Goal: Transaction & Acquisition: Purchase product/service

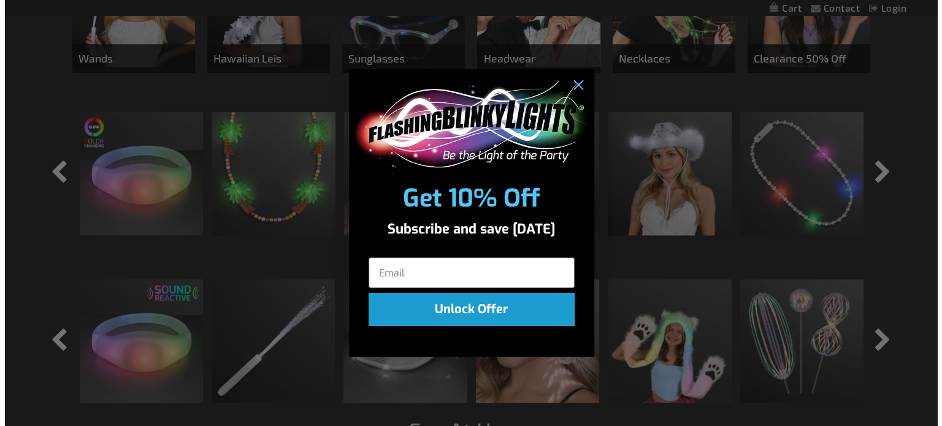
scroll to position [924, 0]
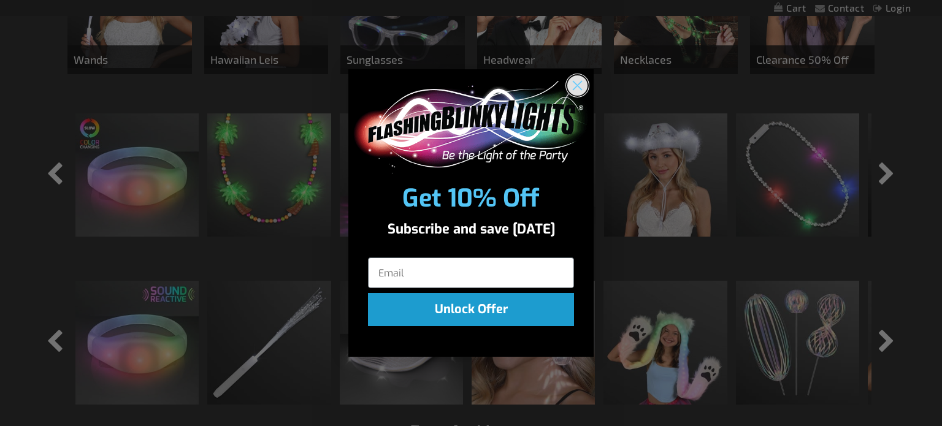
click at [576, 86] on icon "Close dialog" at bounding box center [577, 86] width 9 height 9
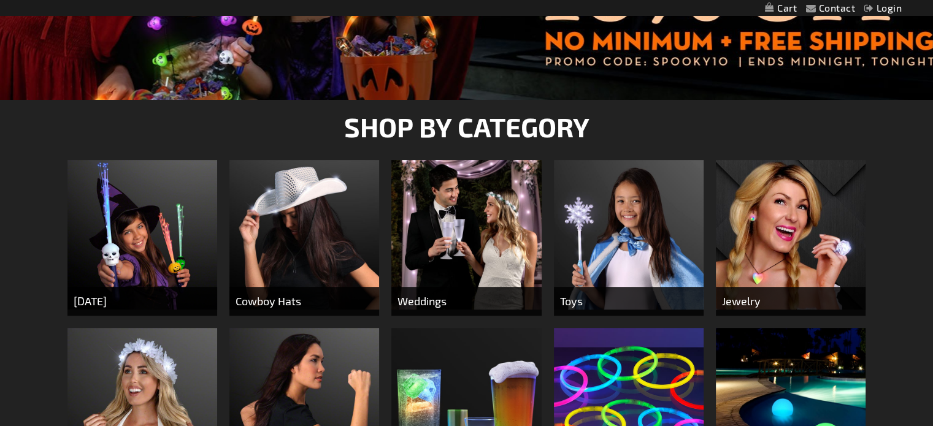
scroll to position [0, 0]
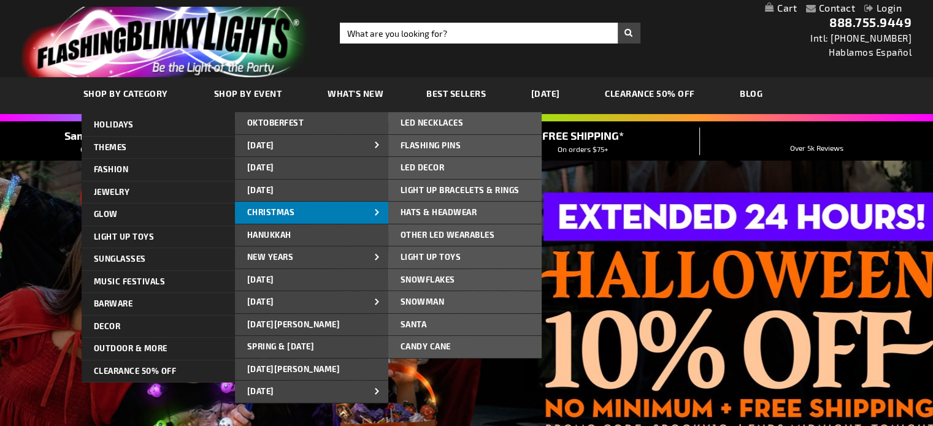
click at [317, 210] on link "CHRISTMAS" at bounding box center [311, 213] width 153 height 22
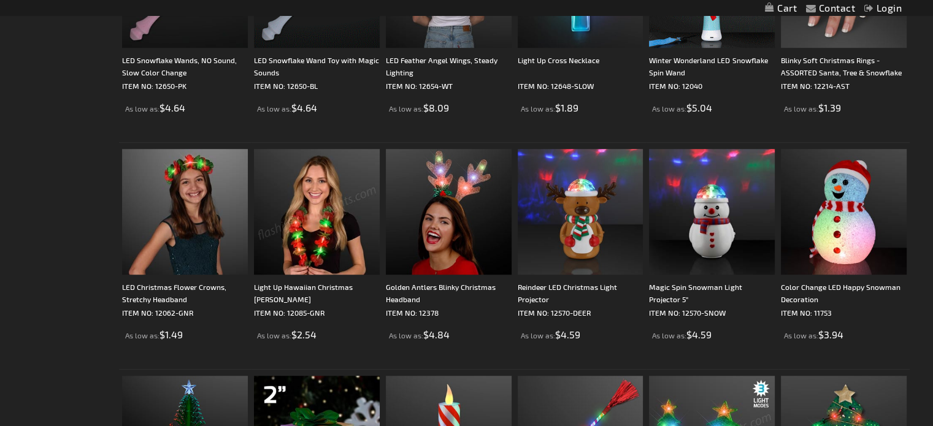
scroll to position [553, 0]
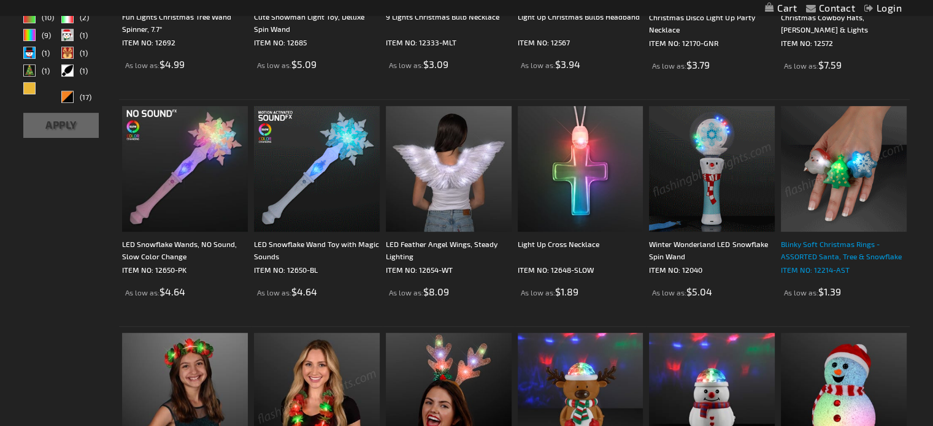
click at [797, 245] on div "Blinky Soft Christmas Rings - ASSORTED Santa, Tree & Snowflake" at bounding box center [844, 250] width 126 height 25
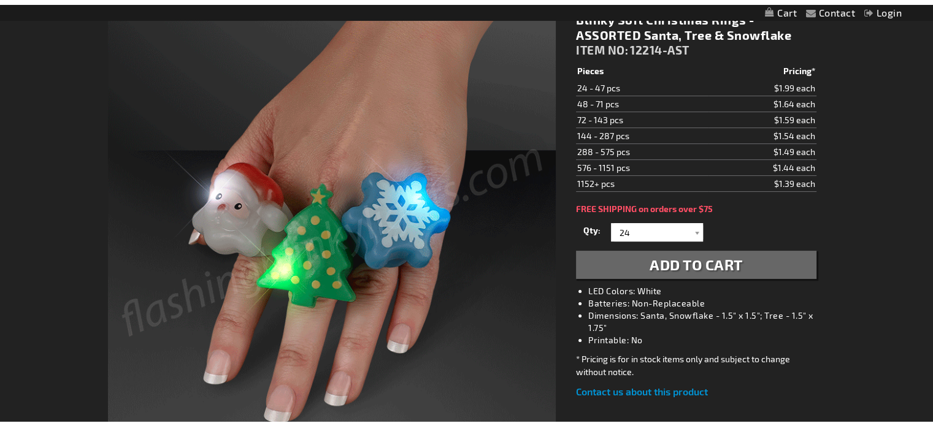
scroll to position [185, 0]
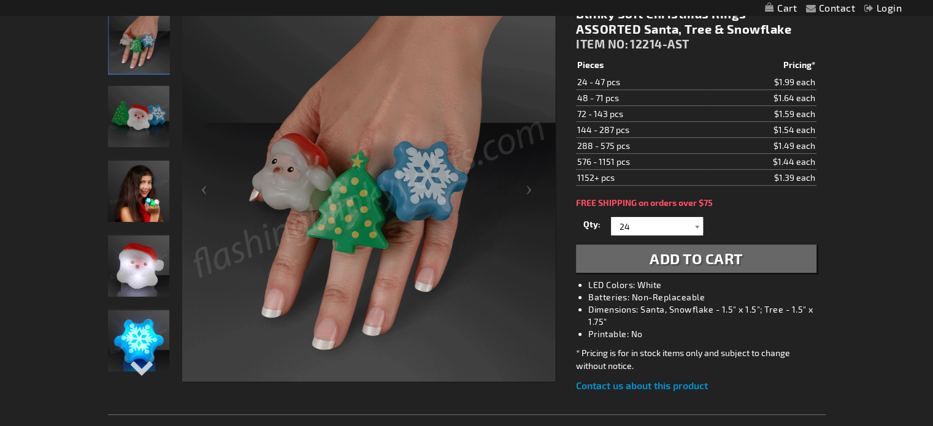
click at [697, 230] on div at bounding box center [697, 226] width 12 height 18
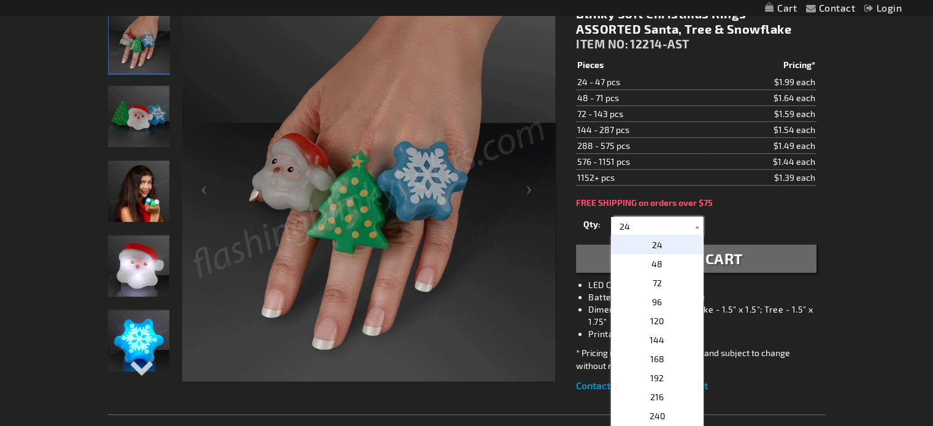
scroll to position [0, 0]
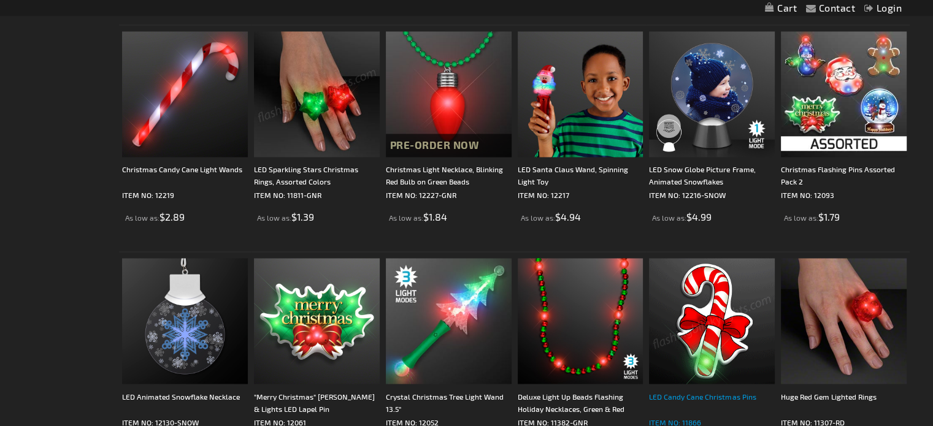
scroll to position [1903, 0]
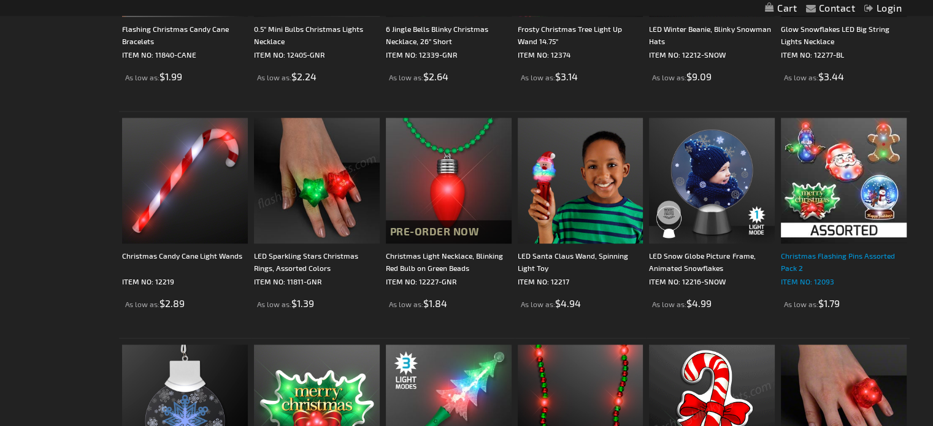
click at [832, 258] on div "Christmas Flashing Pins Assorted Pack 2" at bounding box center [844, 262] width 126 height 25
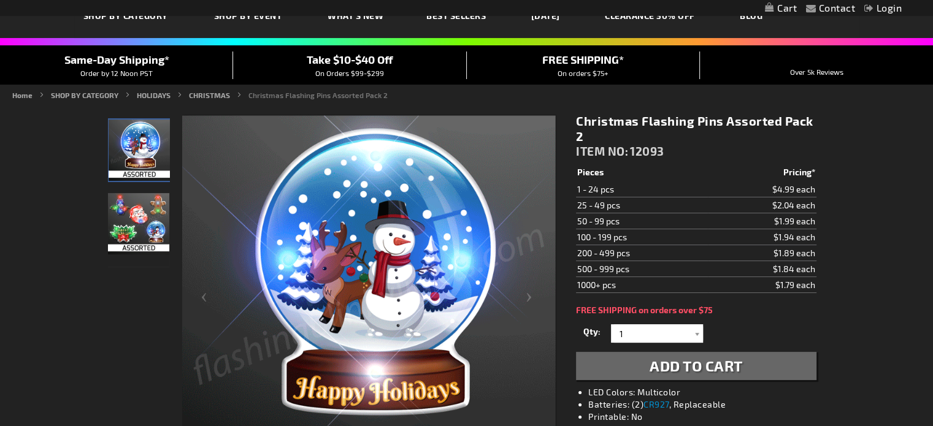
scroll to position [1, 0]
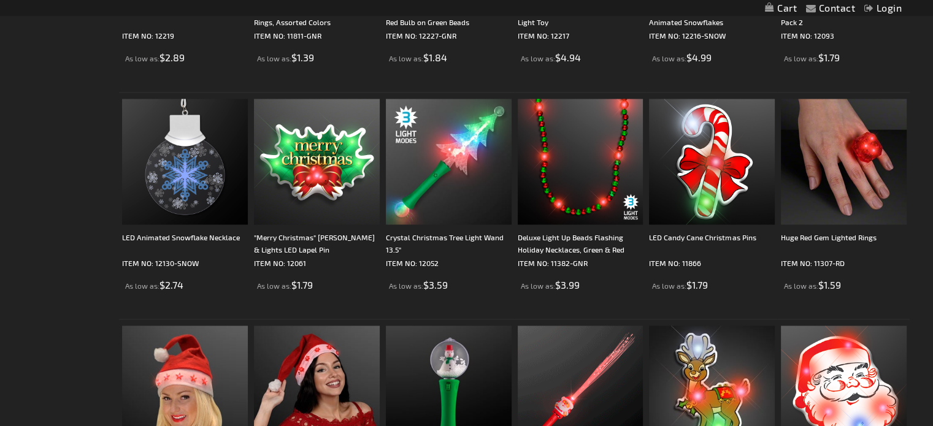
scroll to position [2333, 0]
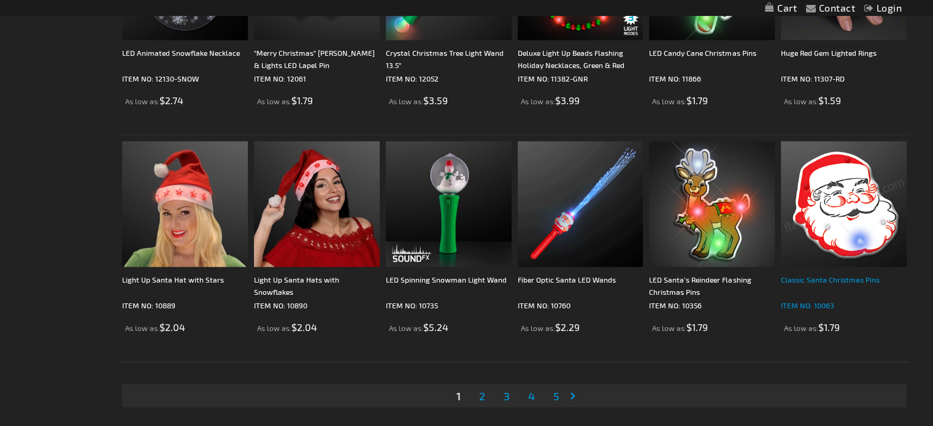
click at [840, 277] on div "Classic Santa Christmas Pins" at bounding box center [844, 286] width 126 height 25
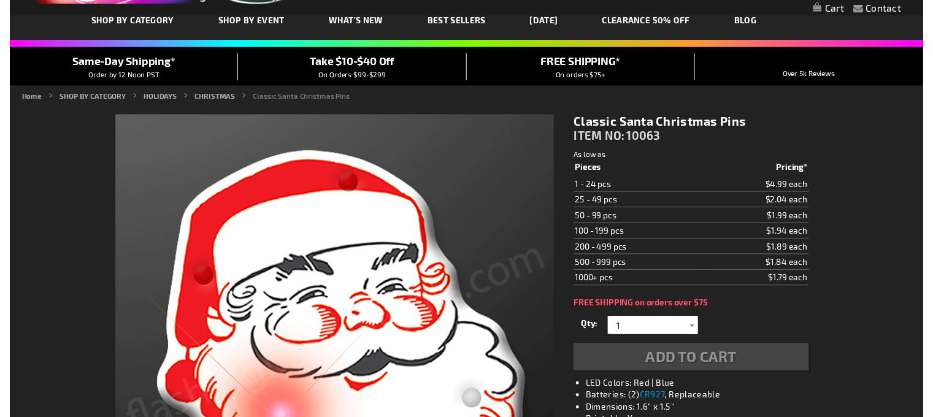
scroll to position [123, 0]
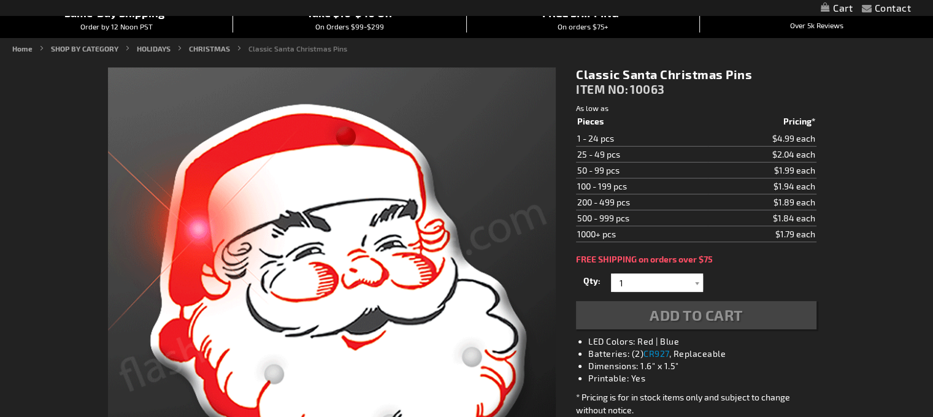
click at [693, 283] on div "Qty 1 2 3 4 5 6 7 8 9 10 11 12 13 14 15 16 17 18 19 20 21 22 23 24 25 50 75" at bounding box center [696, 282] width 240 height 25
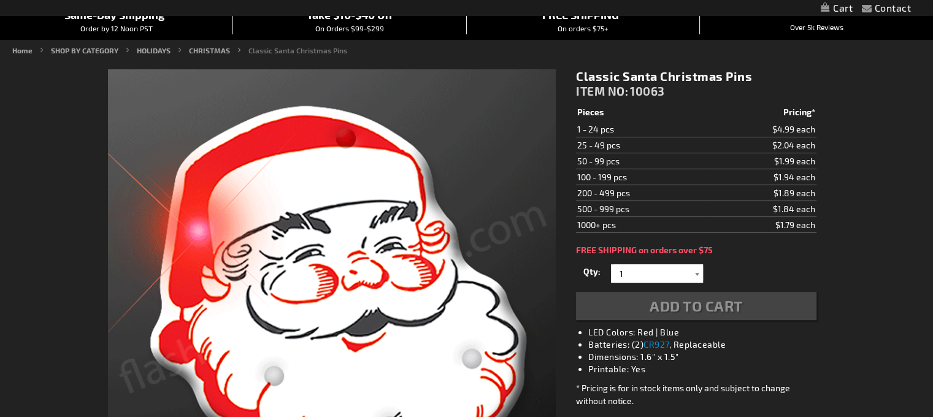
click at [697, 271] on div at bounding box center [697, 273] width 12 height 18
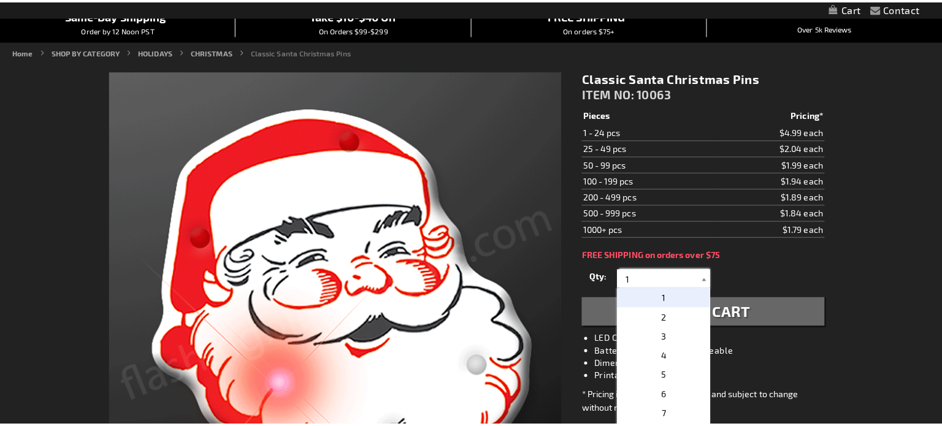
scroll to position [124, 0]
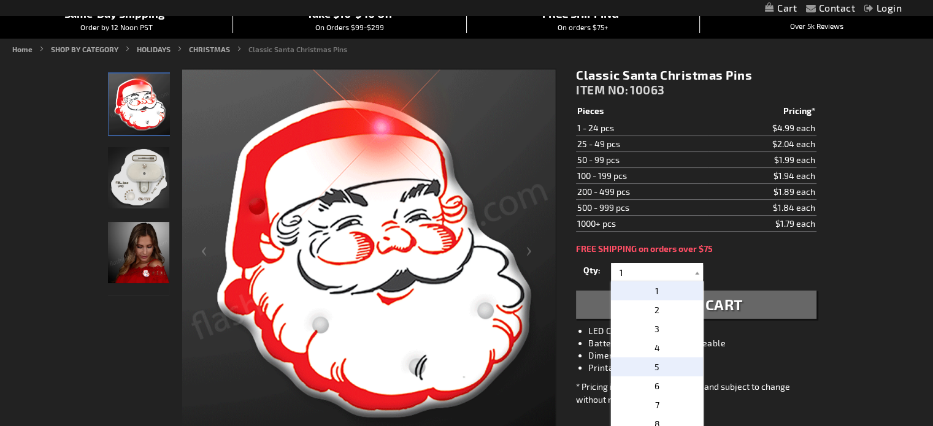
click at [654, 366] on p "5" at bounding box center [657, 367] width 92 height 19
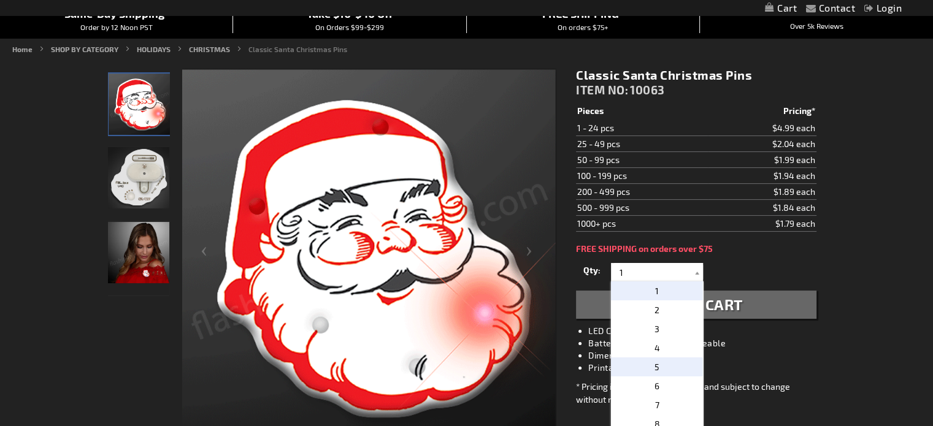
type input "5"
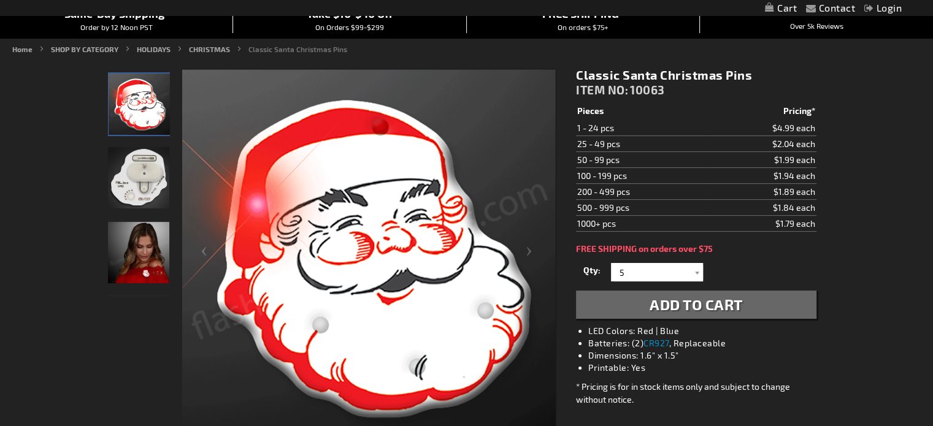
click at [675, 307] on span "Add to Cart" at bounding box center [695, 305] width 93 height 18
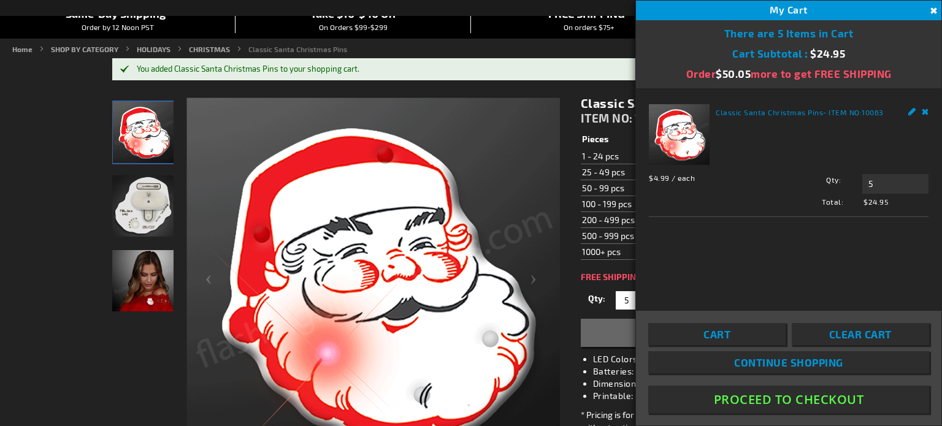
click at [792, 366] on span "Continue Shopping" at bounding box center [788, 362] width 109 height 12
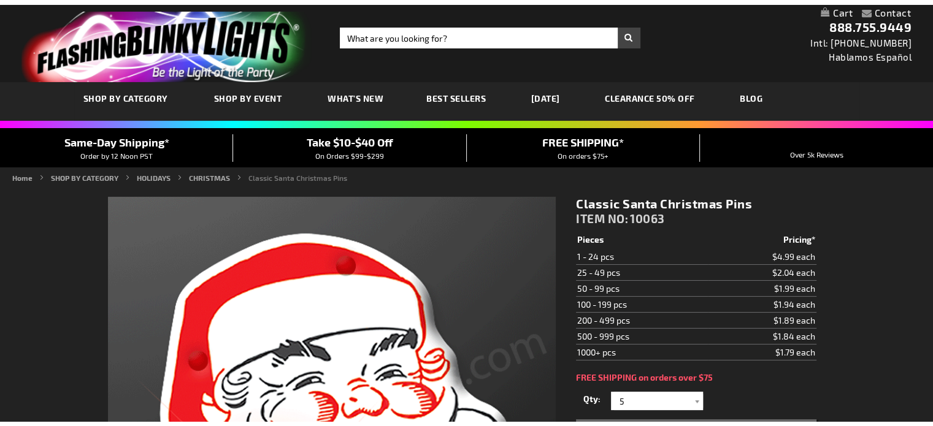
scroll to position [245, 0]
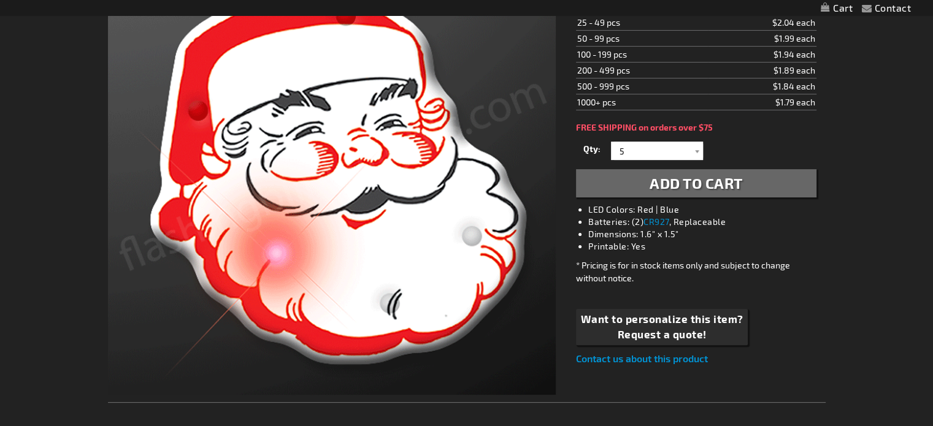
click at [698, 180] on span "Add to Cart" at bounding box center [695, 183] width 93 height 18
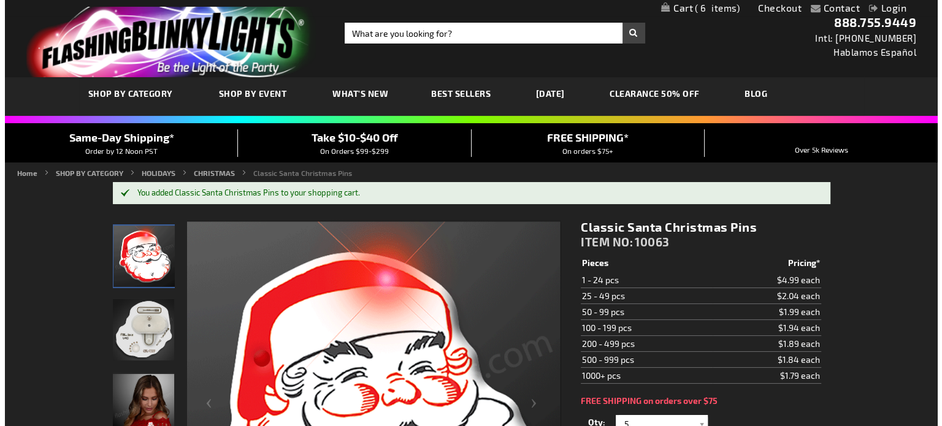
scroll to position [368, 0]
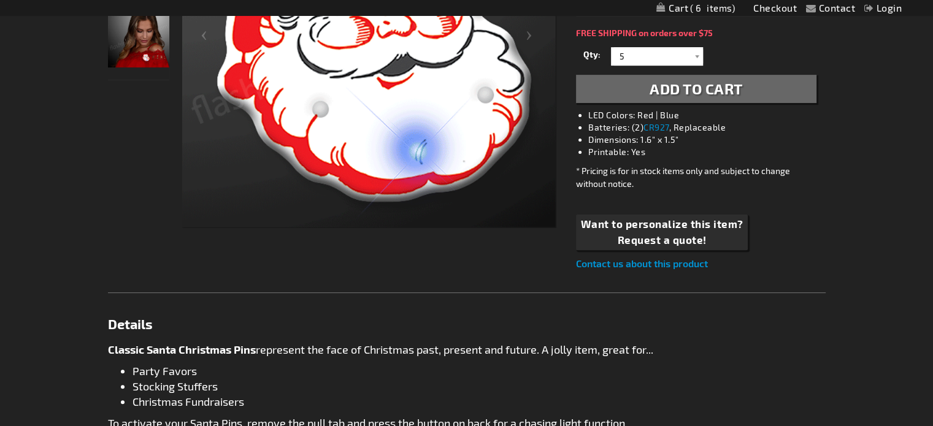
click at [680, 85] on span "Add to Cart" at bounding box center [695, 89] width 93 height 18
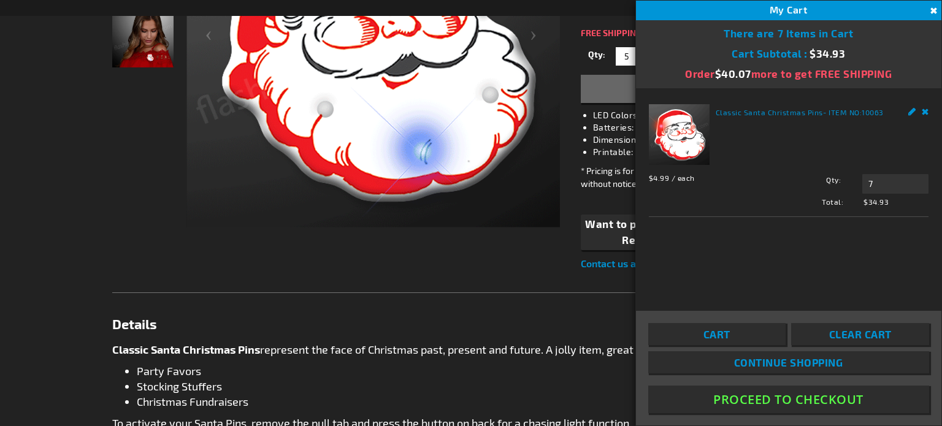
click at [779, 360] on span "Continue Shopping" at bounding box center [788, 362] width 109 height 12
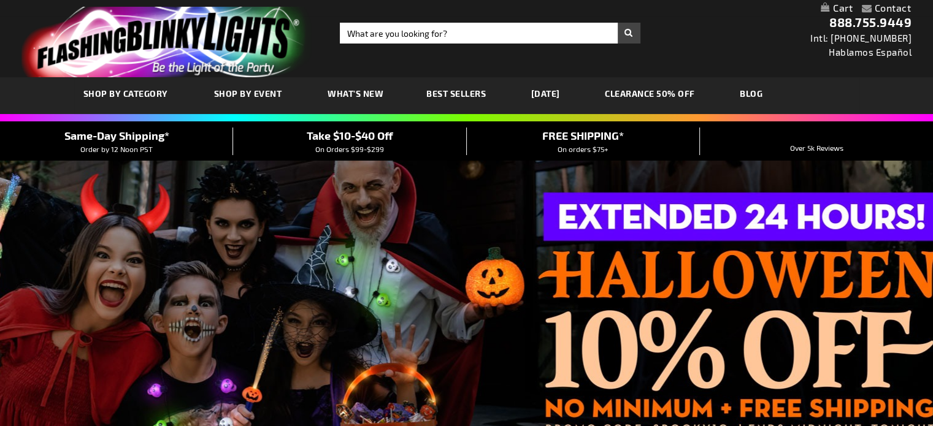
click at [145, 94] on span "SHOP BY CATEGORY" at bounding box center [125, 93] width 85 height 10
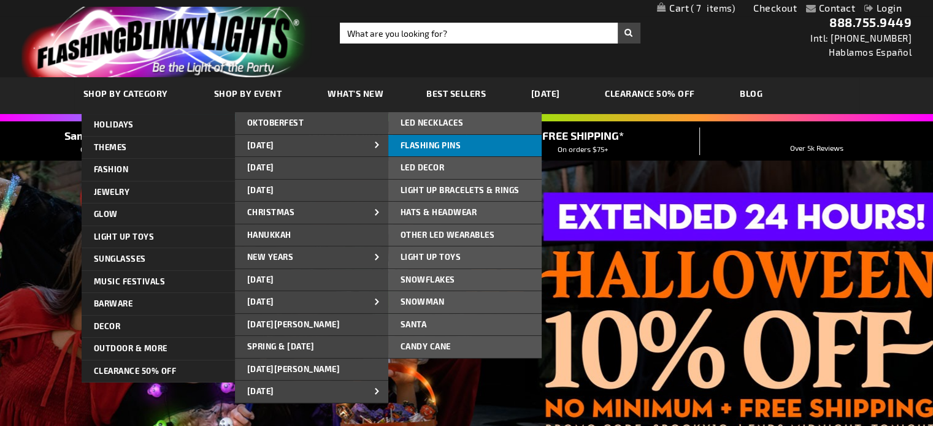
click at [412, 148] on span "FLASHING PINS" at bounding box center [430, 145] width 61 height 10
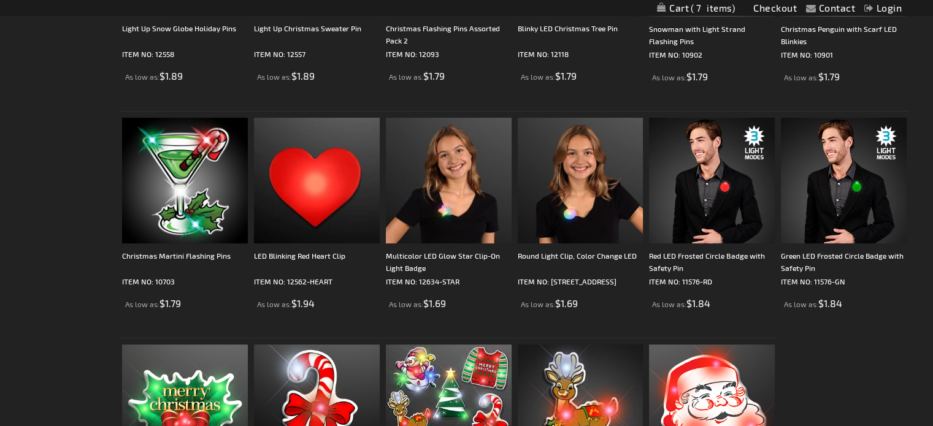
scroll to position [368, 0]
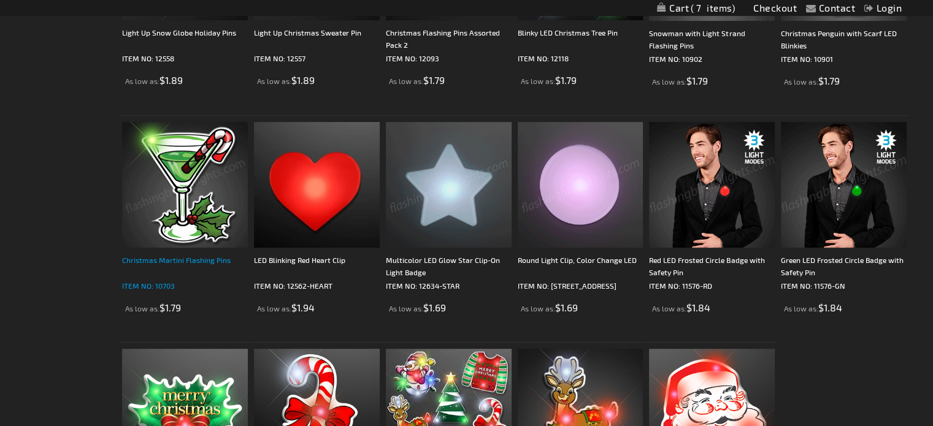
click at [174, 256] on div "Christmas Martini Flashing Pins" at bounding box center [185, 266] width 126 height 25
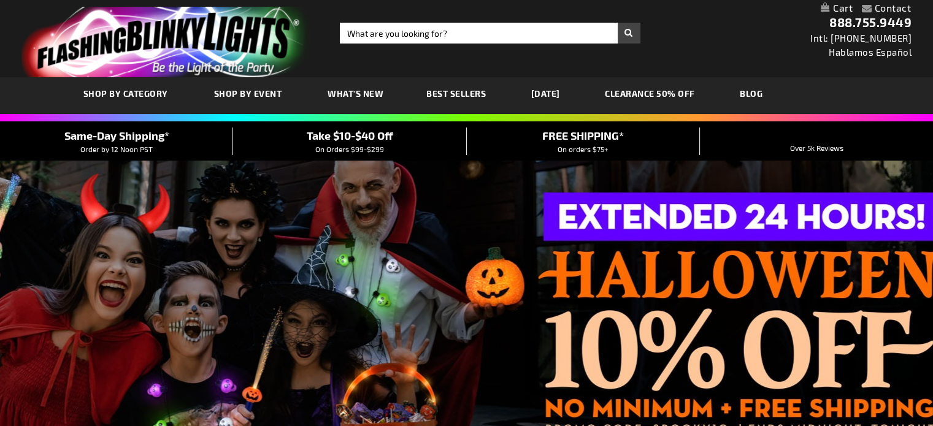
click at [149, 91] on span "SHOP BY CATEGORY" at bounding box center [125, 93] width 85 height 10
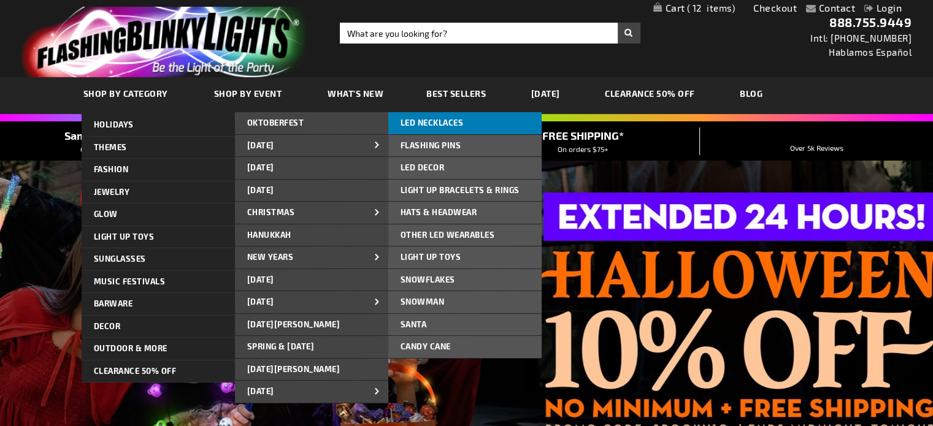
click at [428, 123] on link "LED NECKLACES" at bounding box center [464, 123] width 153 height 22
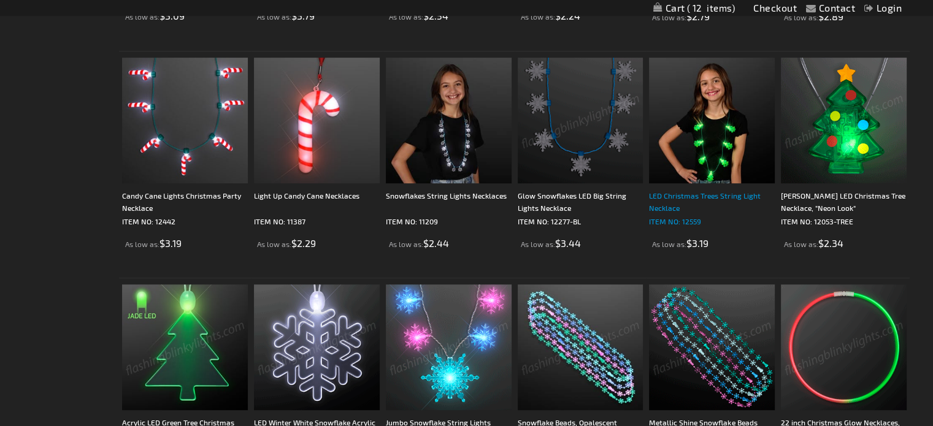
scroll to position [247, 0]
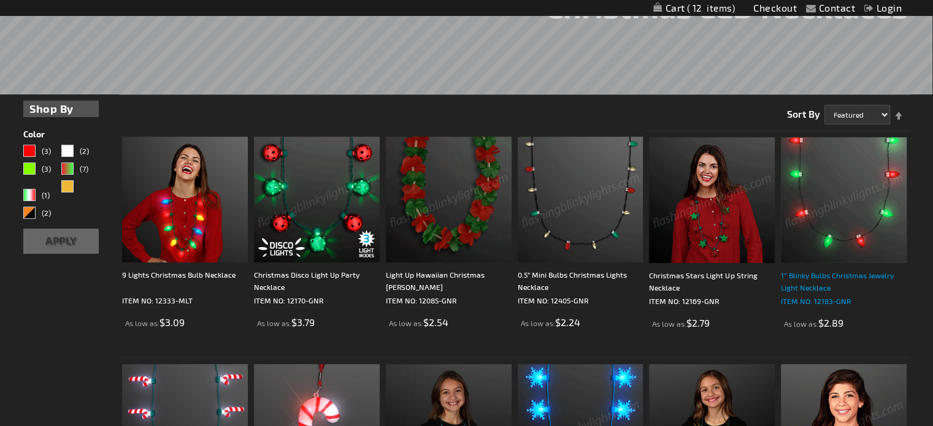
click at [821, 276] on div "1” Blinky Bulbs Christmas Jewelry Light Necklace" at bounding box center [844, 281] width 126 height 25
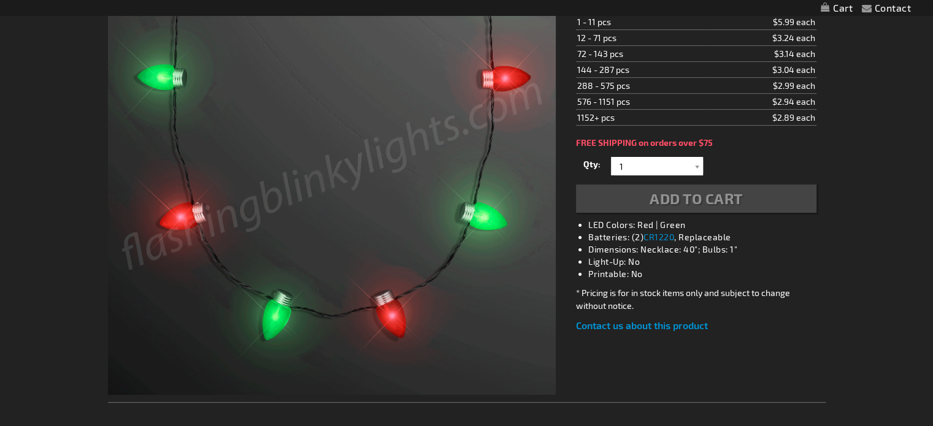
scroll to position [1, 0]
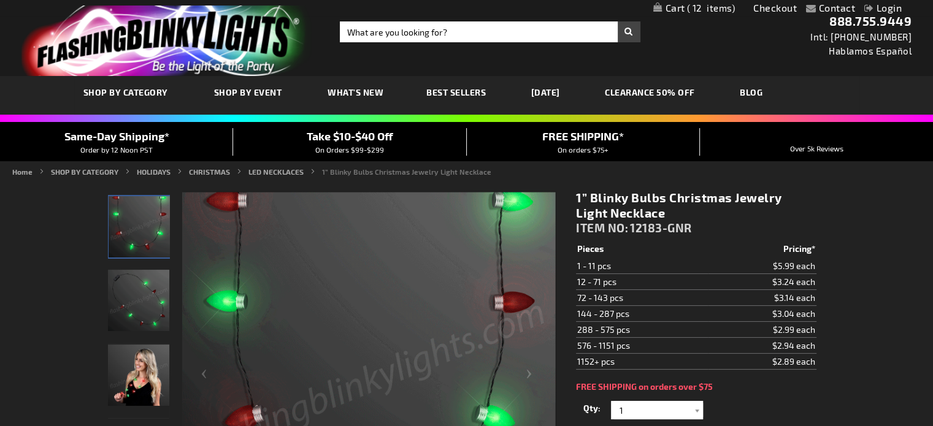
click at [135, 372] on img "Female wearing Christmas Bulb Light Up Necklace" at bounding box center [138, 375] width 61 height 61
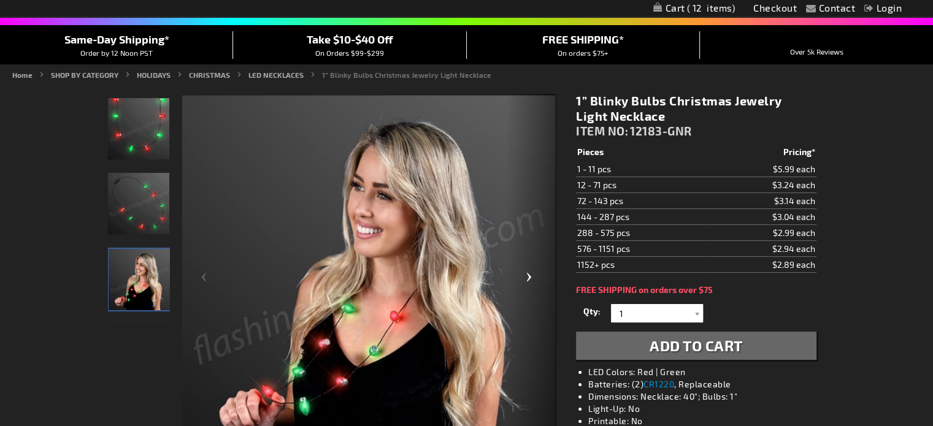
scroll to position [185, 0]
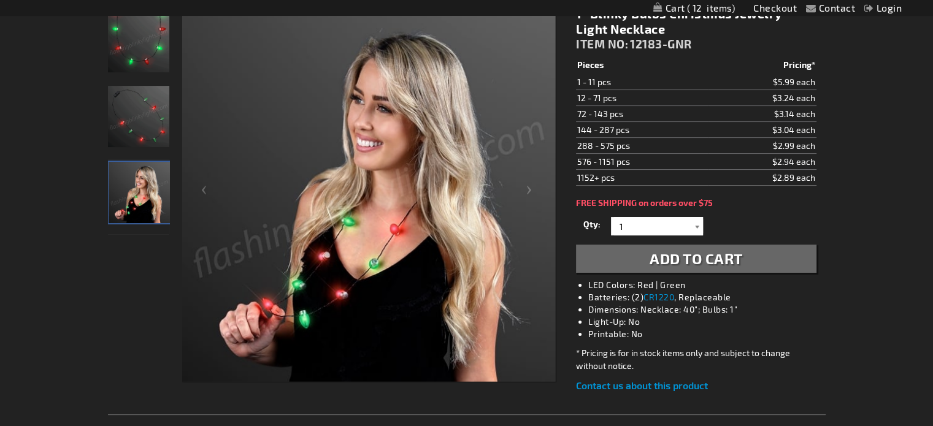
click at [694, 222] on div at bounding box center [697, 226] width 12 height 18
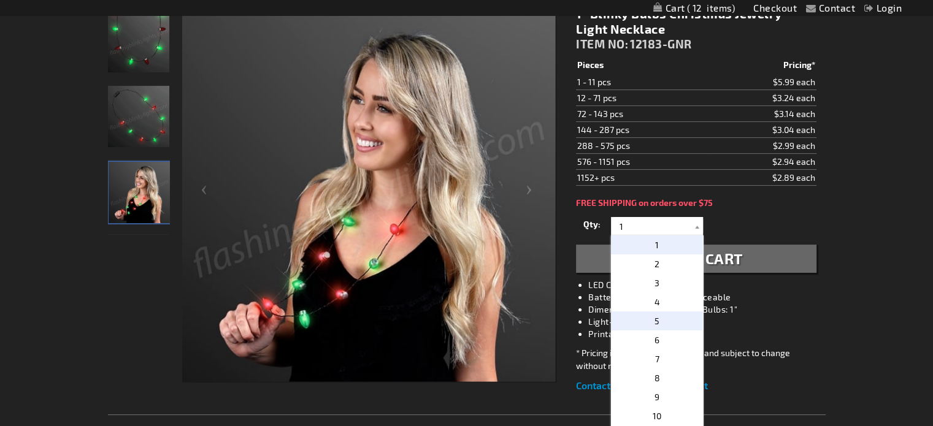
click at [656, 325] on p "5" at bounding box center [657, 321] width 92 height 19
type input "5"
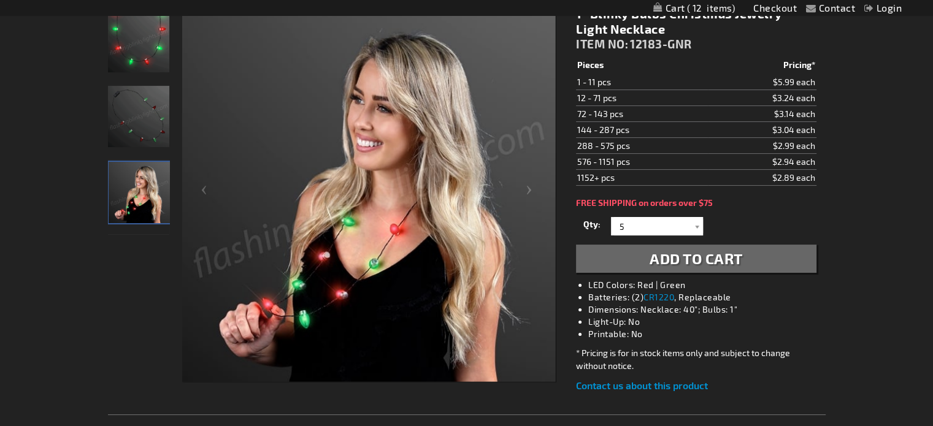
click at [654, 258] on span "Add to Cart" at bounding box center [695, 259] width 93 height 18
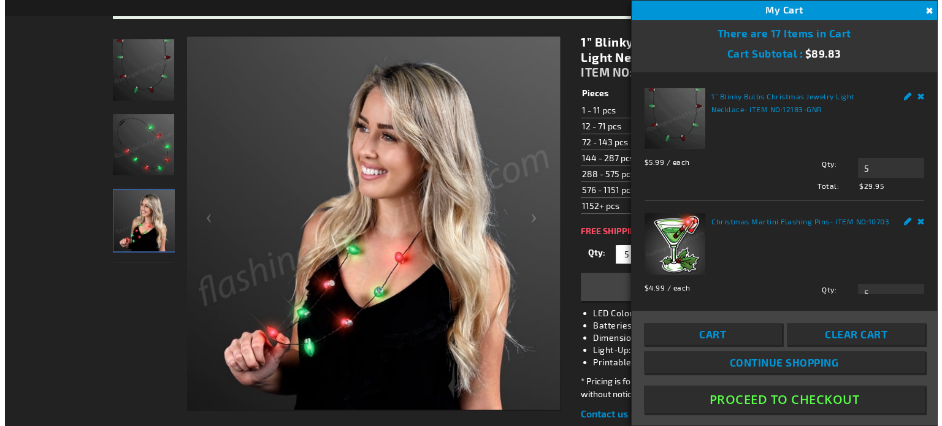
scroll to position [213, 0]
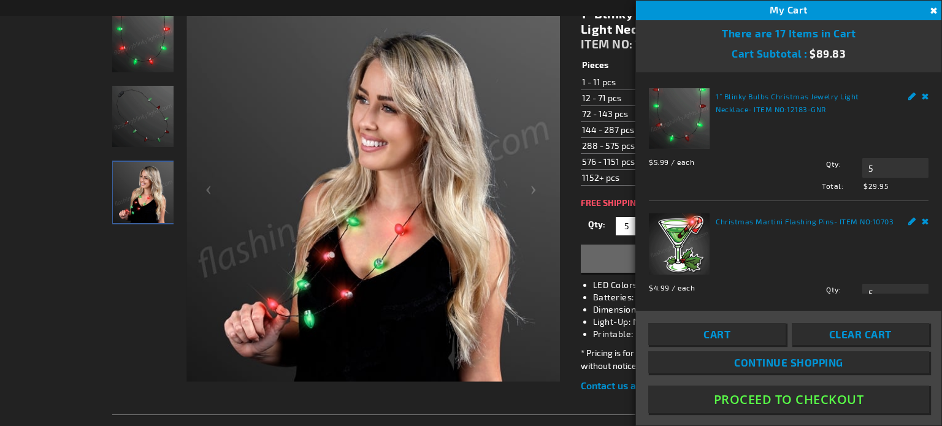
click at [803, 367] on span "Continue Shopping" at bounding box center [788, 362] width 109 height 12
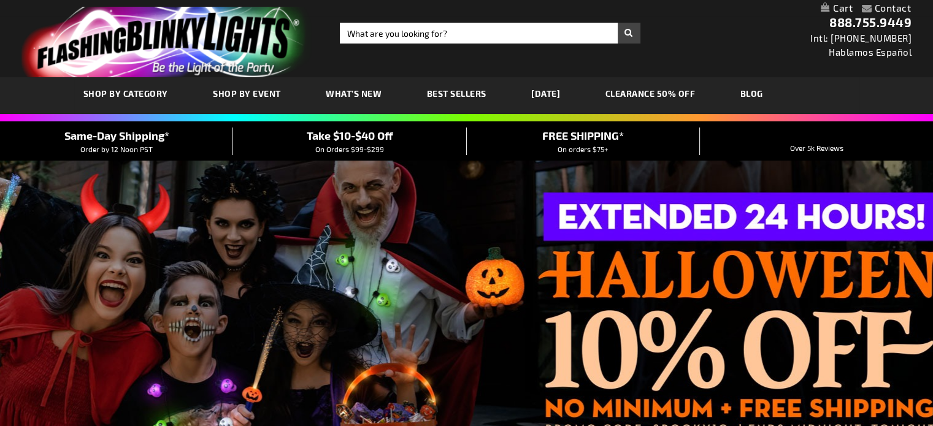
click at [0, 0] on span "SHOP BY CATEGORY" at bounding box center [0, 0] width 0 height 0
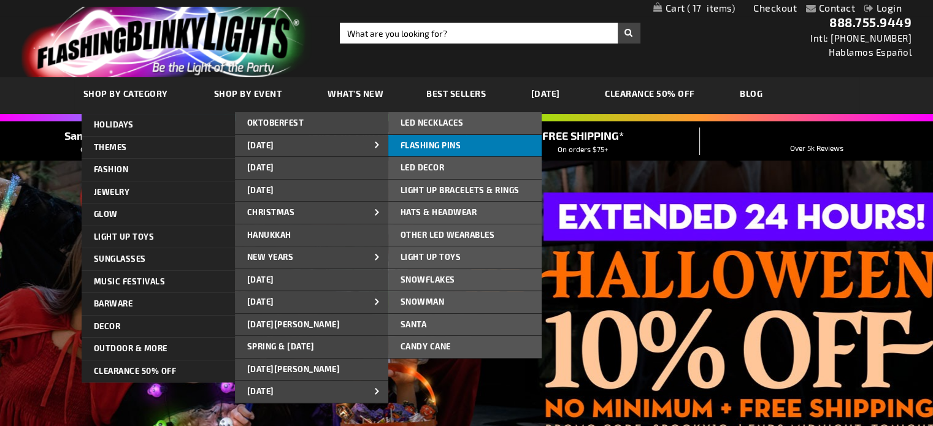
click at [424, 148] on span "FLASHING PINS" at bounding box center [430, 145] width 61 height 10
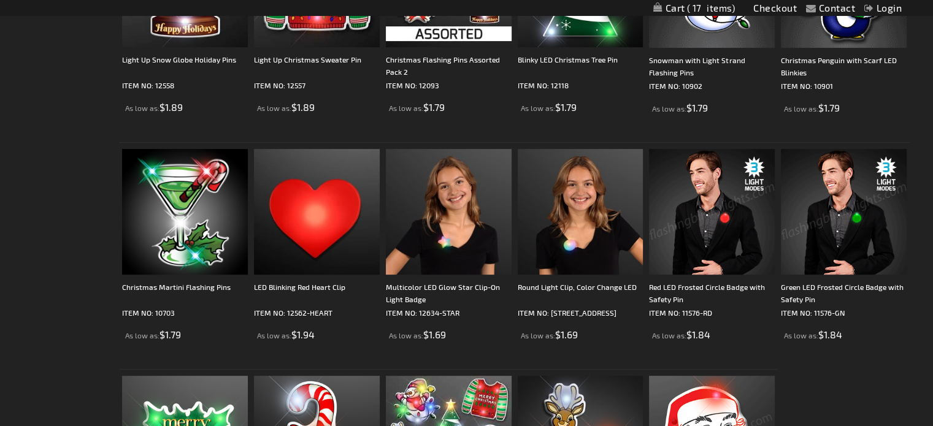
scroll to position [491, 0]
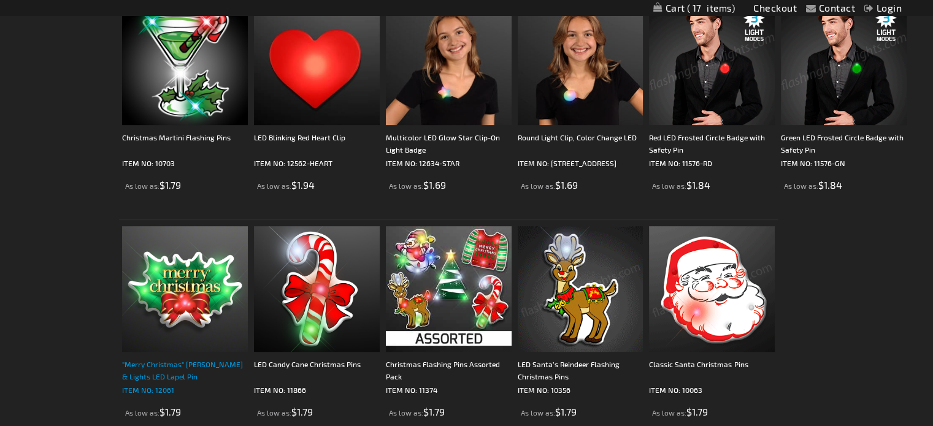
click at [179, 361] on div ""Merry Christmas" [PERSON_NAME] & Lights LED Lapel Pin" at bounding box center [185, 370] width 126 height 25
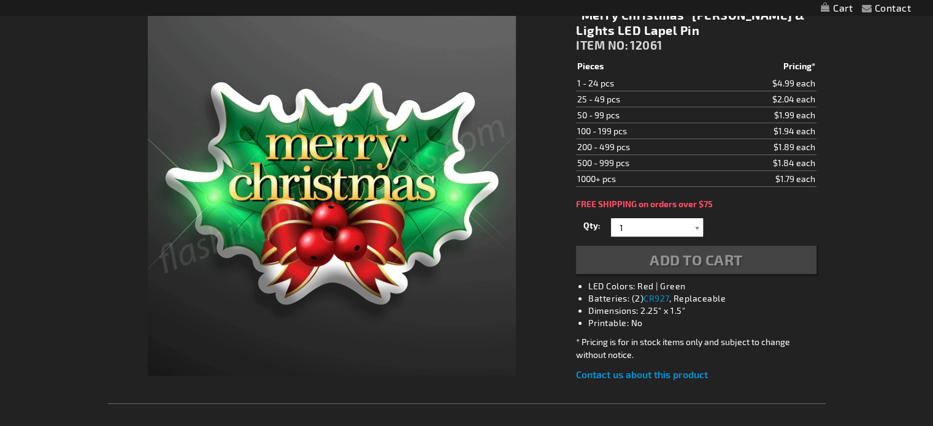
click at [695, 226] on div at bounding box center [697, 227] width 12 height 18
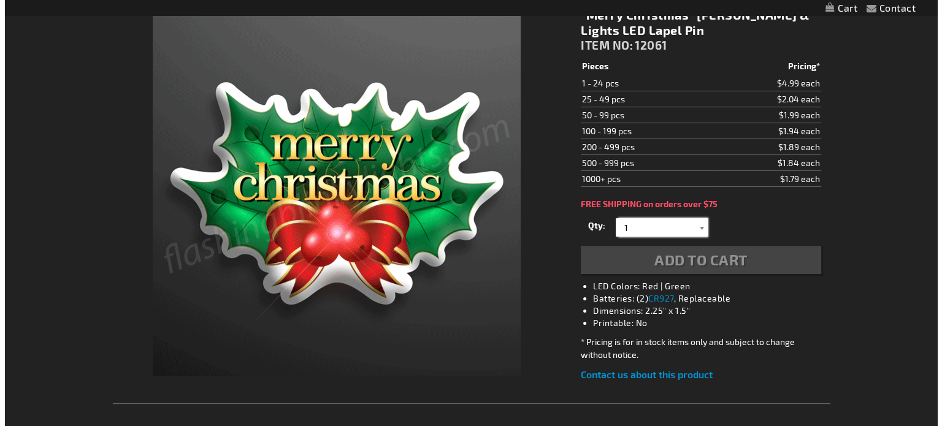
scroll to position [185, 0]
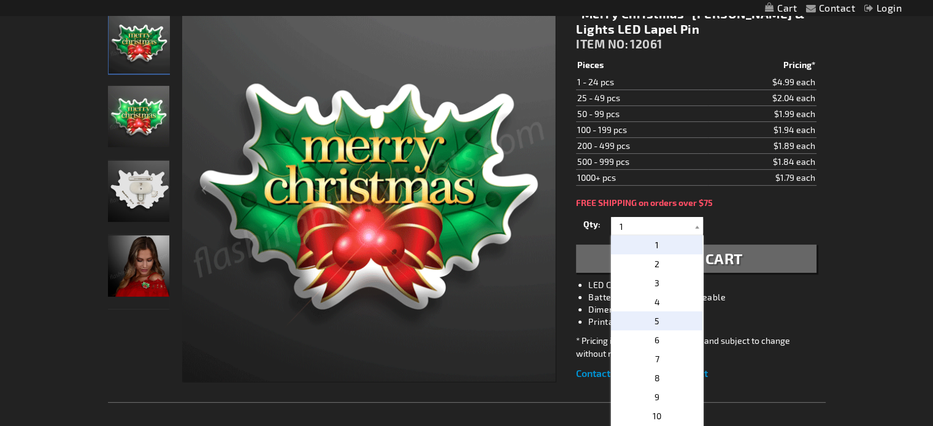
click at [648, 316] on p "5" at bounding box center [657, 321] width 92 height 19
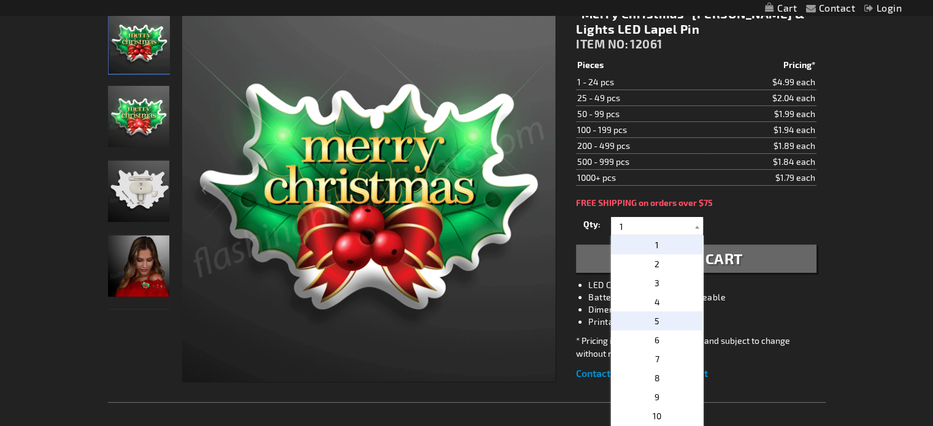
type input "5"
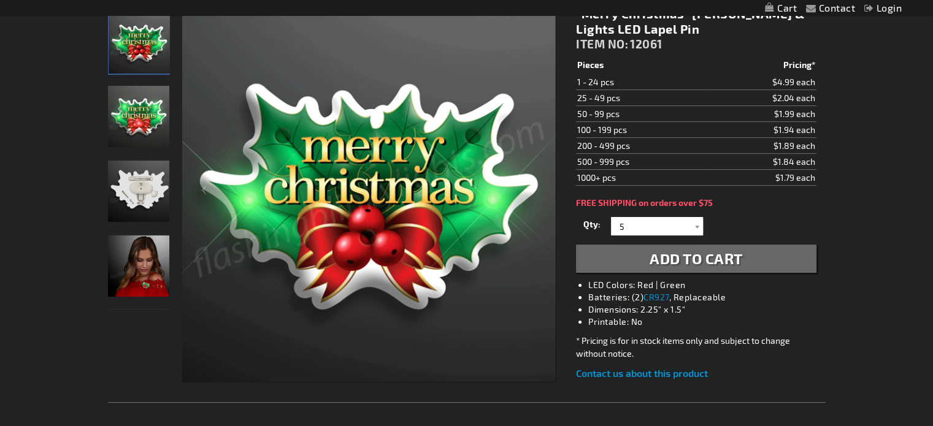
click at [676, 260] on span "Add to Cart" at bounding box center [695, 259] width 93 height 18
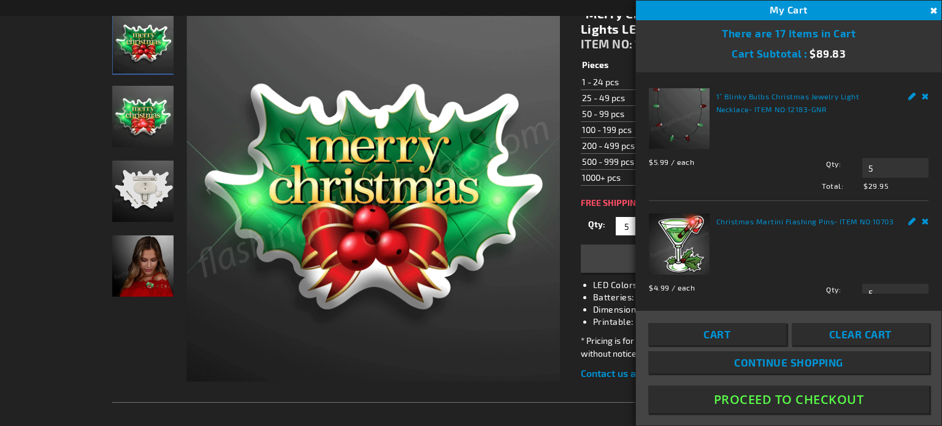
scroll to position [213, 0]
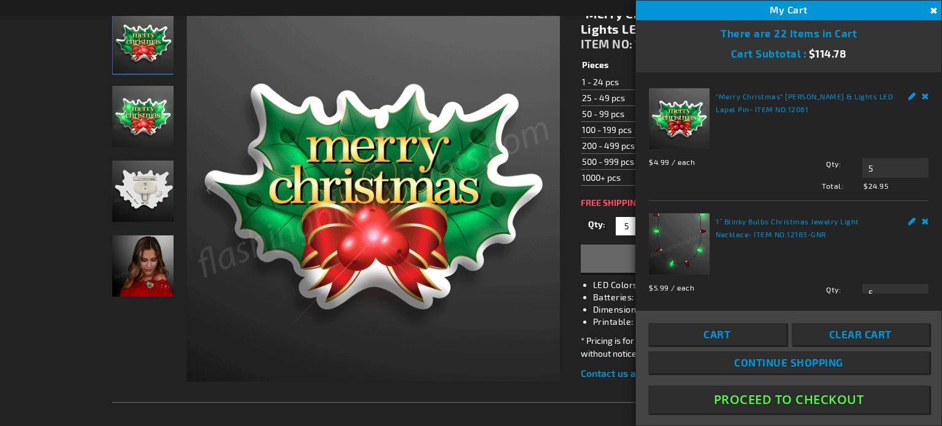
click at [816, 362] on span "Continue Shopping" at bounding box center [788, 362] width 109 height 12
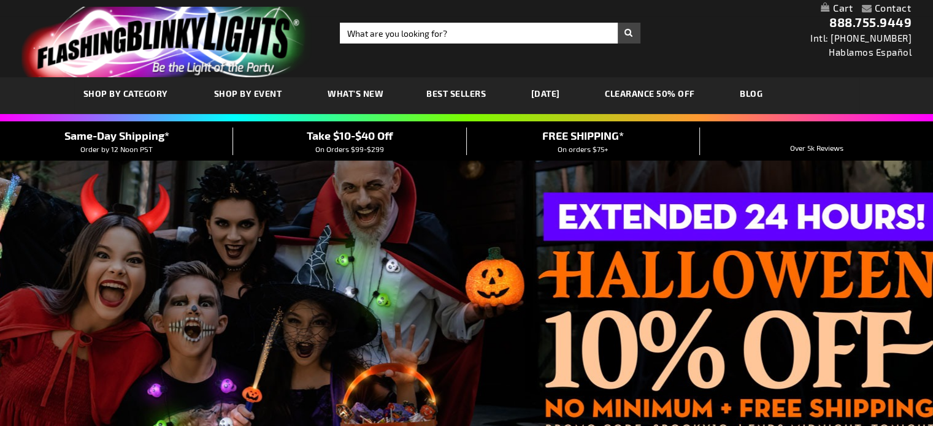
click at [132, 93] on span "SHOP BY CATEGORY" at bounding box center [125, 93] width 85 height 10
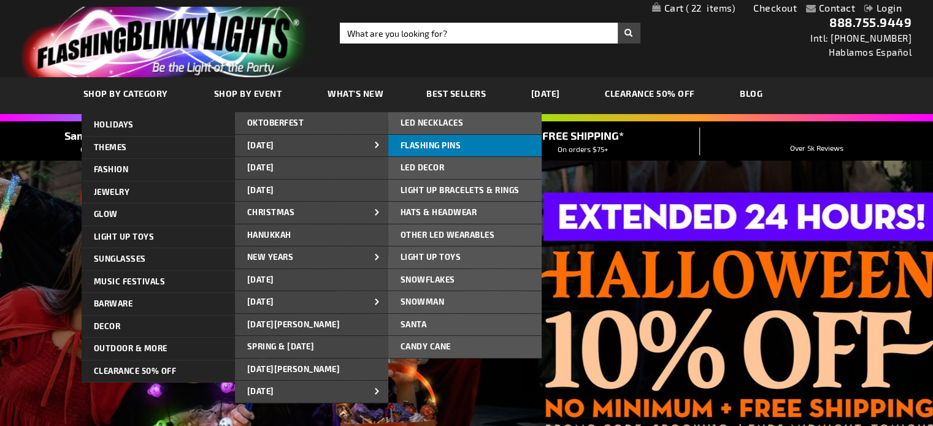
click at [414, 151] on link "FLASHING PINS" at bounding box center [464, 146] width 153 height 22
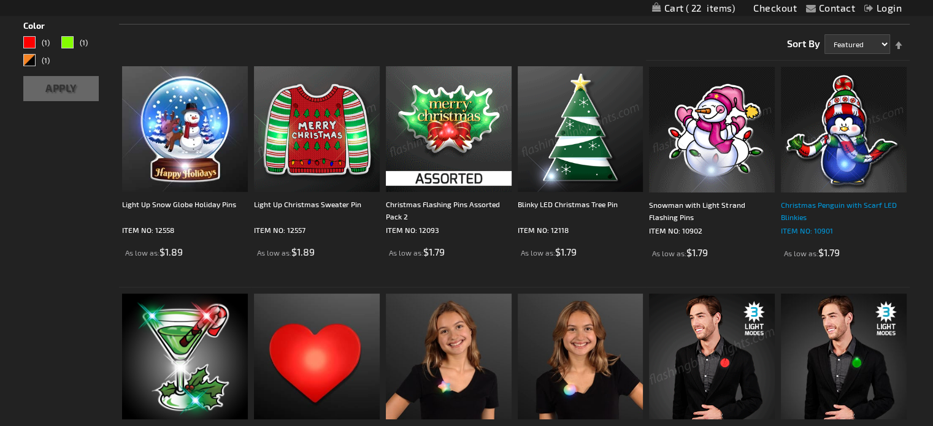
scroll to position [184, 0]
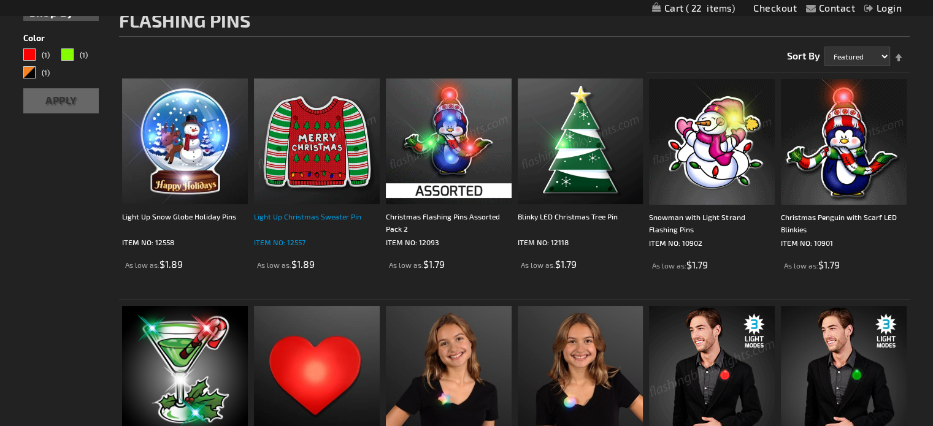
click at [309, 216] on div "Light Up Christmas Sweater Pin" at bounding box center [317, 222] width 126 height 25
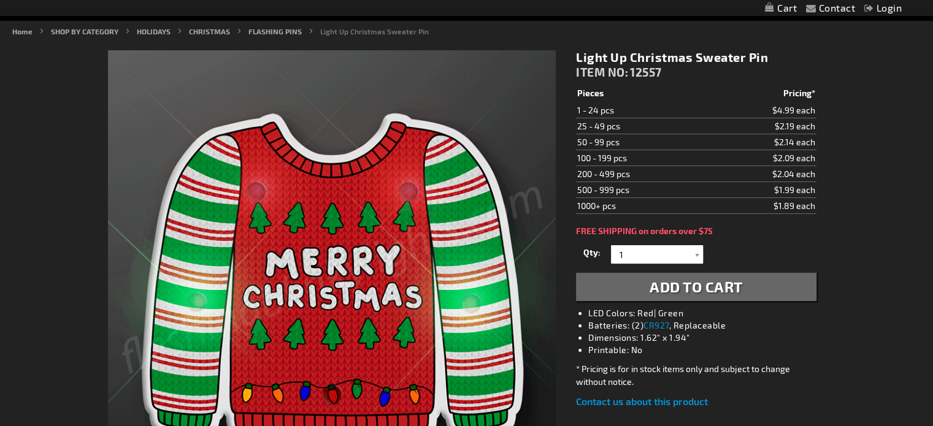
scroll to position [185, 0]
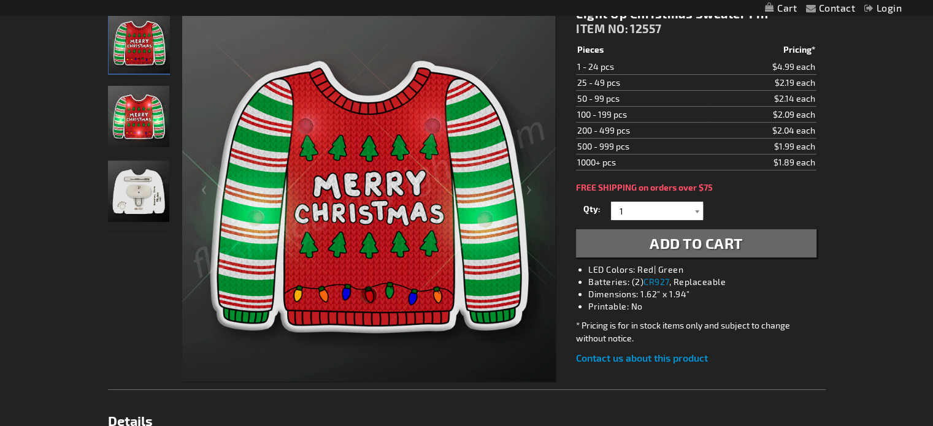
click at [700, 212] on div at bounding box center [697, 211] width 12 height 18
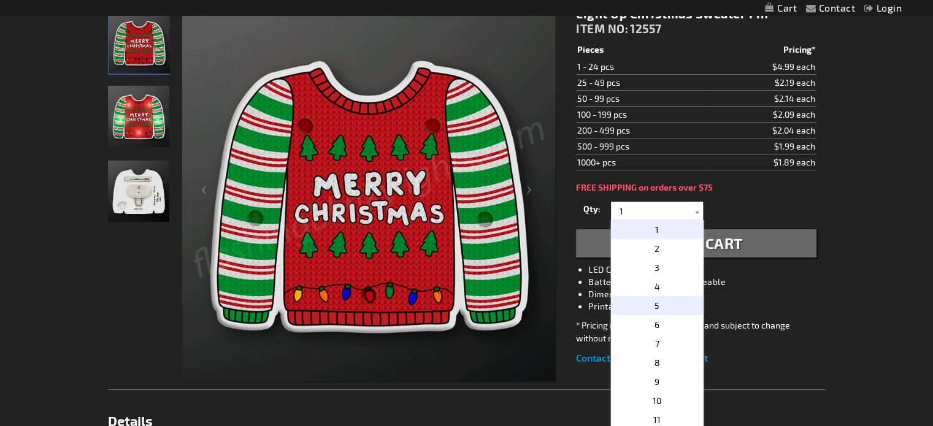
click at [648, 307] on p "5" at bounding box center [657, 305] width 92 height 19
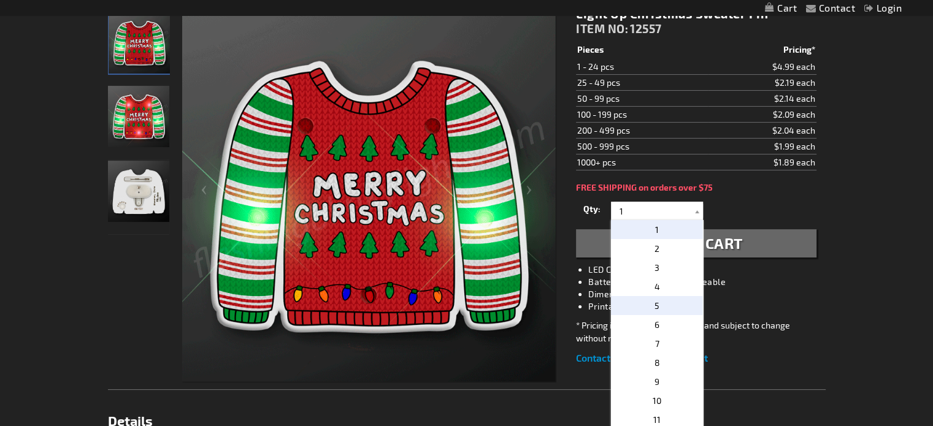
type input "5"
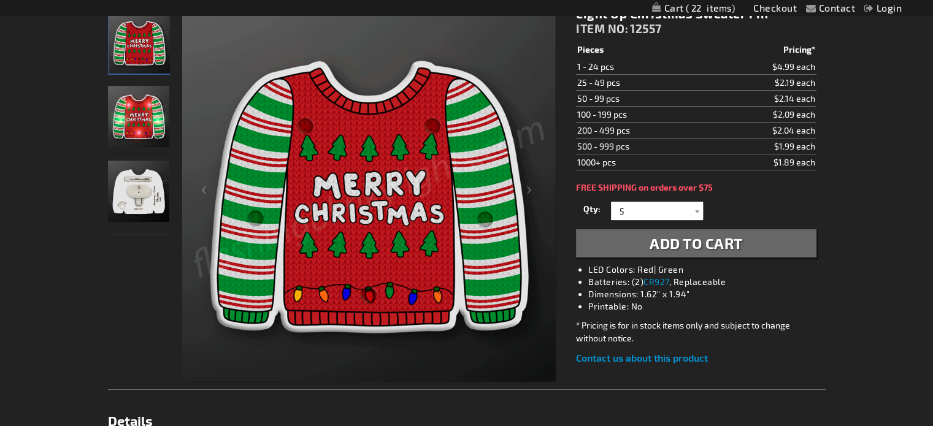
click at [675, 245] on span "Add to Cart" at bounding box center [695, 243] width 93 height 18
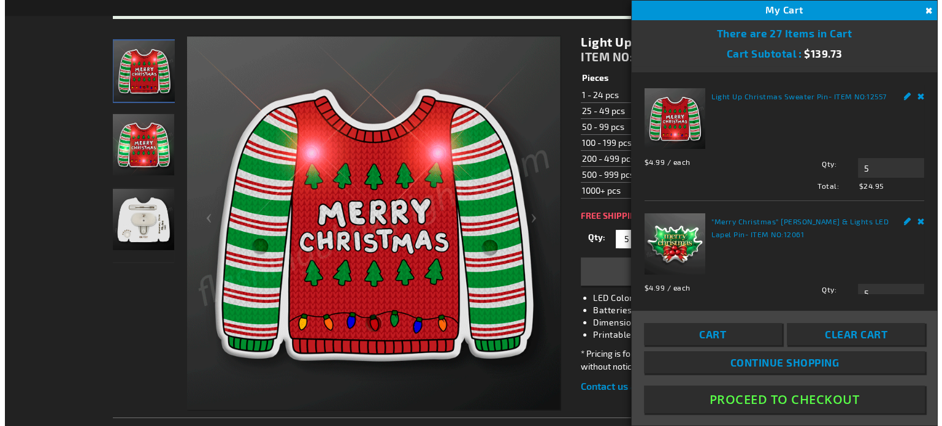
scroll to position [213, 0]
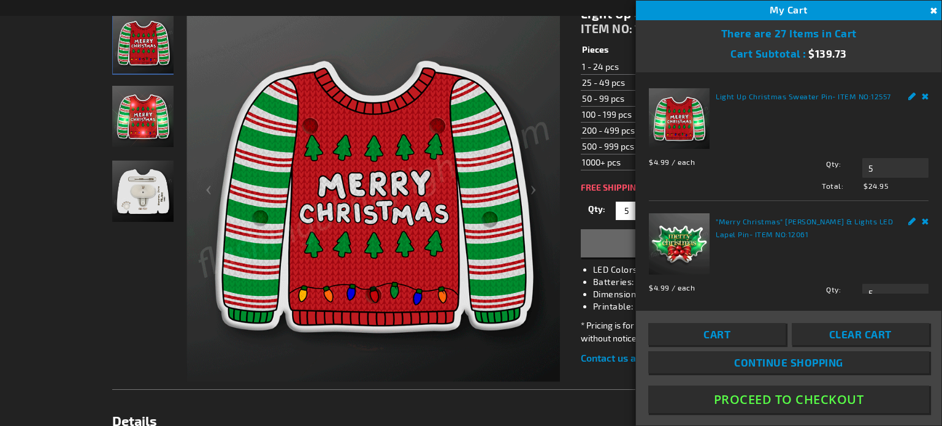
click at [797, 365] on span "Continue Shopping" at bounding box center [788, 362] width 109 height 12
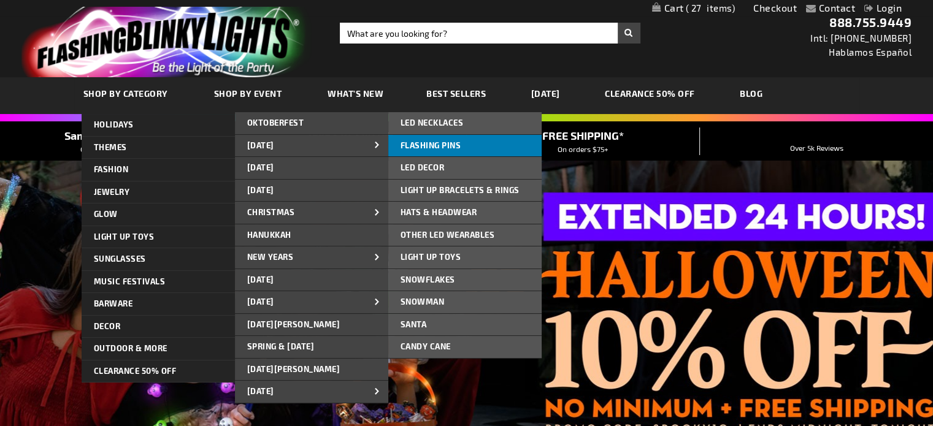
click at [428, 144] on span "FLASHING PINS" at bounding box center [430, 145] width 61 height 10
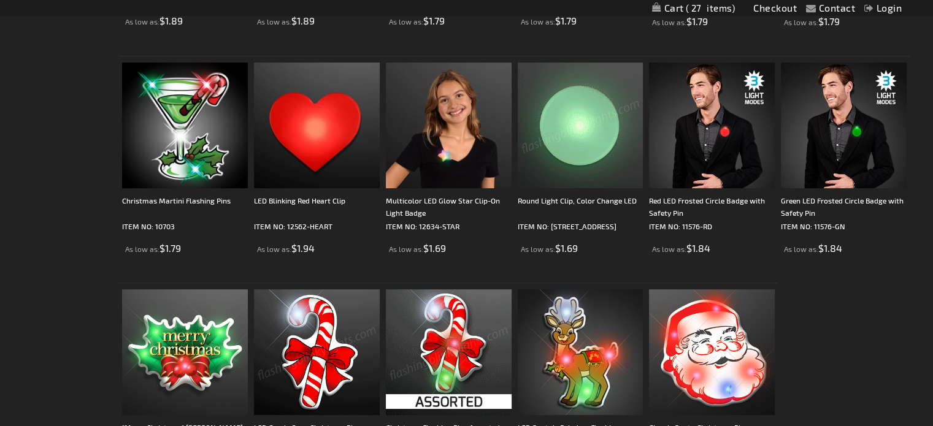
scroll to position [611, 0]
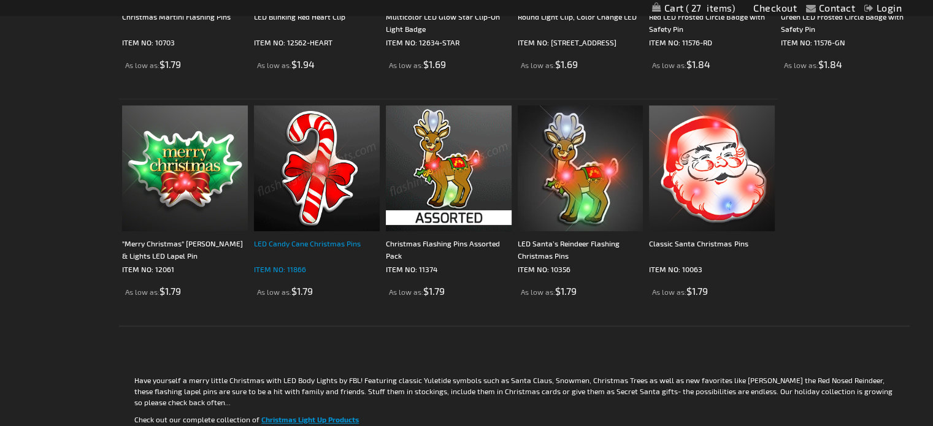
click at [299, 248] on div "LED Candy Cane Christmas Pins" at bounding box center [317, 249] width 126 height 25
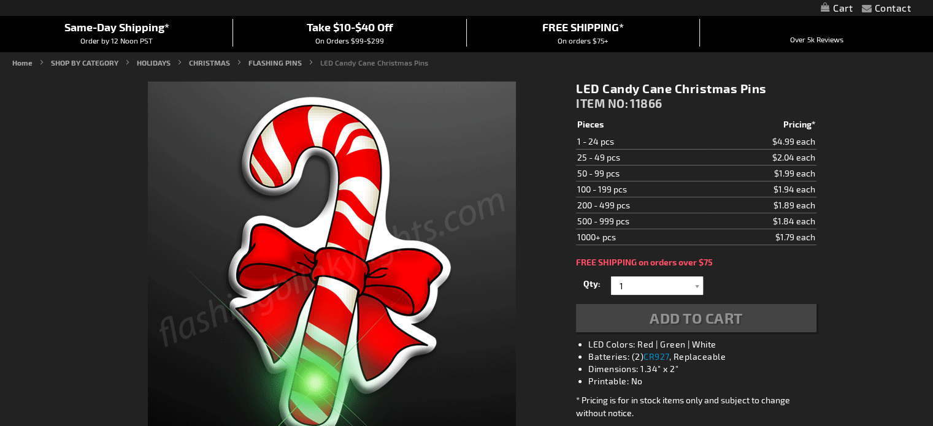
scroll to position [184, 0]
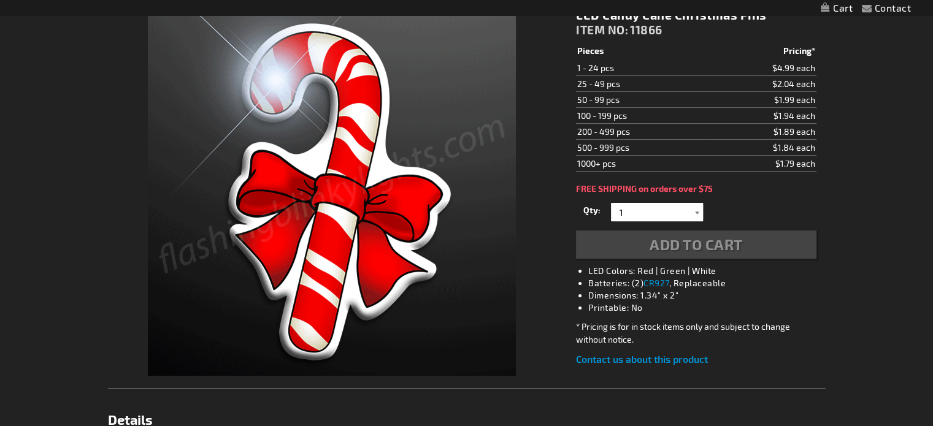
click at [694, 208] on div at bounding box center [697, 212] width 12 height 18
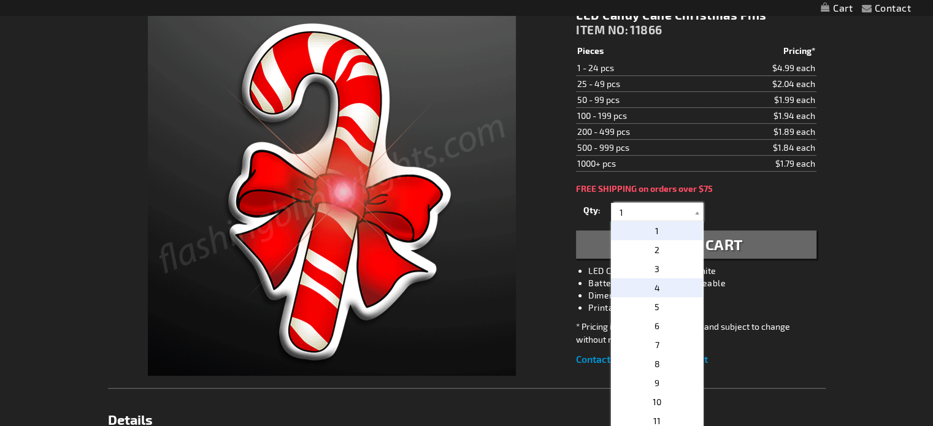
scroll to position [185, 0]
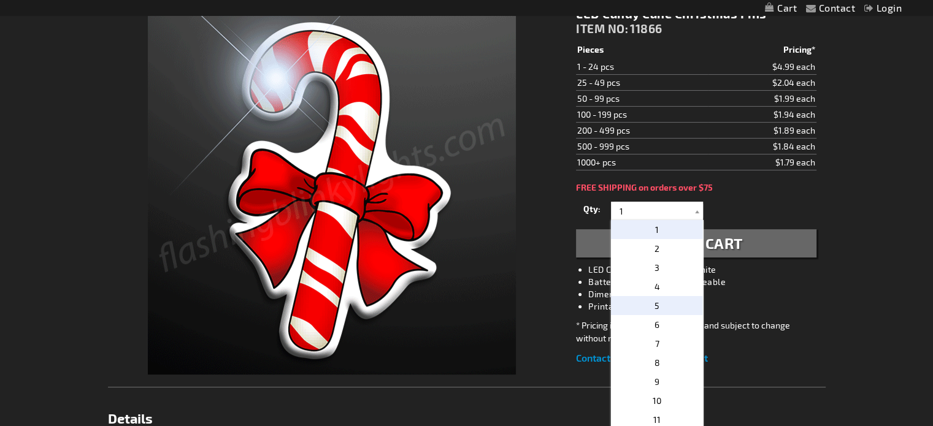
click at [655, 302] on p "5" at bounding box center [657, 305] width 92 height 19
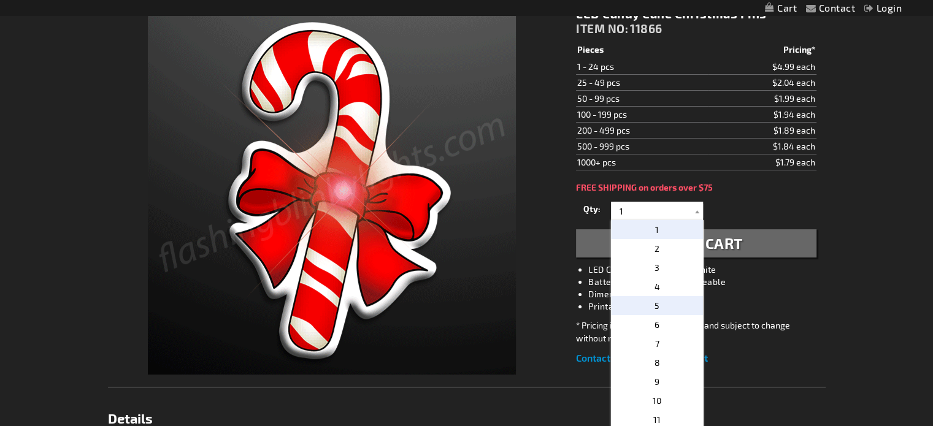
type input "5"
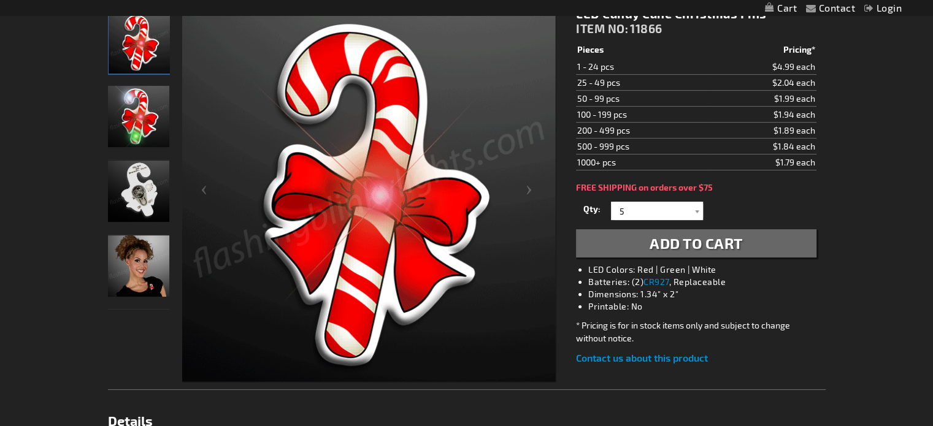
click at [684, 243] on span "Add to Cart" at bounding box center [695, 243] width 93 height 18
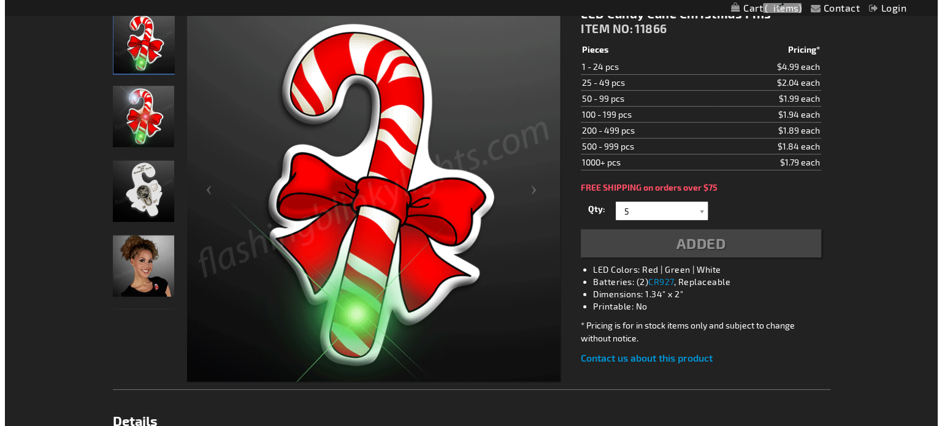
scroll to position [213, 0]
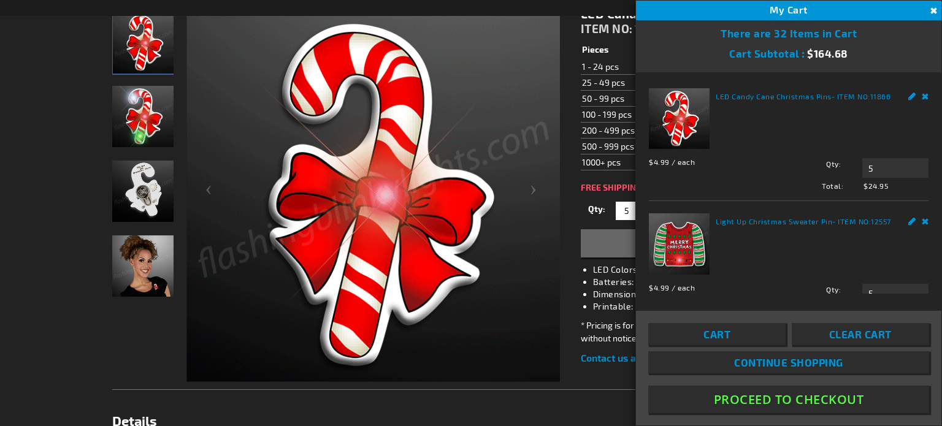
click at [797, 361] on span "Continue Shopping" at bounding box center [788, 362] width 109 height 12
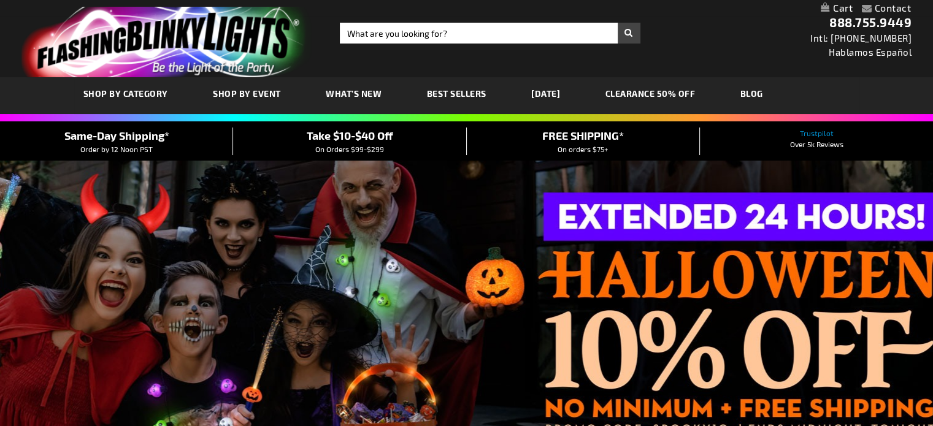
click at [144, 94] on span "SHOP BY CATEGORY" at bounding box center [125, 93] width 85 height 10
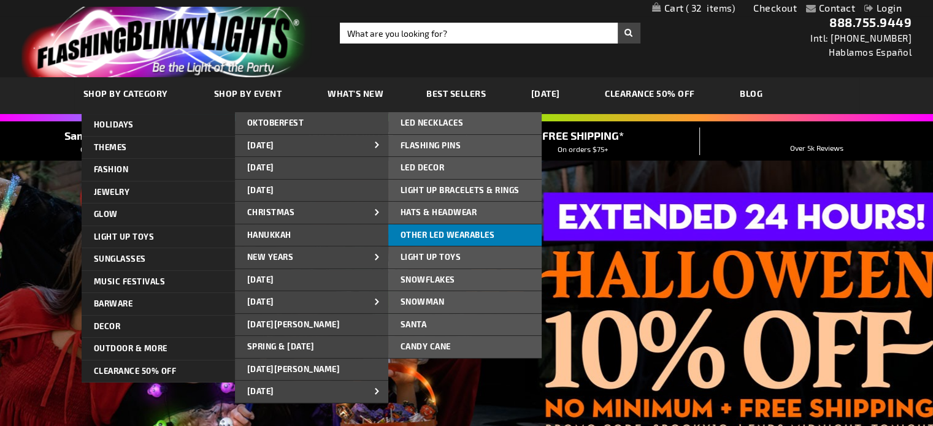
click at [419, 237] on span "Other LED Wearables" at bounding box center [447, 235] width 94 height 10
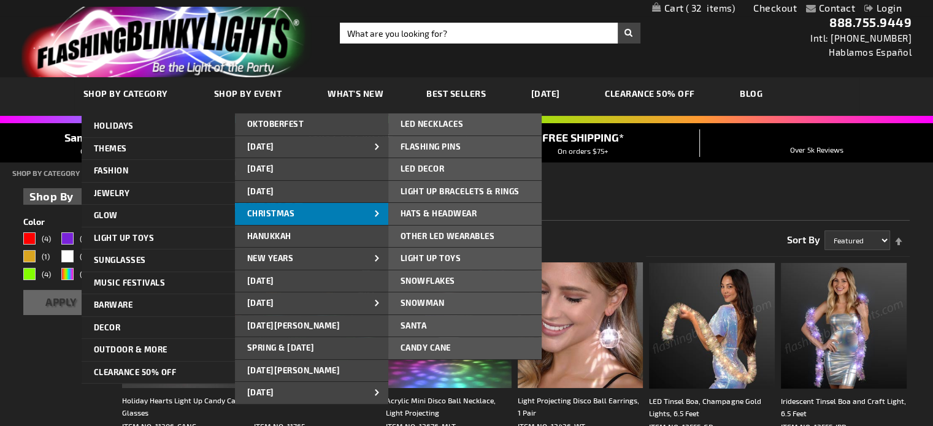
click at [343, 218] on link "CHRISTMAS" at bounding box center [311, 214] width 153 height 22
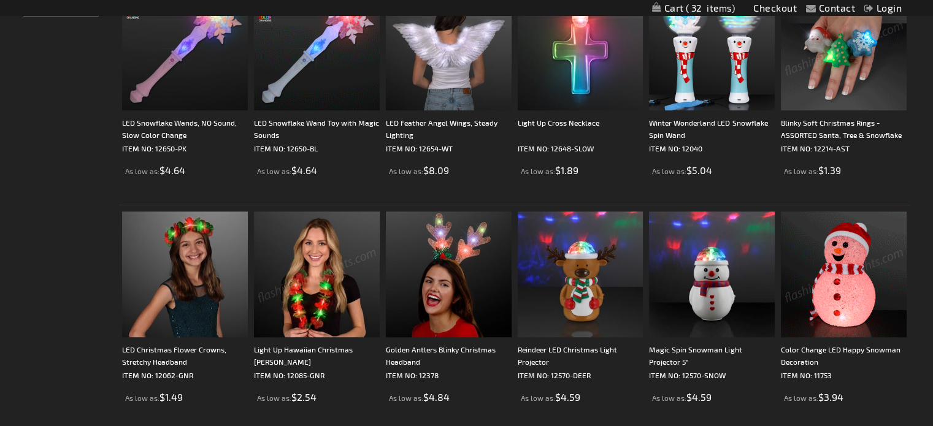
scroll to position [859, 0]
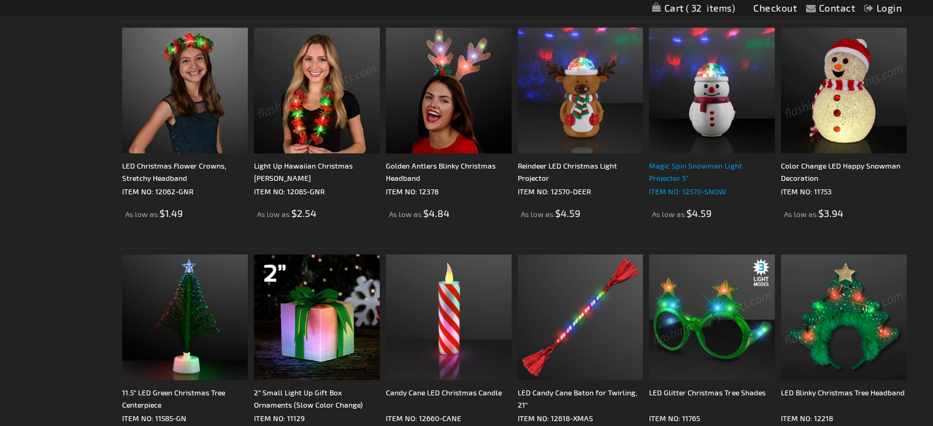
click at [701, 164] on div "Magic Spin Snowman Light Projector 5"" at bounding box center [712, 171] width 126 height 25
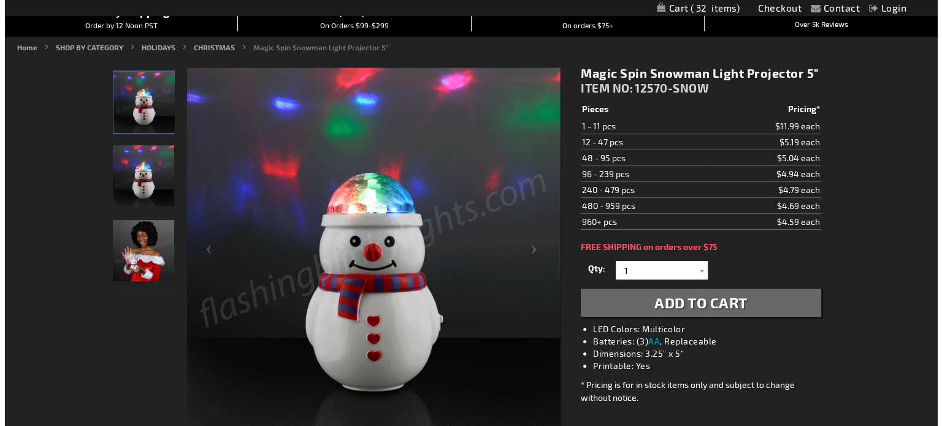
scroll to position [124, 0]
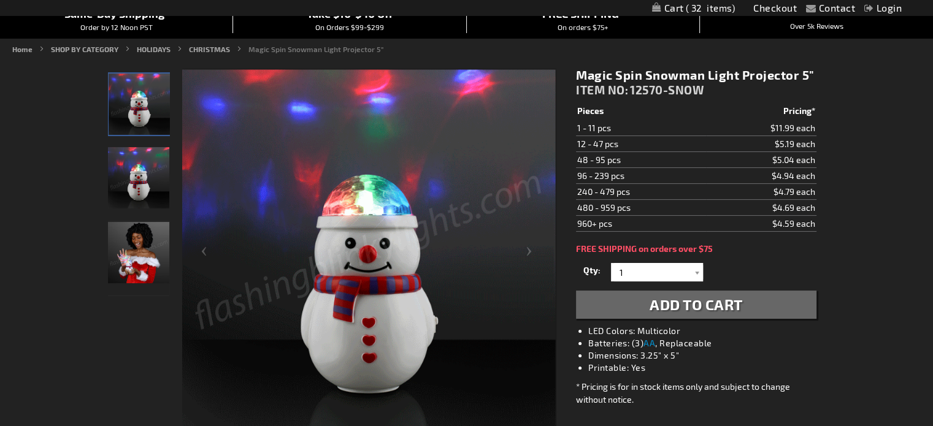
click at [136, 175] on img "Magic Spin Snowman Light Projector" at bounding box center [138, 177] width 61 height 61
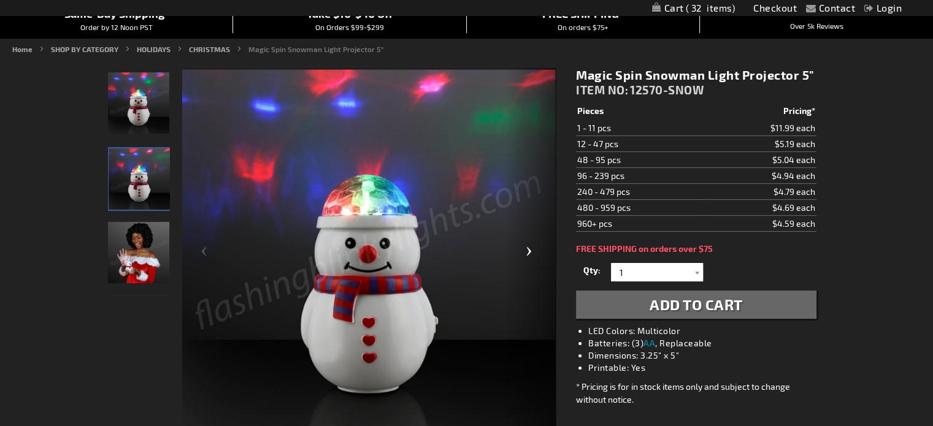
click at [528, 253] on div "Next" at bounding box center [531, 256] width 49 height 377
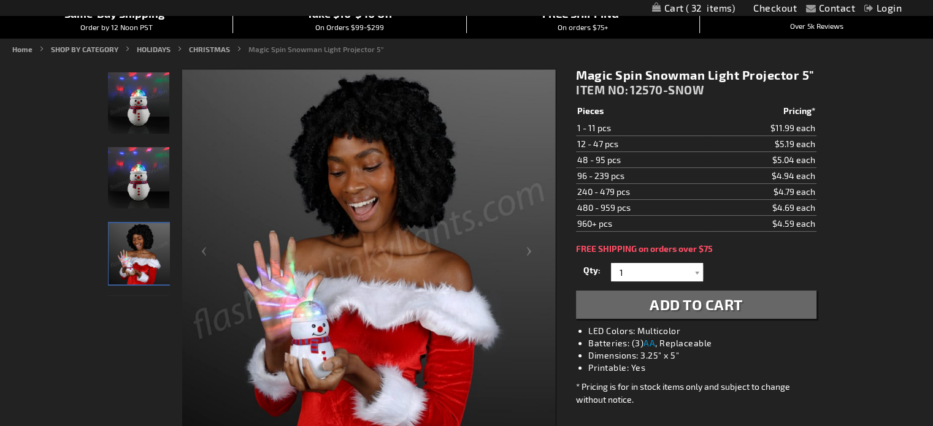
click at [137, 110] on img "Magic Spin Snowman Light Projector" at bounding box center [138, 102] width 61 height 61
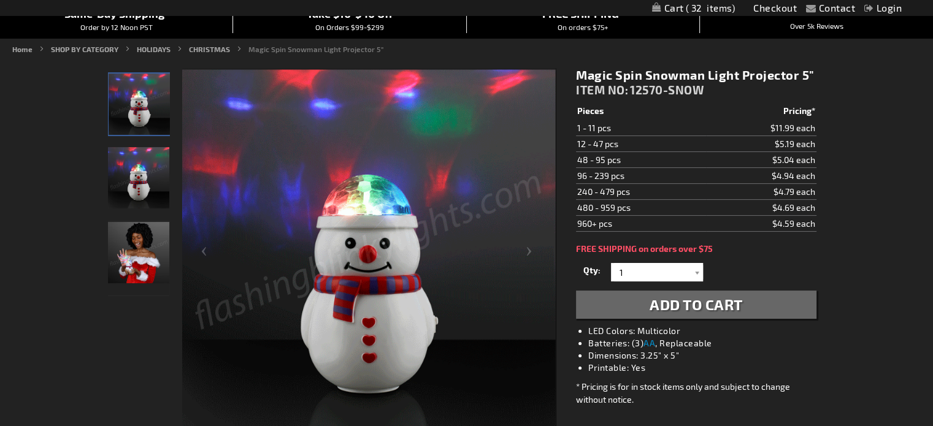
click at [677, 305] on span "Add to Cart" at bounding box center [695, 305] width 93 height 18
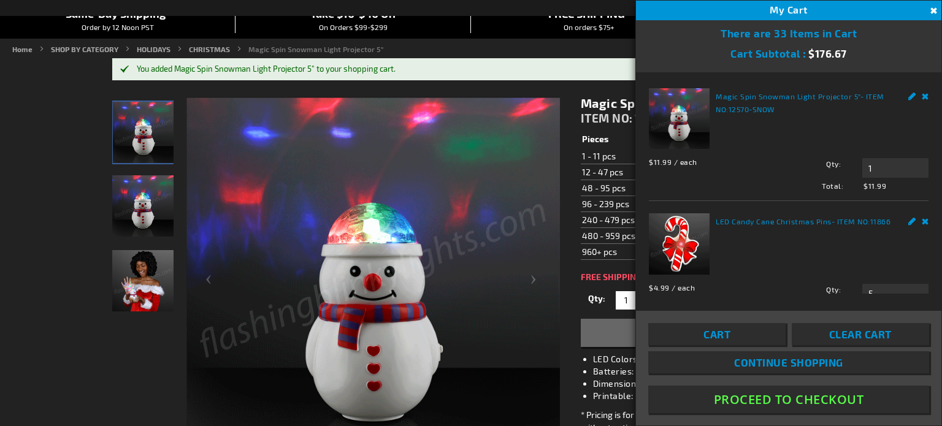
click at [800, 365] on span "Continue Shopping" at bounding box center [788, 362] width 109 height 12
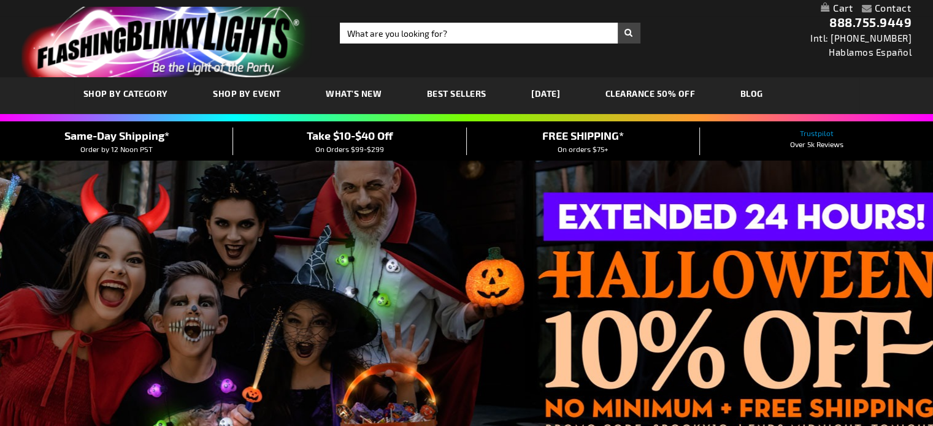
click at [157, 99] on link "SHOP BY CATEGORY" at bounding box center [125, 93] width 103 height 41
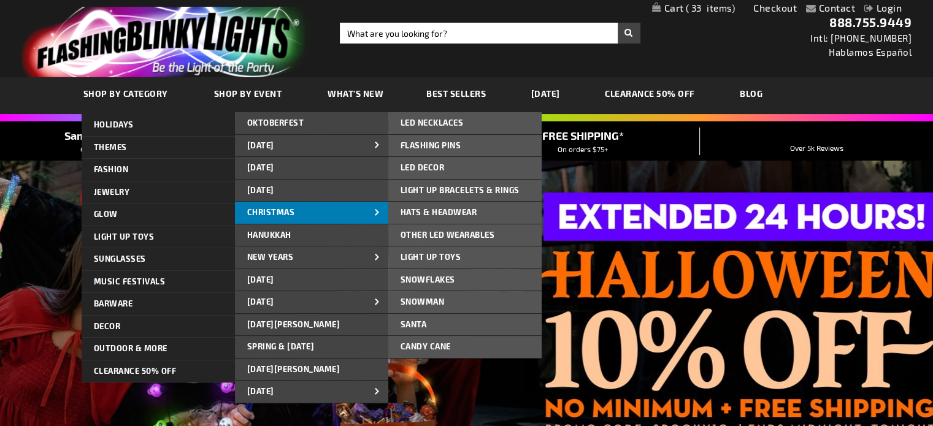
click at [297, 212] on link "CHRISTMAS" at bounding box center [311, 213] width 153 height 22
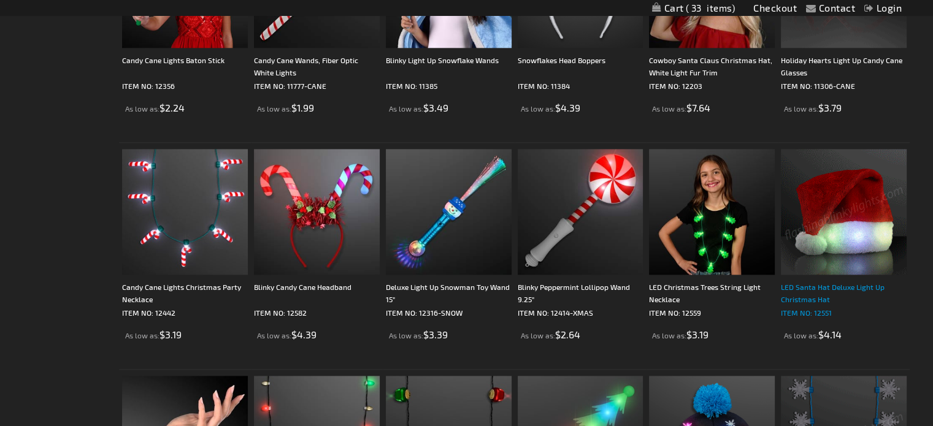
scroll to position [1411, 0]
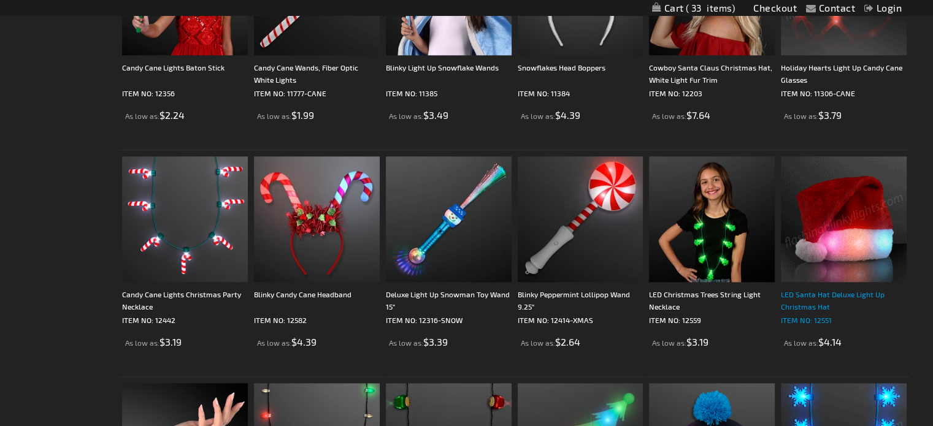
click at [803, 293] on div "LED Santa Hat Deluxe Light Up Christmas Hat" at bounding box center [844, 300] width 126 height 25
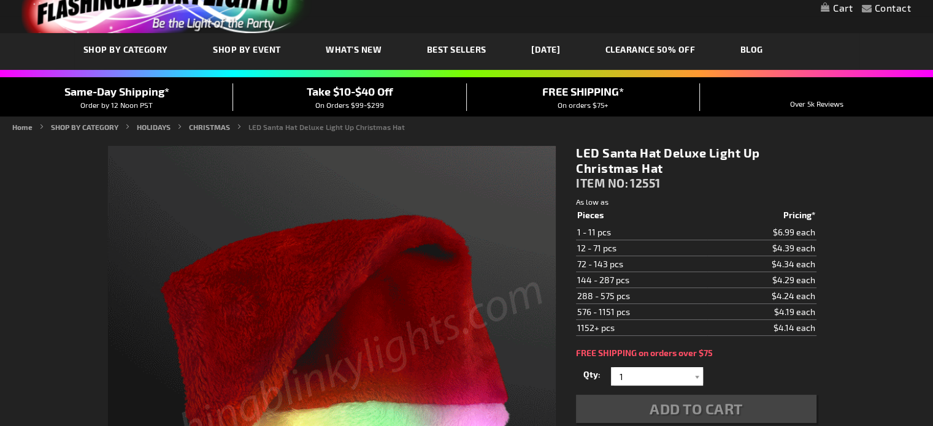
scroll to position [184, 0]
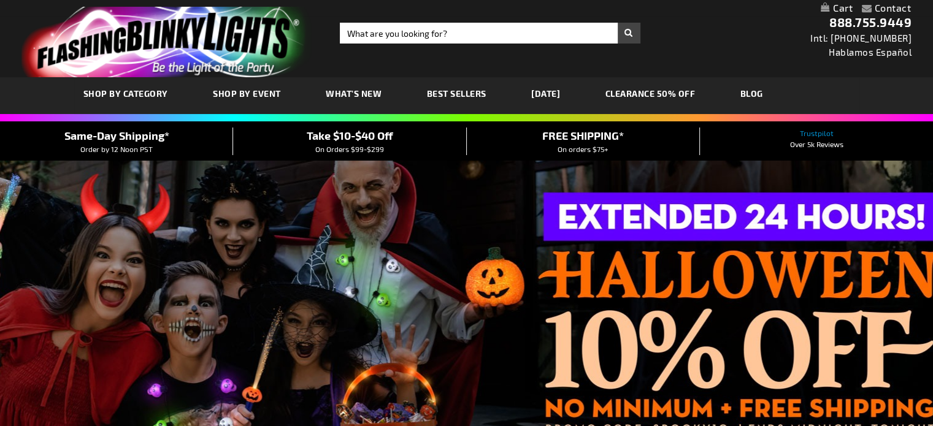
click at [129, 90] on span "SHOP BY CATEGORY" at bounding box center [125, 93] width 85 height 10
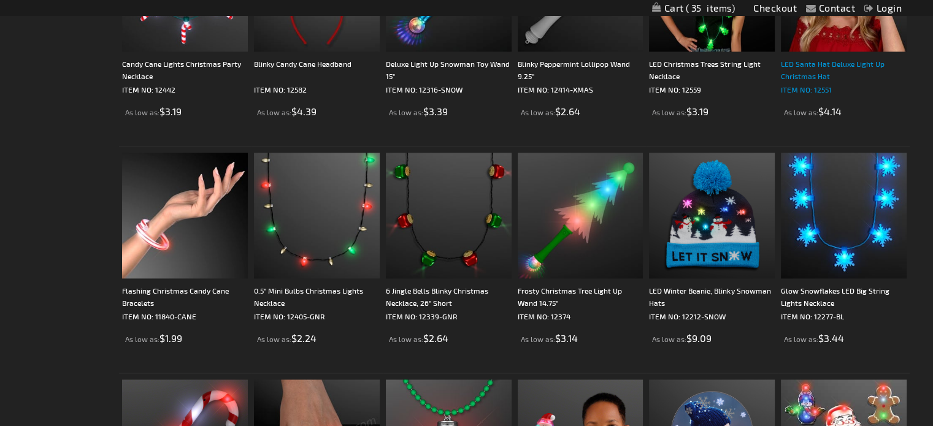
scroll to position [1840, 0]
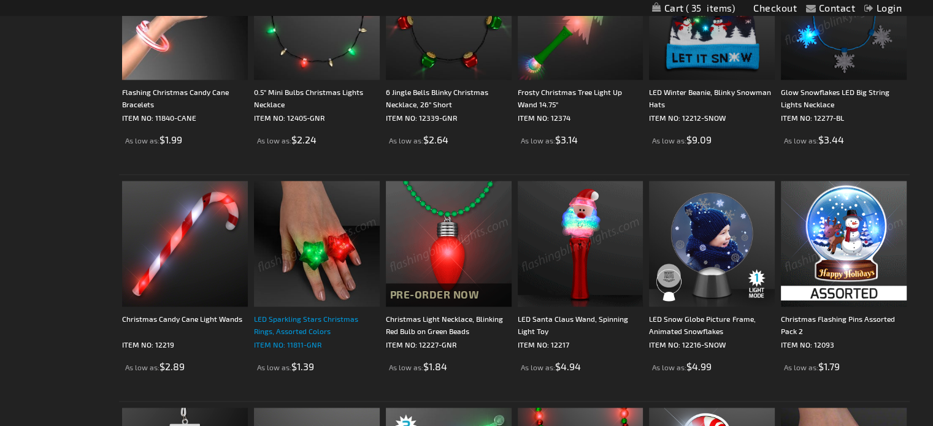
click at [318, 320] on div "LED Sparkling Stars Christmas Rings, Assorted Colors" at bounding box center [317, 325] width 126 height 25
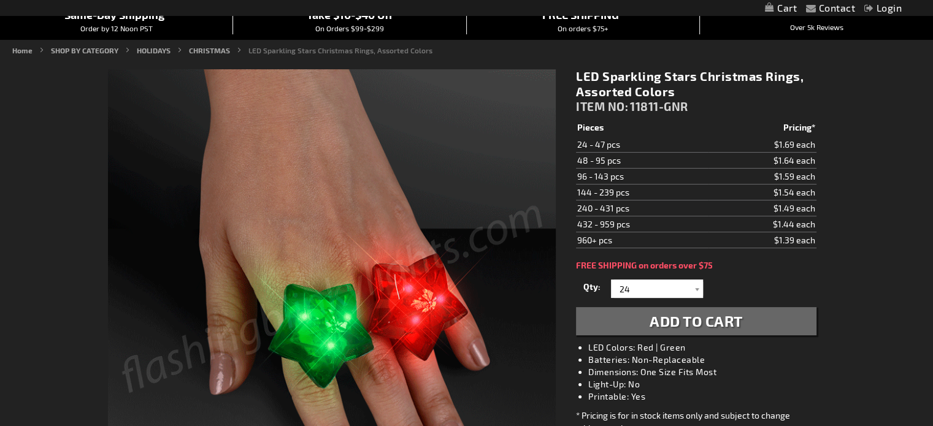
scroll to position [124, 0]
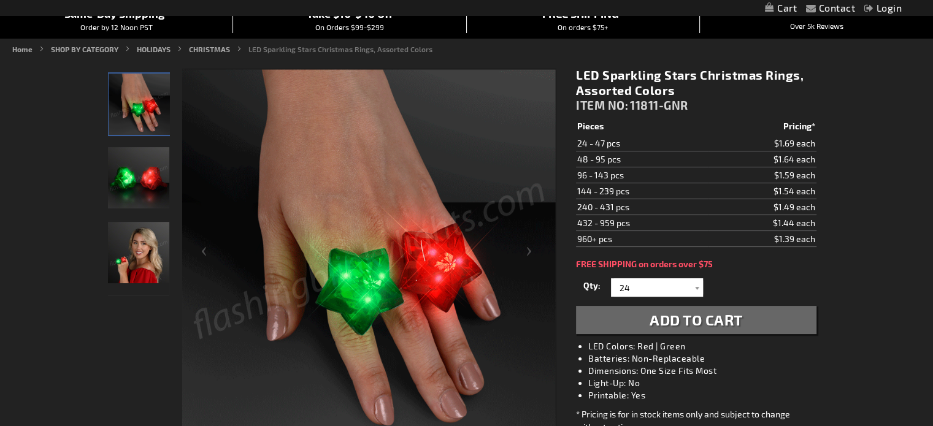
click at [123, 174] on img "Light Up Assorted-Color Christmas Star LED Ring" at bounding box center [138, 177] width 61 height 61
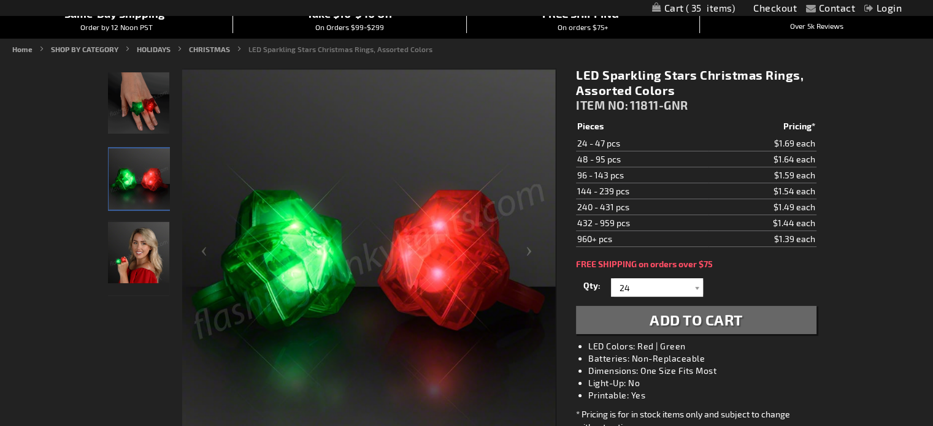
click at [156, 236] on img "Female model displaying Light Up Assorted-Color Christmas Star LED Ring" at bounding box center [138, 252] width 61 height 61
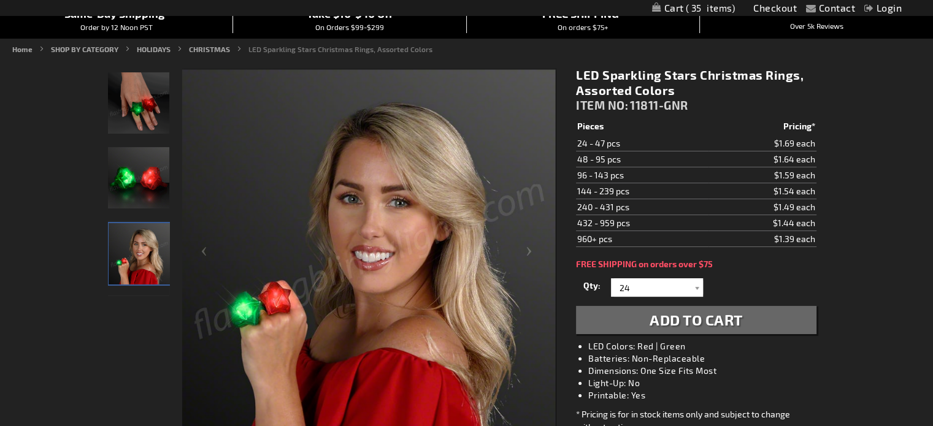
scroll to position [0, 0]
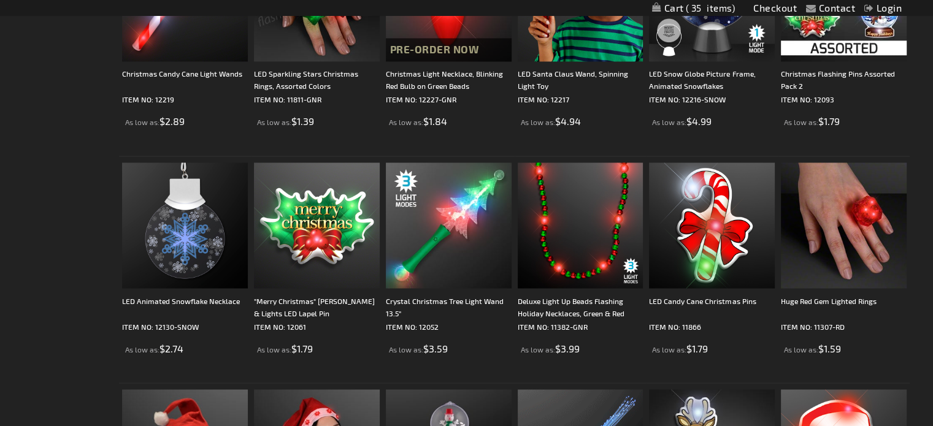
scroll to position [2330, 0]
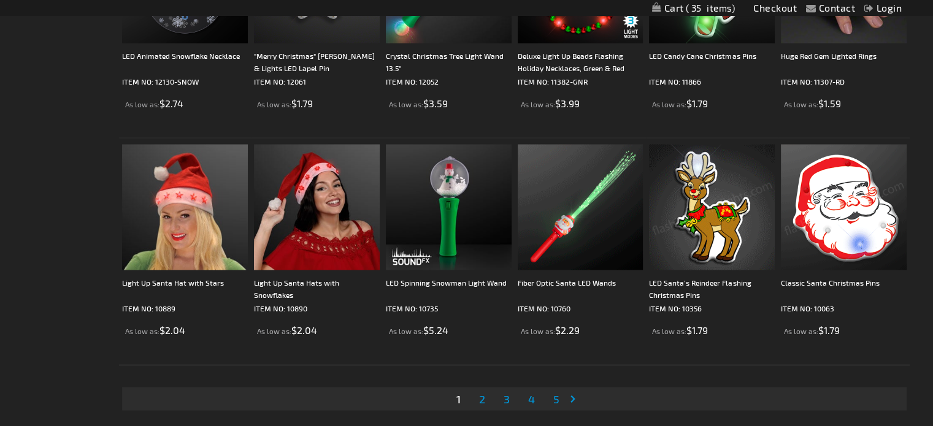
click at [479, 399] on span "2" at bounding box center [482, 398] width 6 height 13
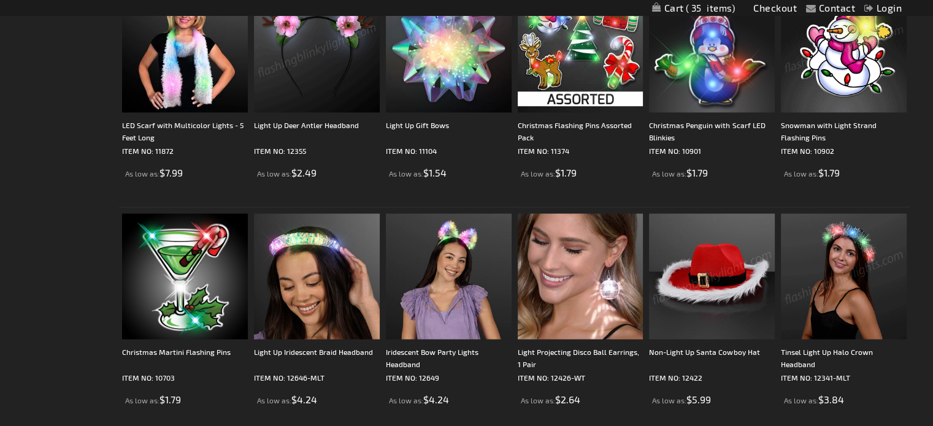
scroll to position [2392, 0]
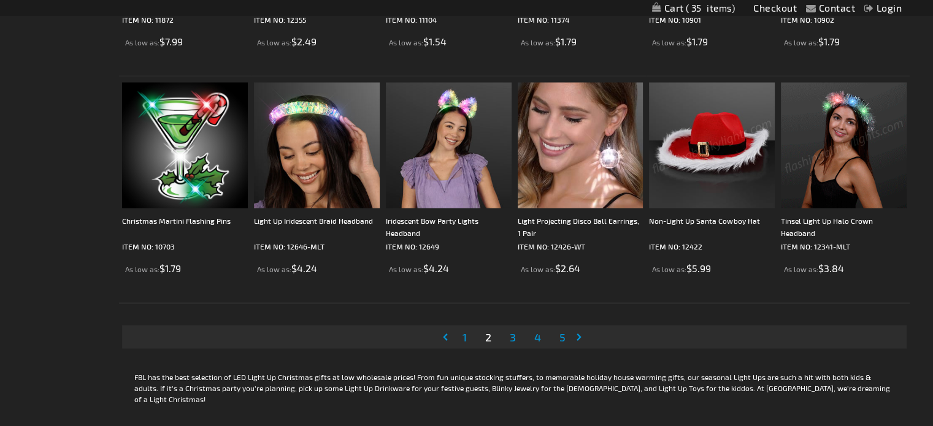
click at [515, 339] on link "Page 3" at bounding box center [512, 337] width 11 height 18
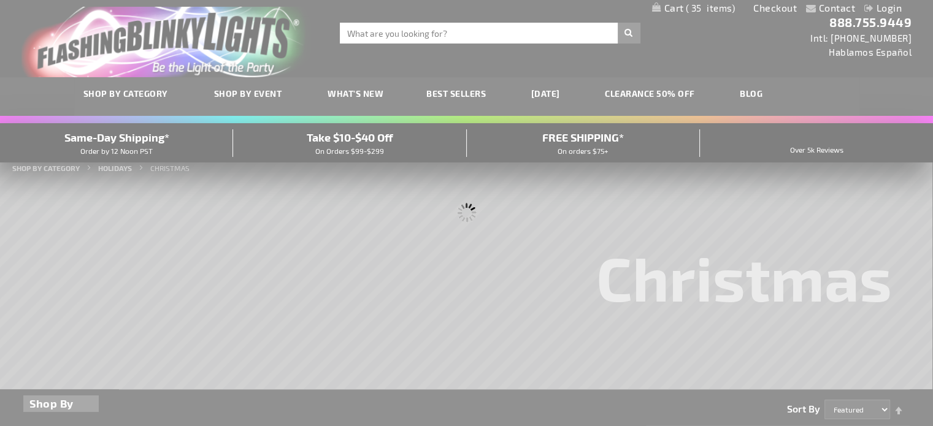
scroll to position [0, 0]
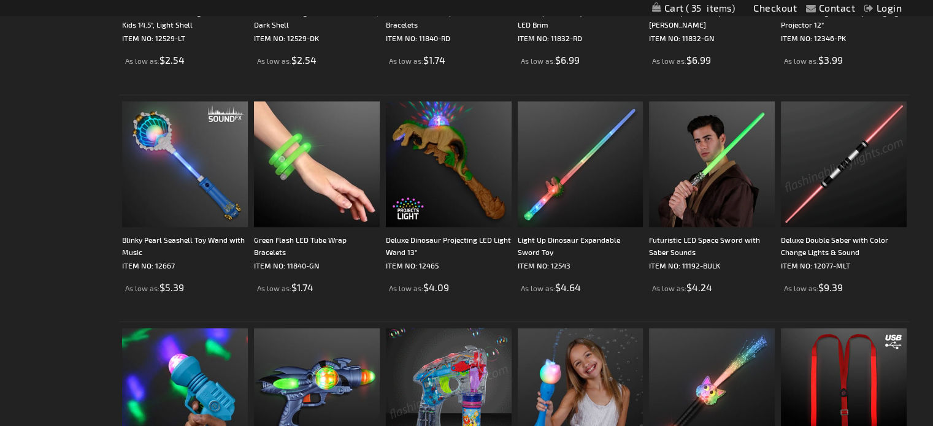
scroll to position [2453, 0]
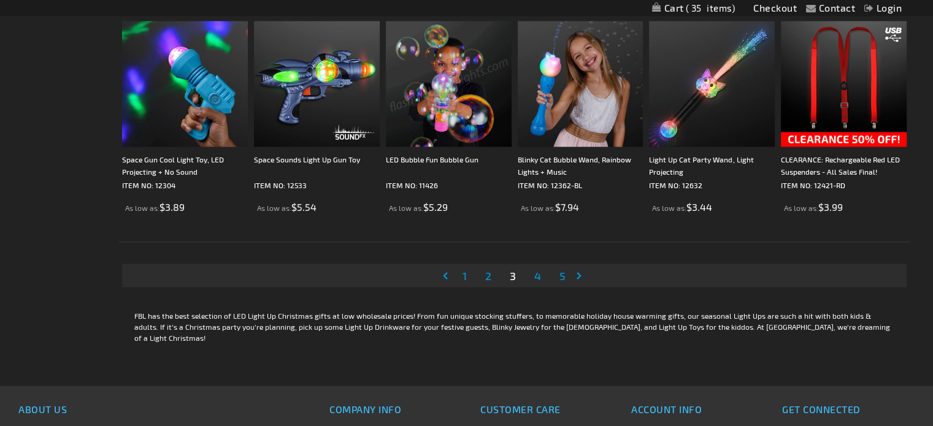
click at [537, 277] on span "4" at bounding box center [537, 275] width 7 height 13
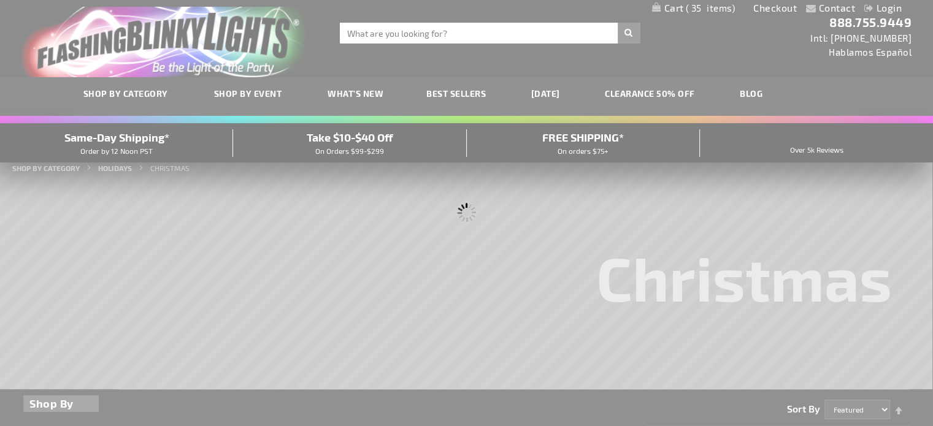
scroll to position [0, 0]
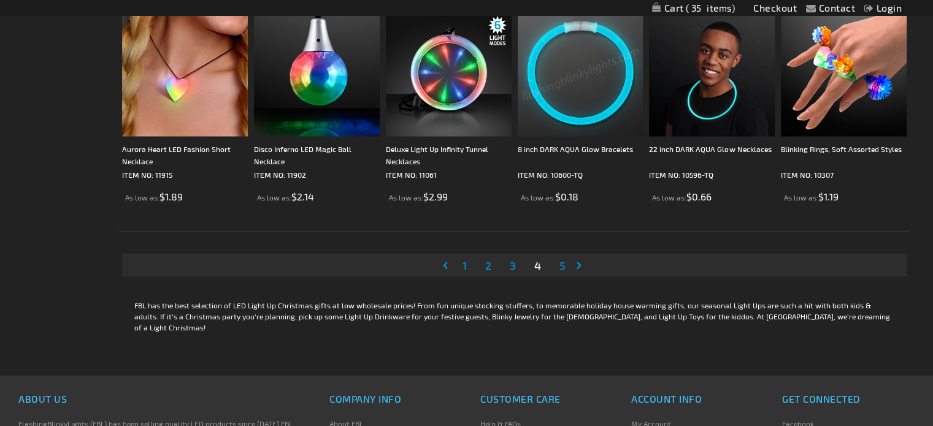
scroll to position [2576, 0]
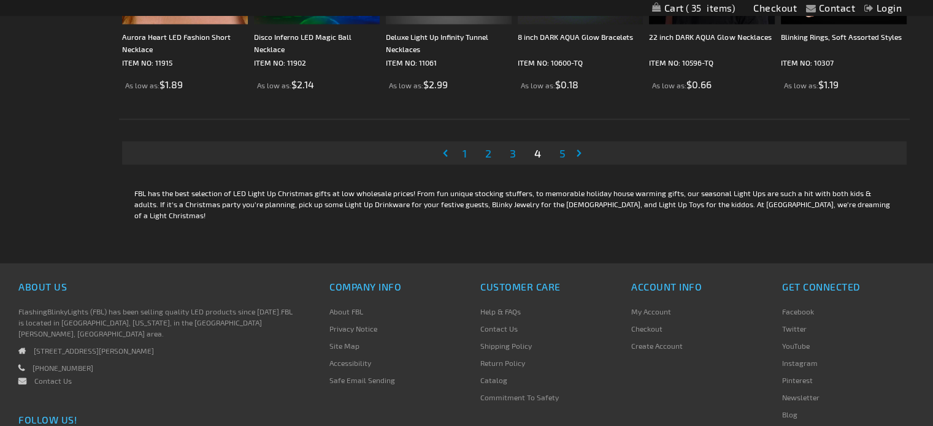
click at [462, 156] on span "1" at bounding box center [464, 153] width 4 height 13
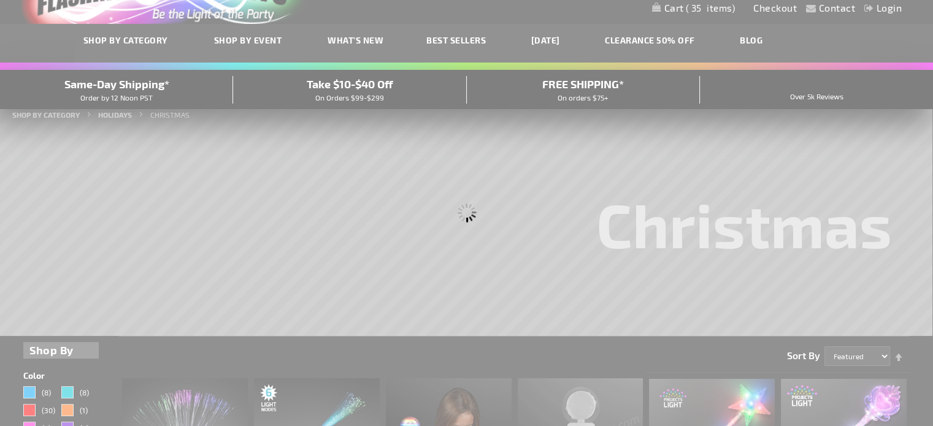
scroll to position [16, 0]
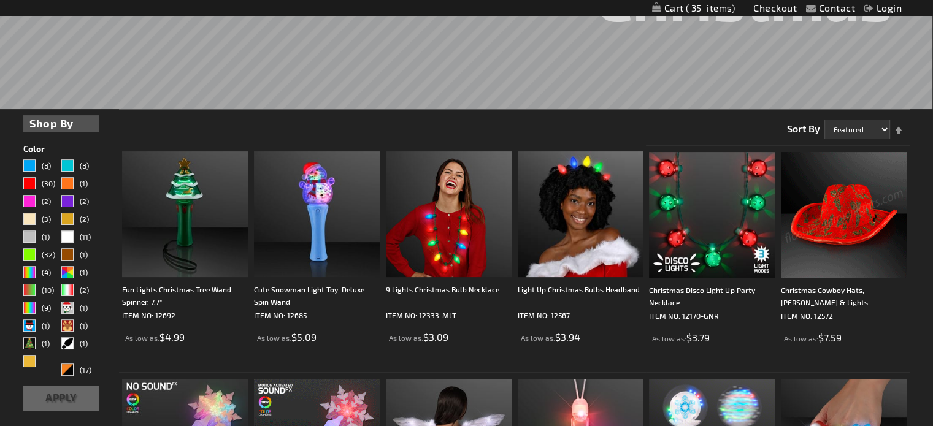
scroll to position [368, 0]
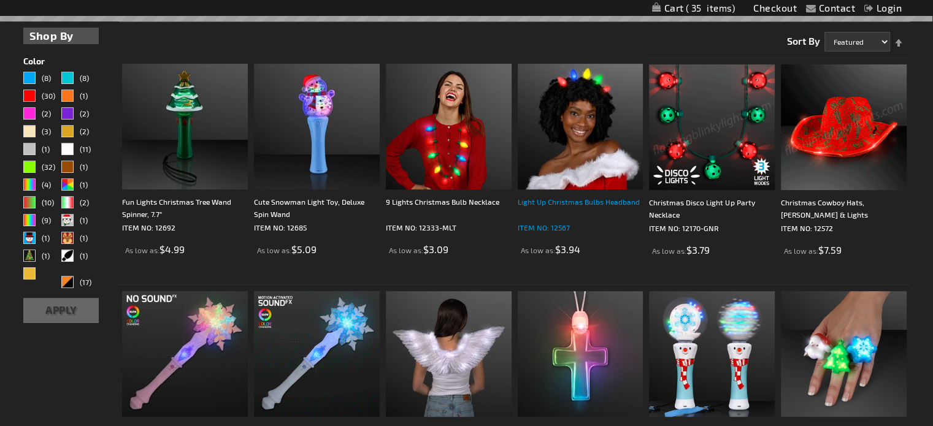
drag, startPoint x: 545, startPoint y: 201, endPoint x: 557, endPoint y: 203, distance: 11.9
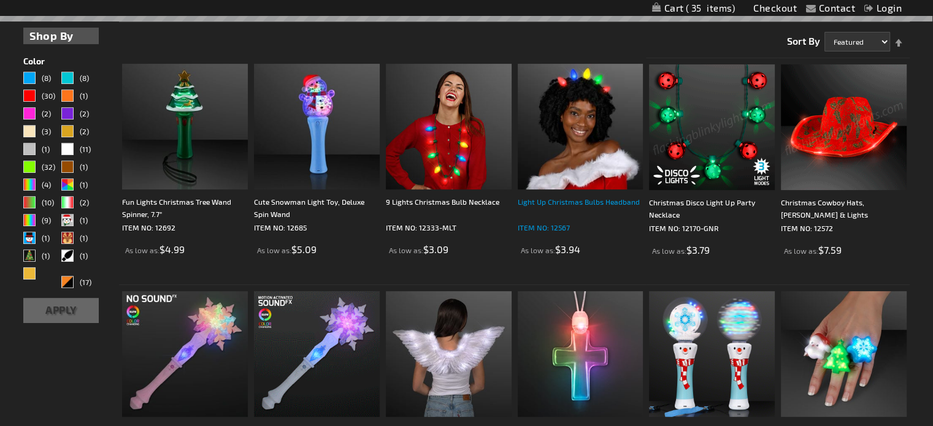
click at [545, 201] on div "Light Up Christmas Bulbs Headband" at bounding box center [581, 208] width 126 height 25
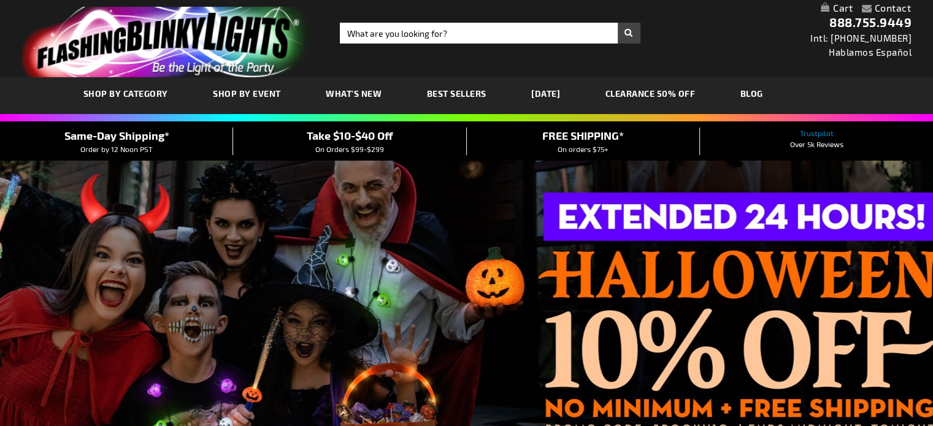
click at [128, 95] on div "SHOP BY CATEGORY SHOP BY EVENT WHAT'S NEW BEST SELLERS HALLOWEEN CLEARANCE 50% …" at bounding box center [466, 95] width 933 height 37
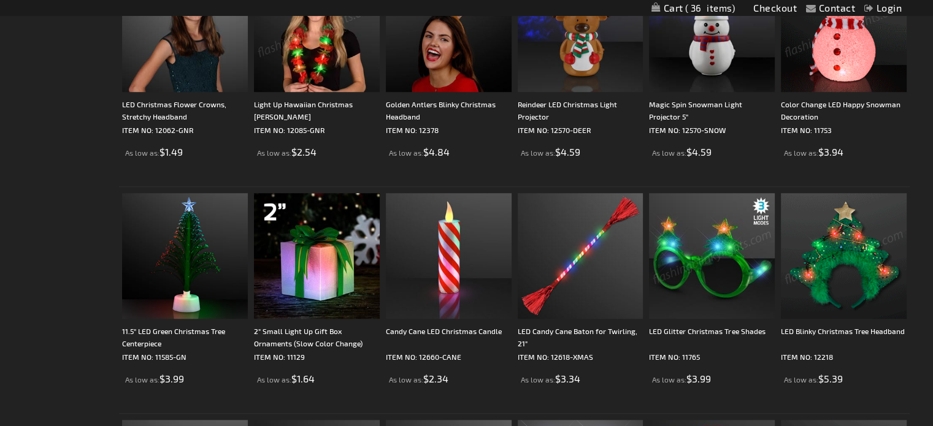
scroll to position [675, 0]
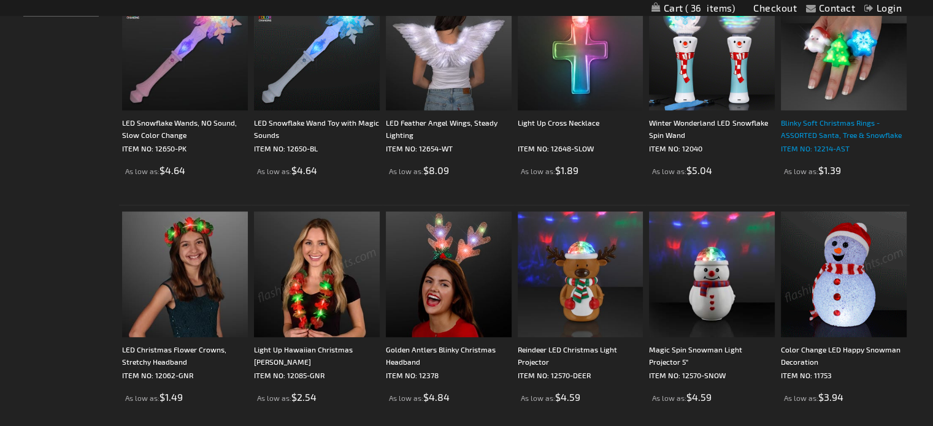
click at [810, 126] on div "Blinky Soft Christmas Rings - ASSORTED Santa, Tree & Snowflake" at bounding box center [844, 129] width 126 height 25
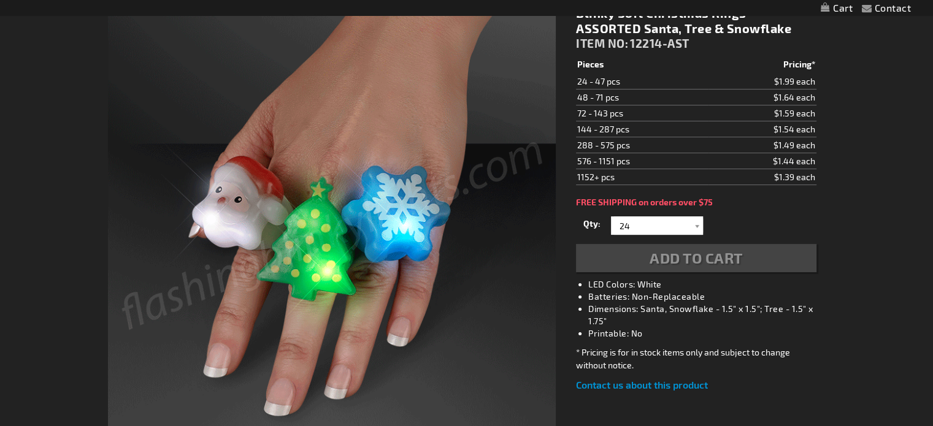
scroll to position [185, 0]
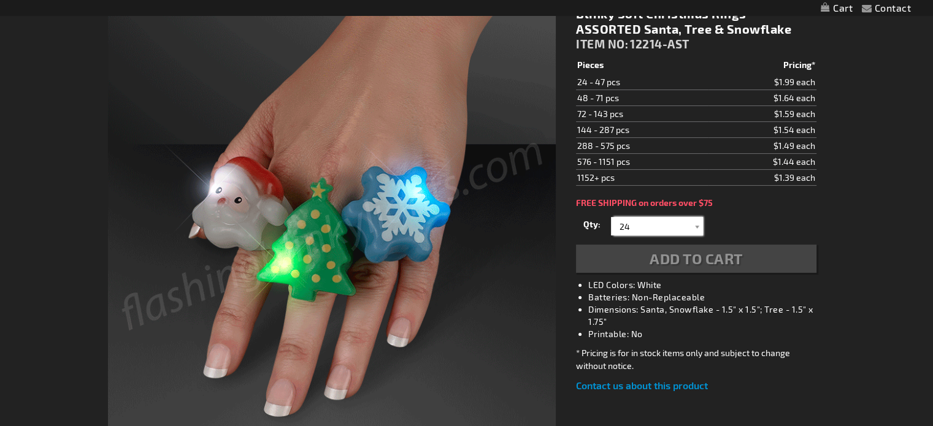
click at [643, 222] on input "24" at bounding box center [658, 226] width 89 height 18
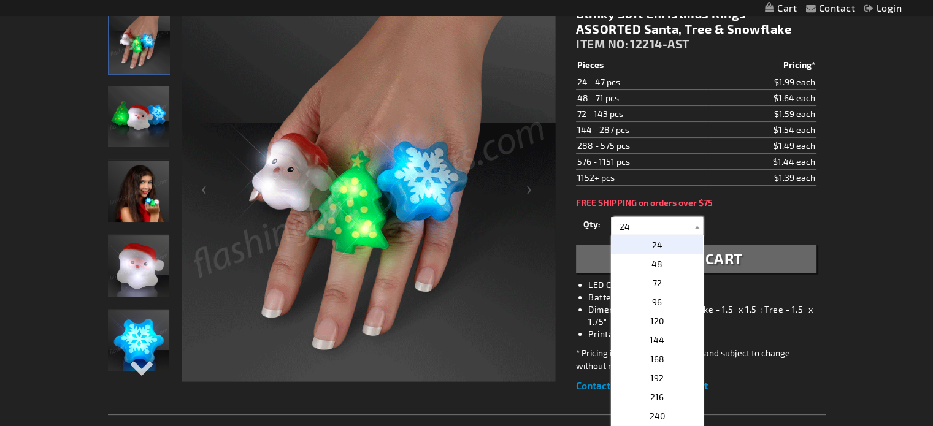
type input "2"
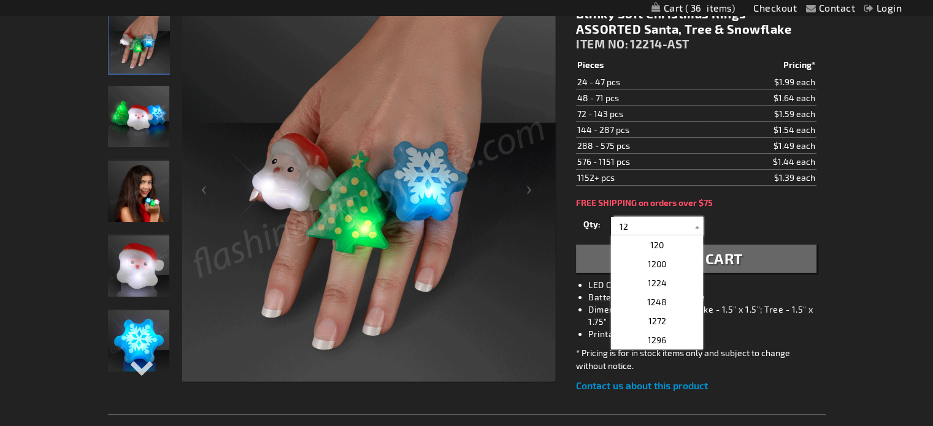
type input "1"
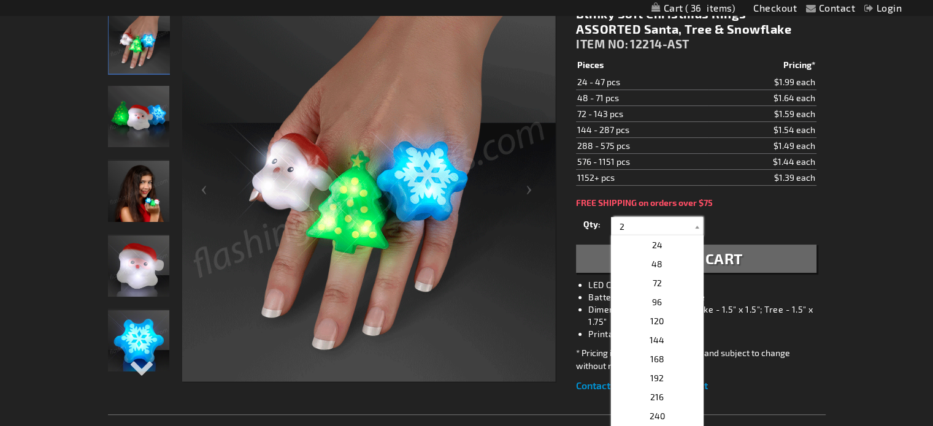
type input "24"
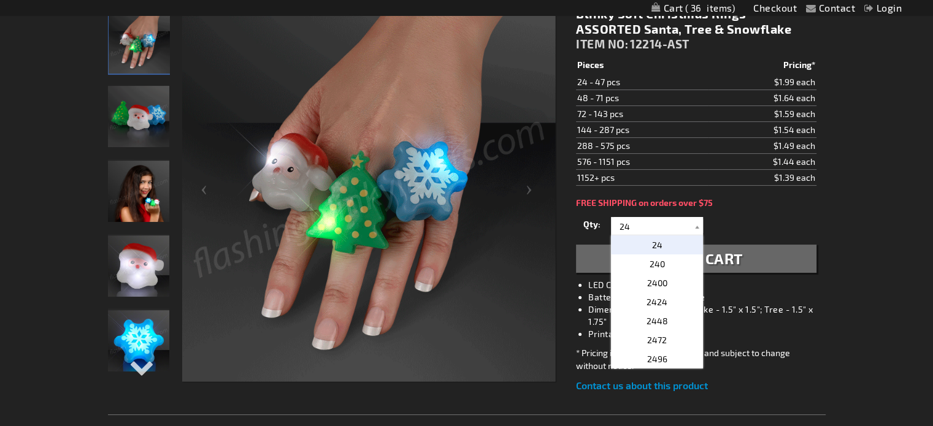
click at [659, 243] on span "24" at bounding box center [657, 245] width 10 height 10
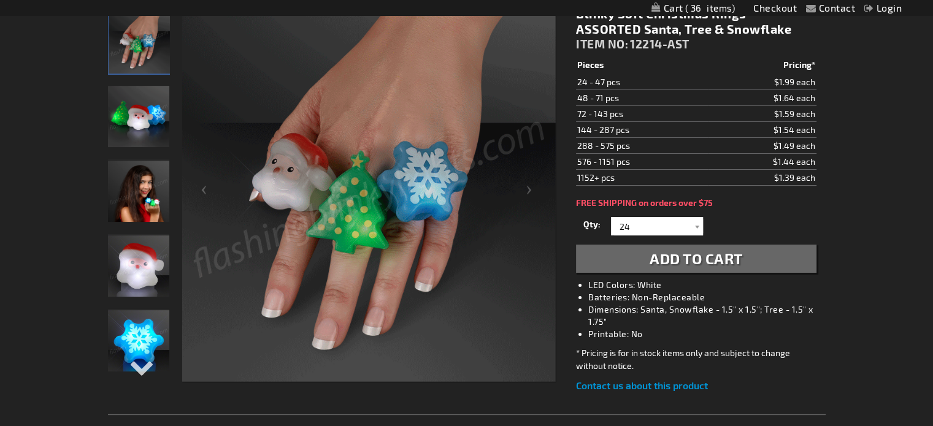
drag, startPoint x: 684, startPoint y: 262, endPoint x: 694, endPoint y: 251, distance: 14.3
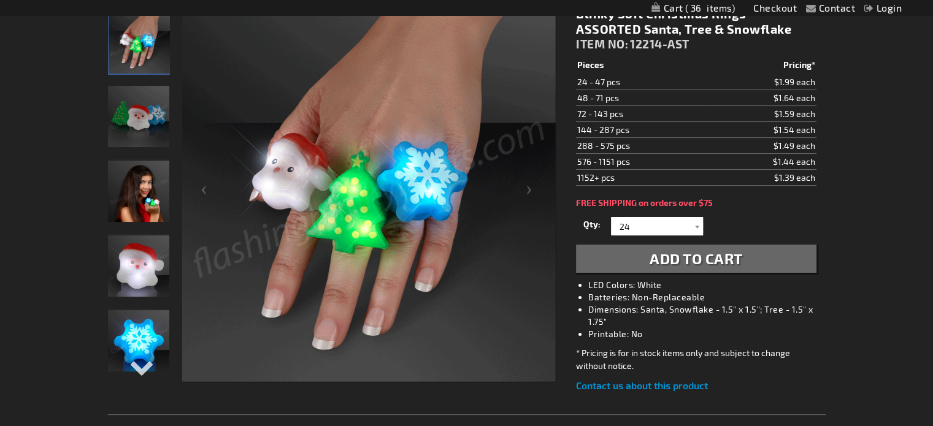
click at [684, 261] on span "Add to Cart" at bounding box center [695, 259] width 93 height 18
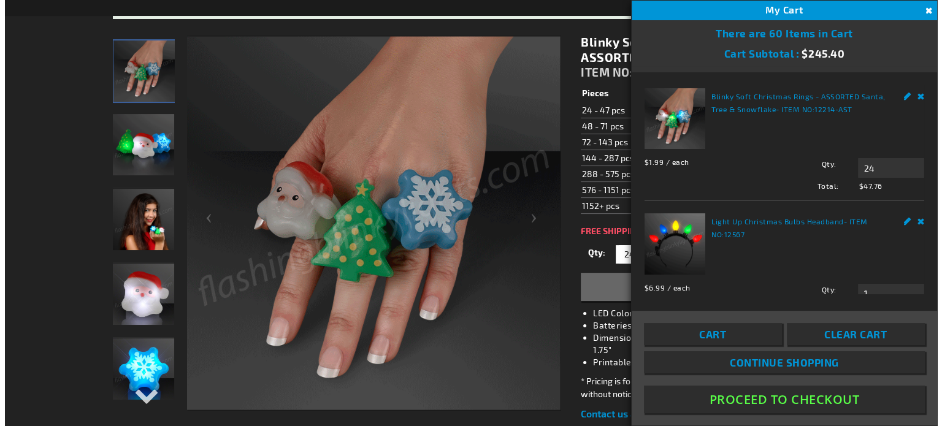
scroll to position [213, 0]
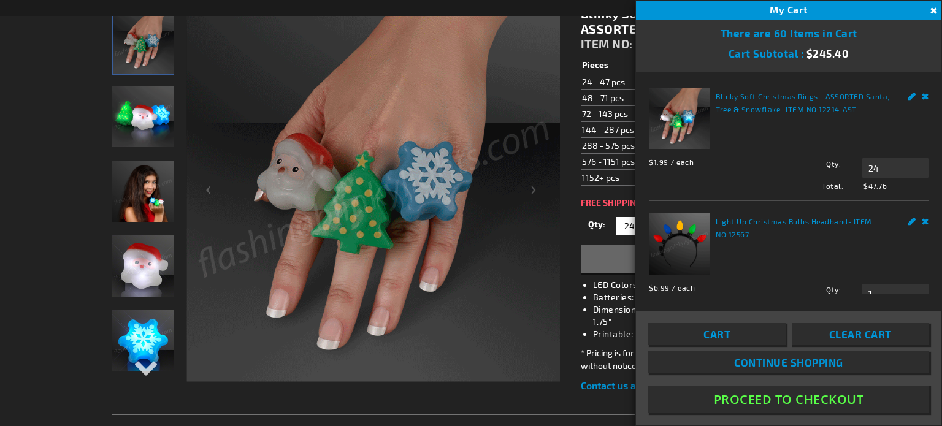
click at [794, 362] on span "Continue Shopping" at bounding box center [788, 362] width 109 height 12
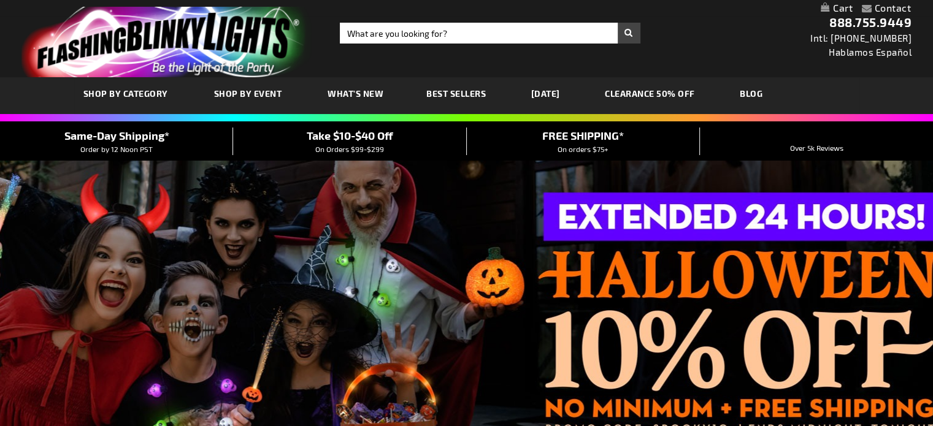
click at [137, 95] on span "SHOP BY CATEGORY" at bounding box center [125, 93] width 85 height 10
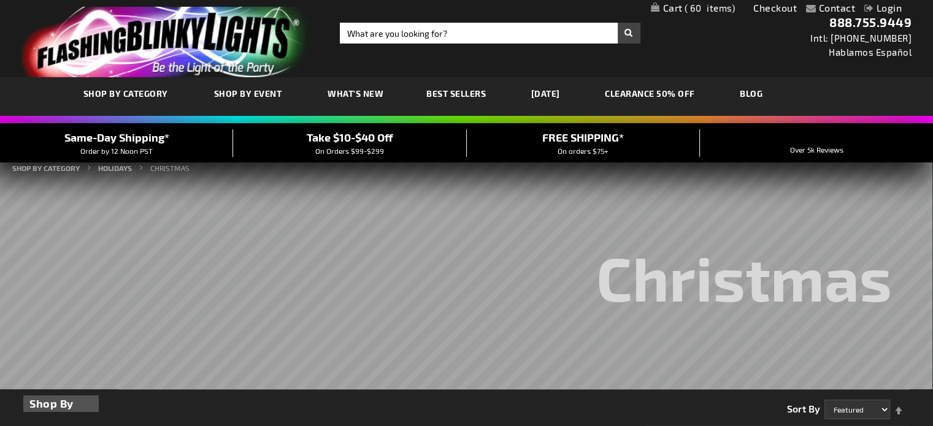
click at [674, 7] on link "My Cart 60 60 items" at bounding box center [693, 8] width 85 height 12
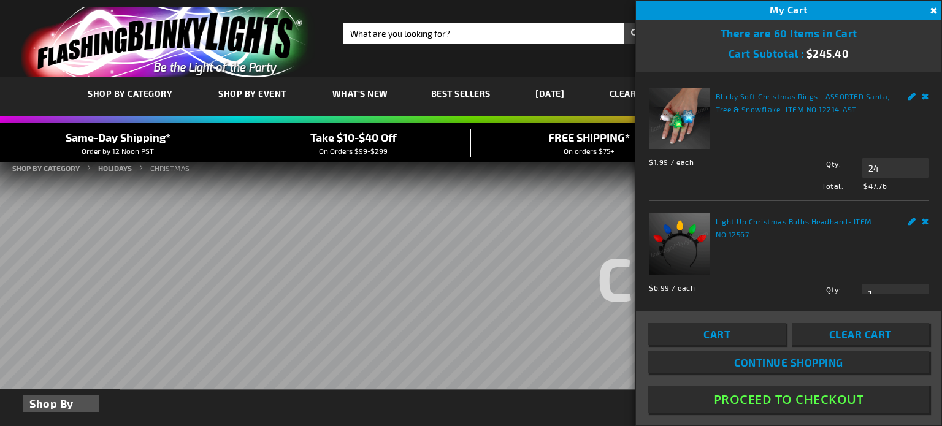
click at [922, 220] on link "Remove" at bounding box center [925, 219] width 7 height 13
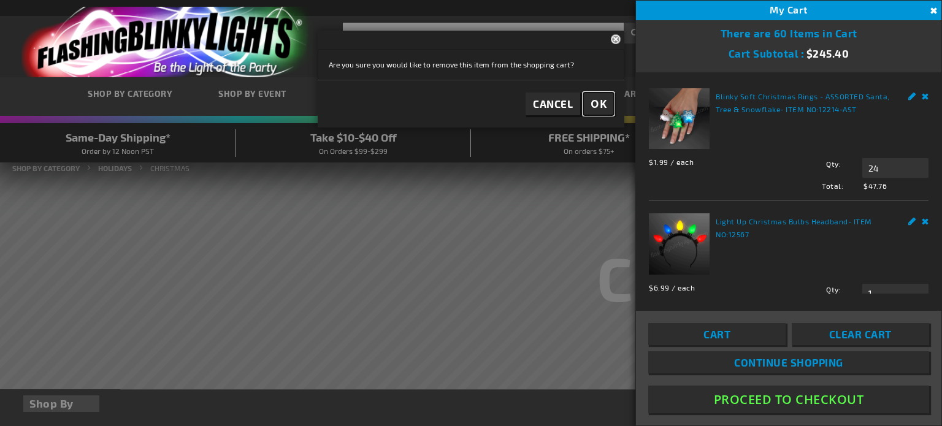
click at [604, 107] on span "OK" at bounding box center [599, 104] width 16 height 14
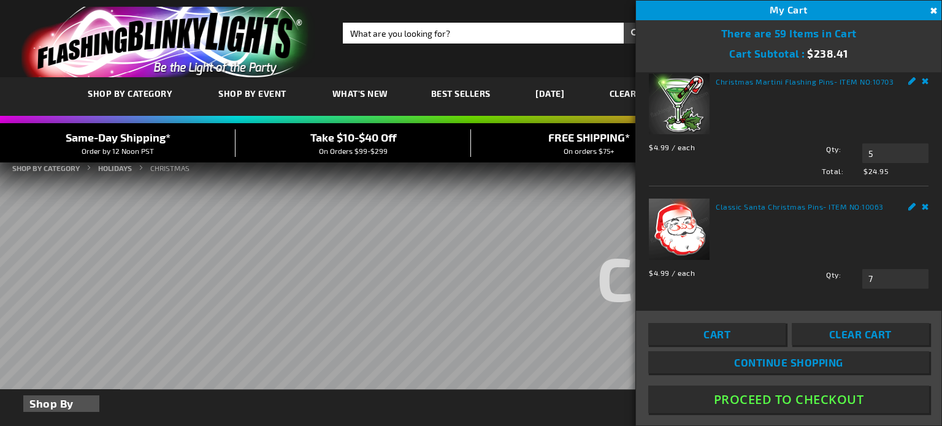
scroll to position [736, 0]
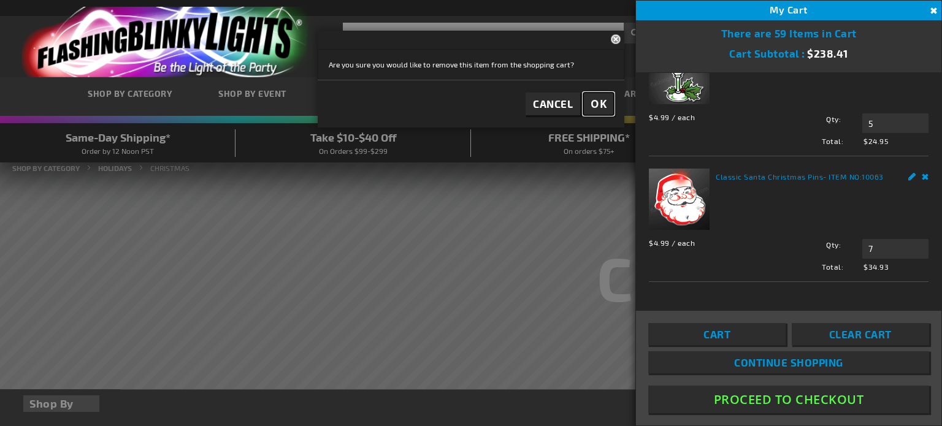
click at [596, 107] on span "OK" at bounding box center [599, 104] width 16 height 14
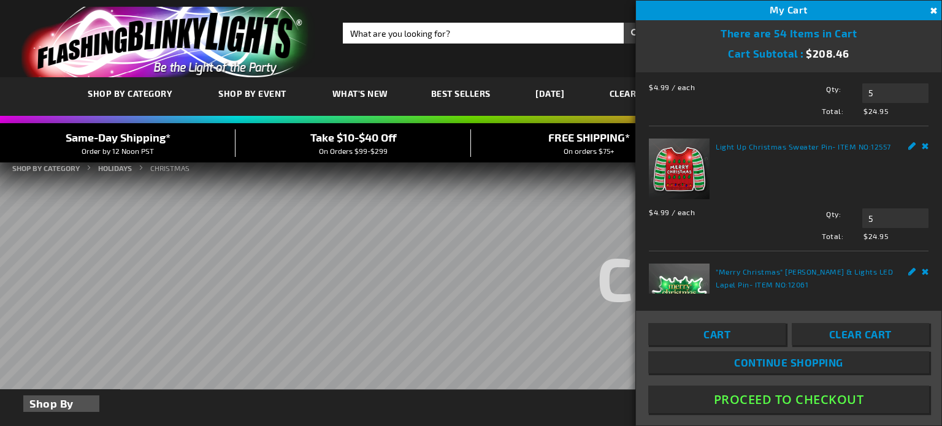
scroll to position [353, 0]
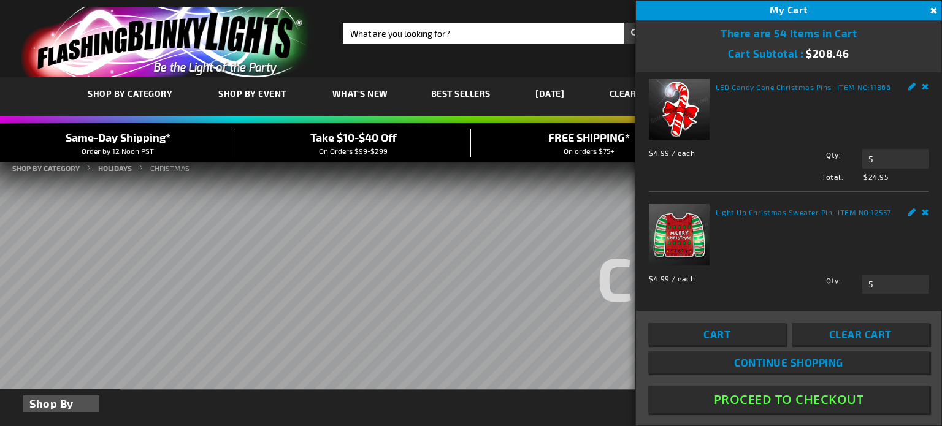
click at [908, 92] on link "Edit" at bounding box center [912, 85] width 8 height 13
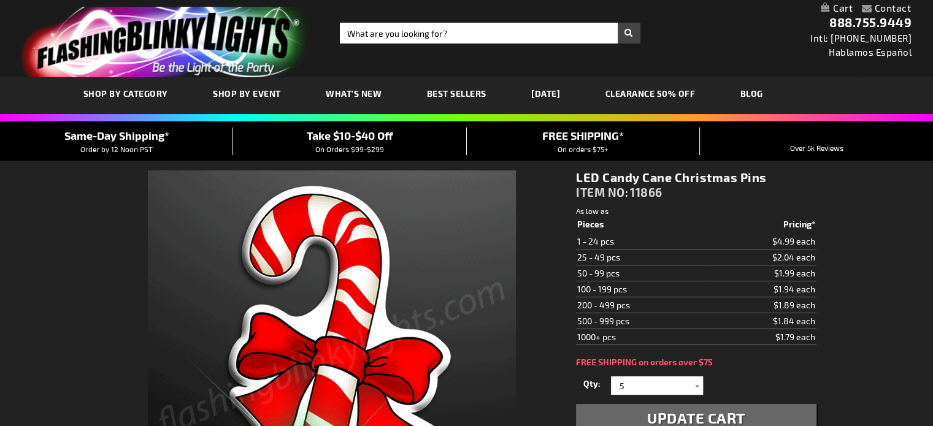
select select
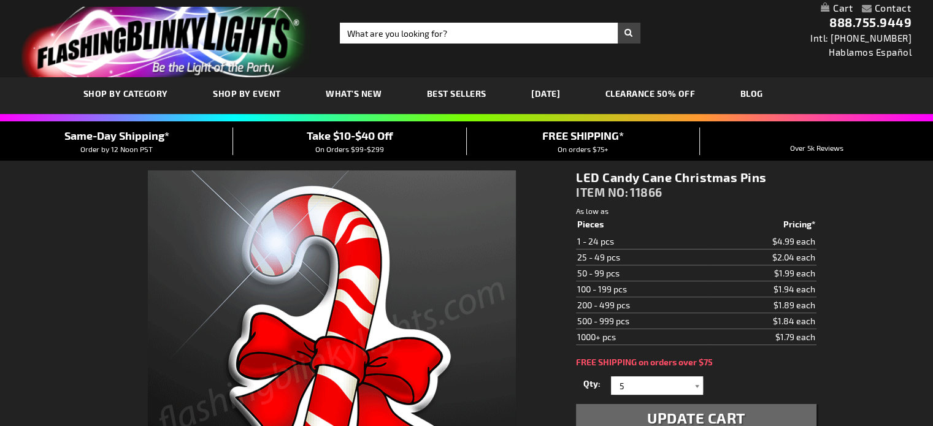
click at [695, 385] on div "Qty 1 2 3 4 5 6 7 8 9 10 11 12 13 14" at bounding box center [696, 385] width 240 height 25
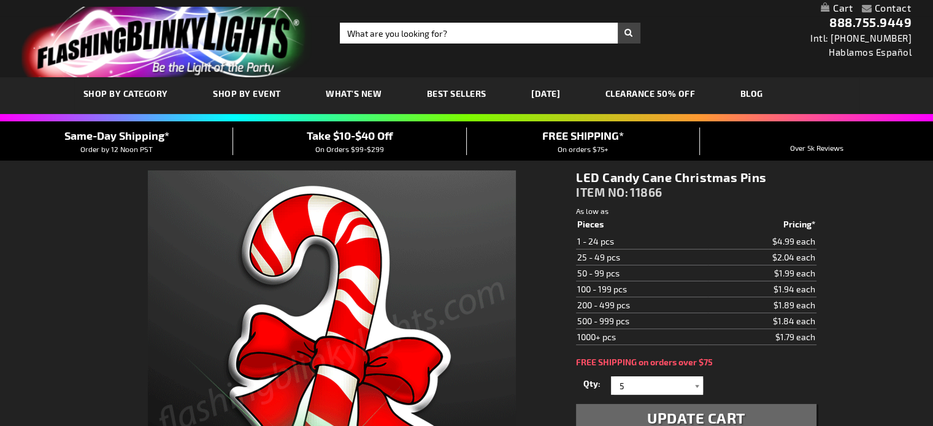
select select
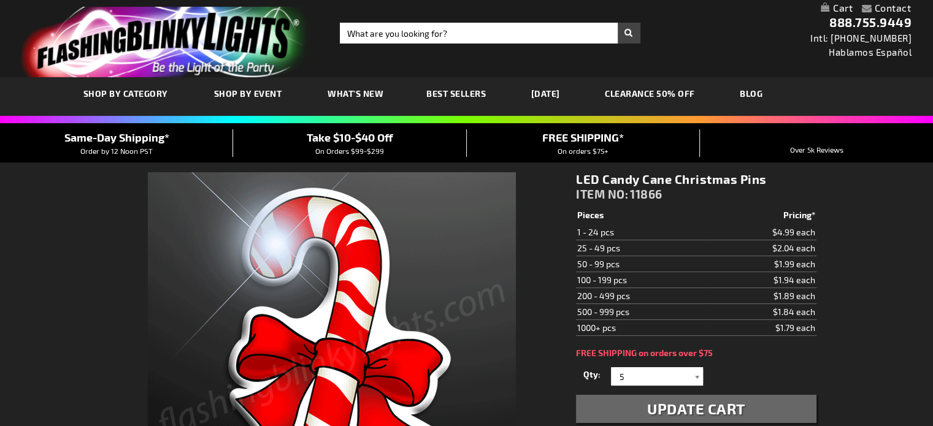
click at [695, 377] on div at bounding box center [697, 376] width 12 height 18
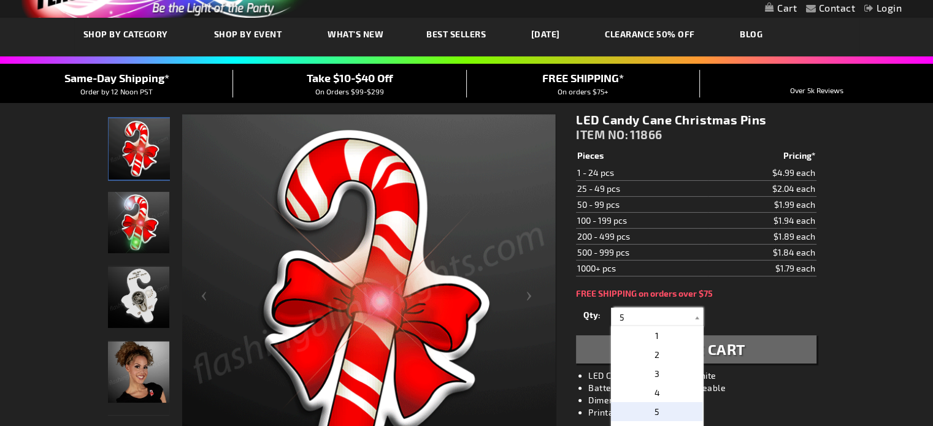
scroll to position [123, 0]
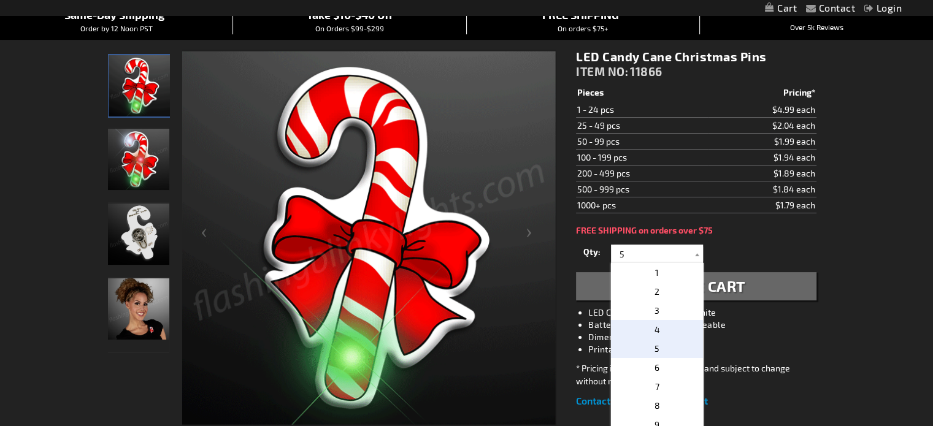
click at [654, 328] on span "4" at bounding box center [657, 329] width 6 height 10
type input "4"
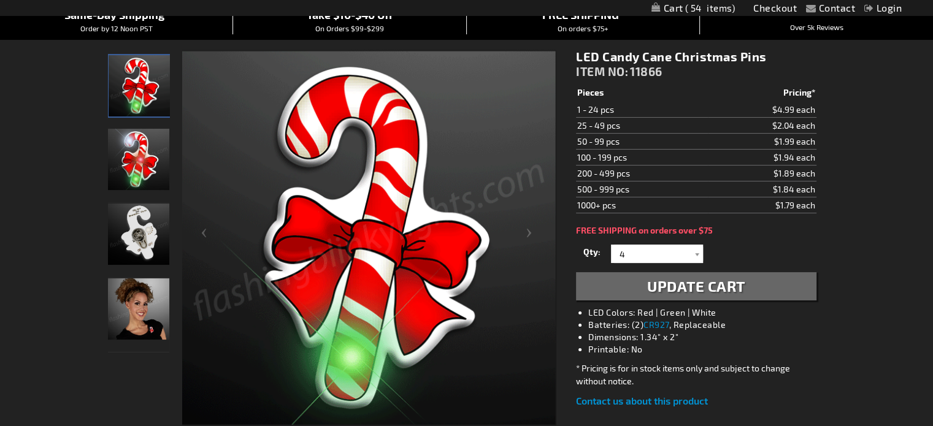
drag, startPoint x: 694, startPoint y: 288, endPoint x: 746, endPoint y: 275, distance: 53.1
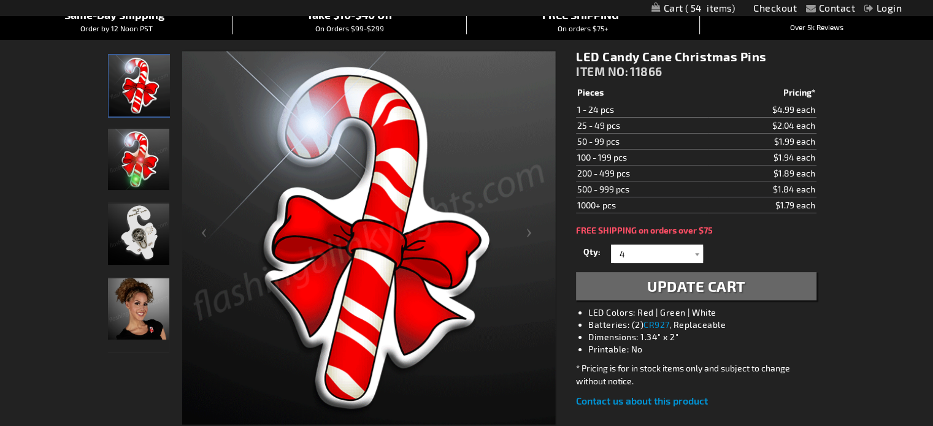
click at [694, 288] on span "Update Cart" at bounding box center [696, 286] width 98 height 18
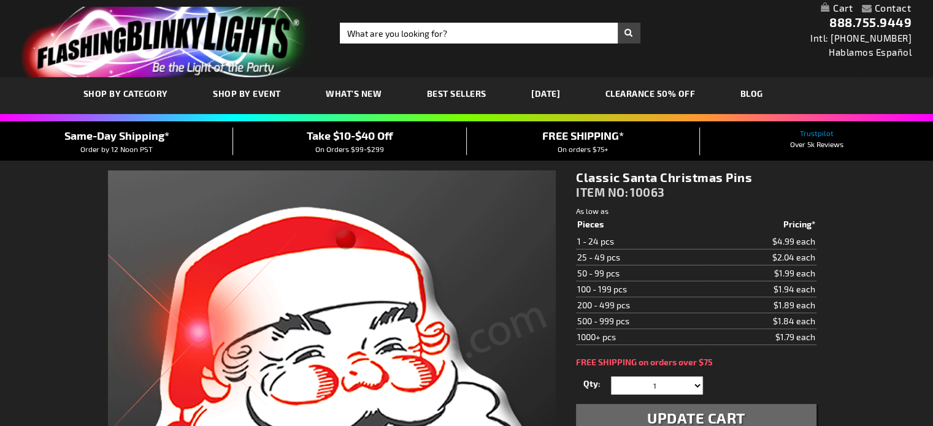
select select
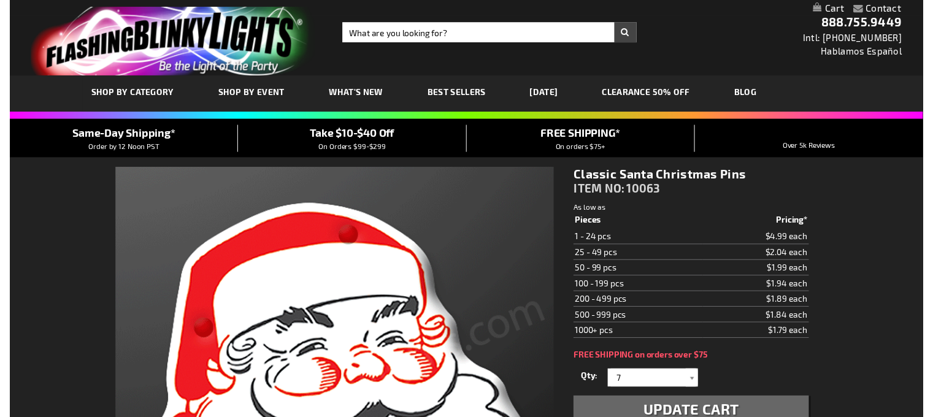
scroll to position [184, 0]
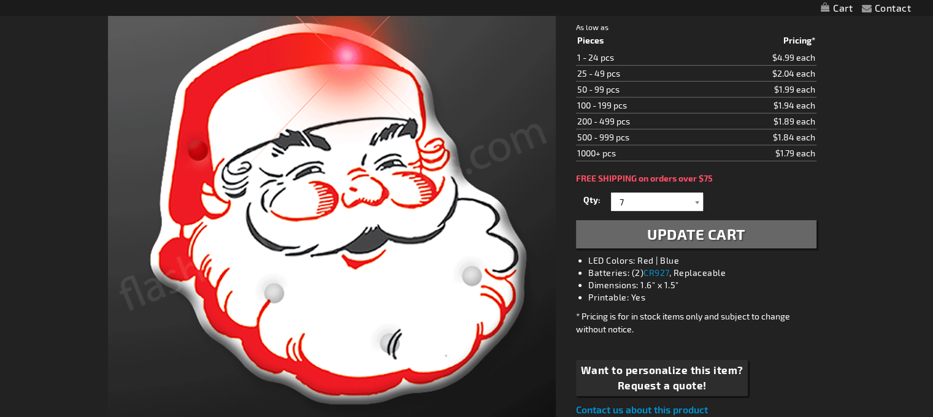
click at [698, 197] on div at bounding box center [697, 202] width 12 height 18
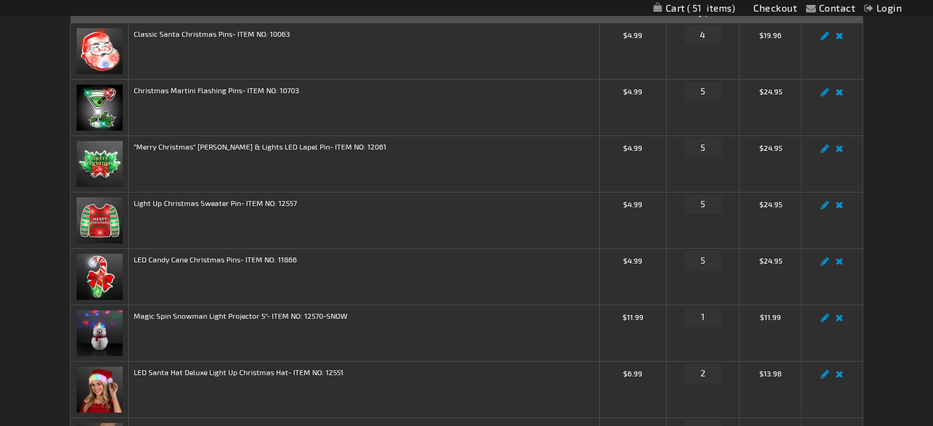
scroll to position [123, 0]
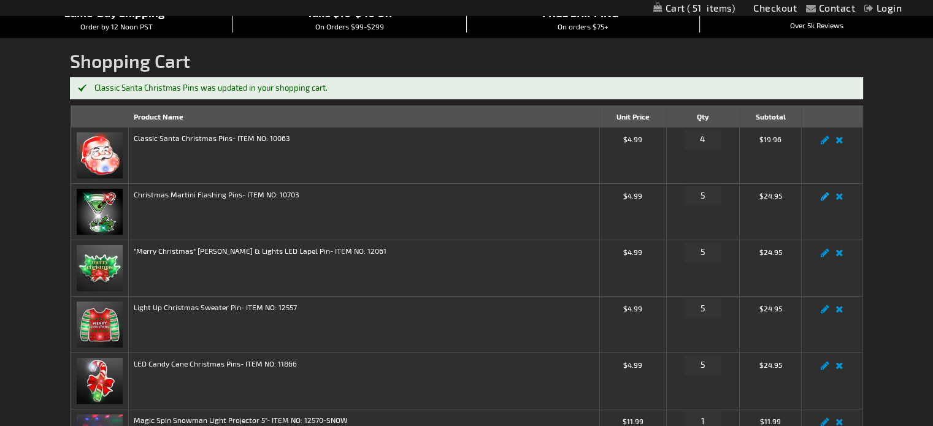
click at [823, 200] on link "Edit" at bounding box center [825, 200] width 15 height 0
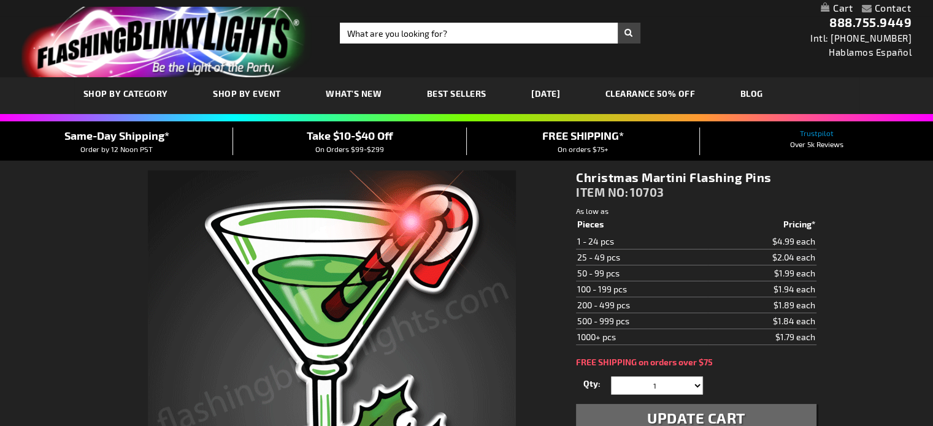
select select
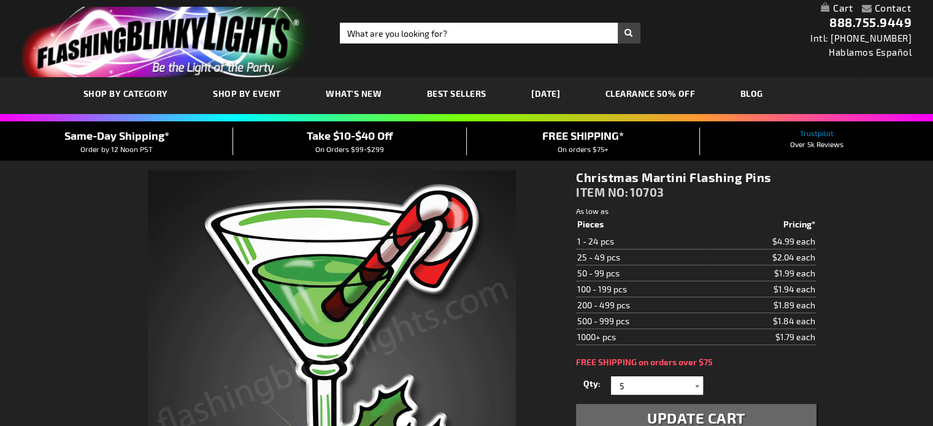
select select
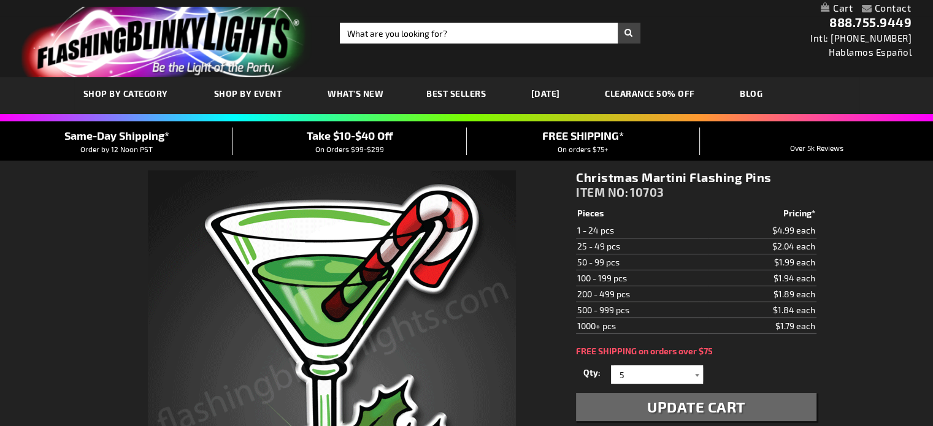
click at [696, 377] on div at bounding box center [697, 375] width 12 height 18
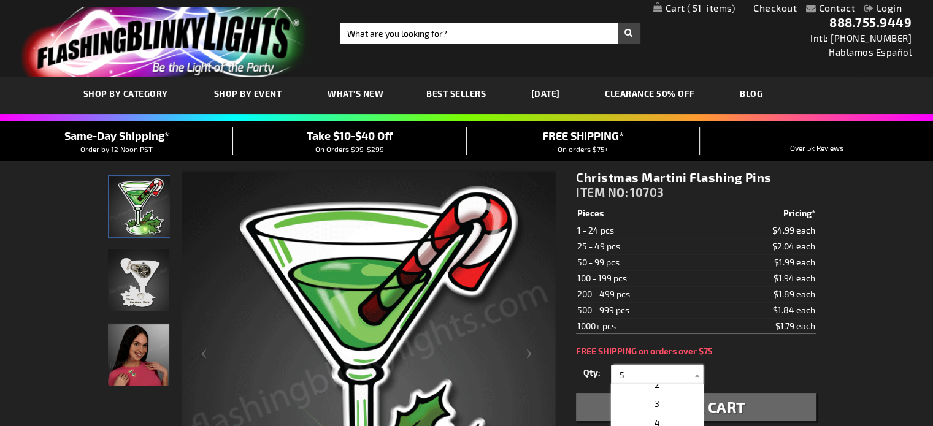
scroll to position [39, 0]
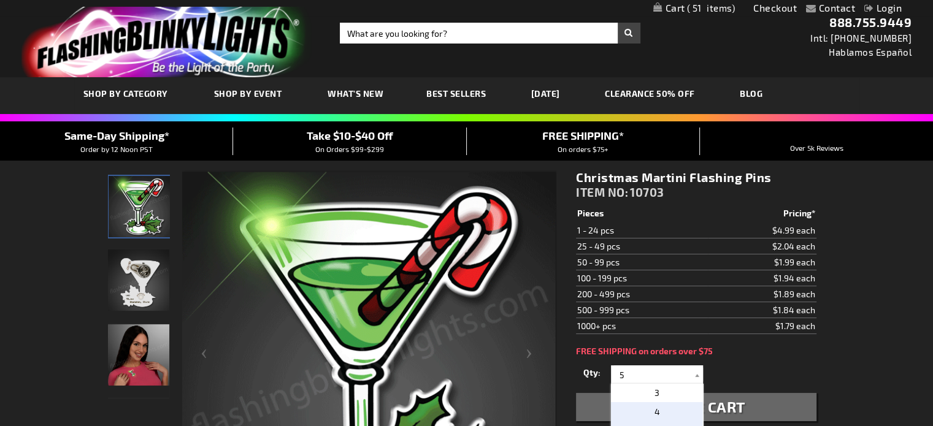
click at [648, 413] on p "4" at bounding box center [657, 411] width 92 height 19
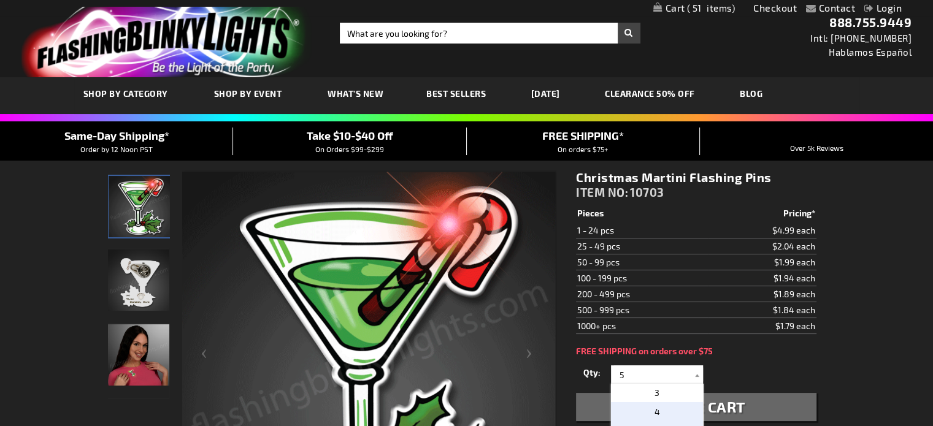
type input "4"
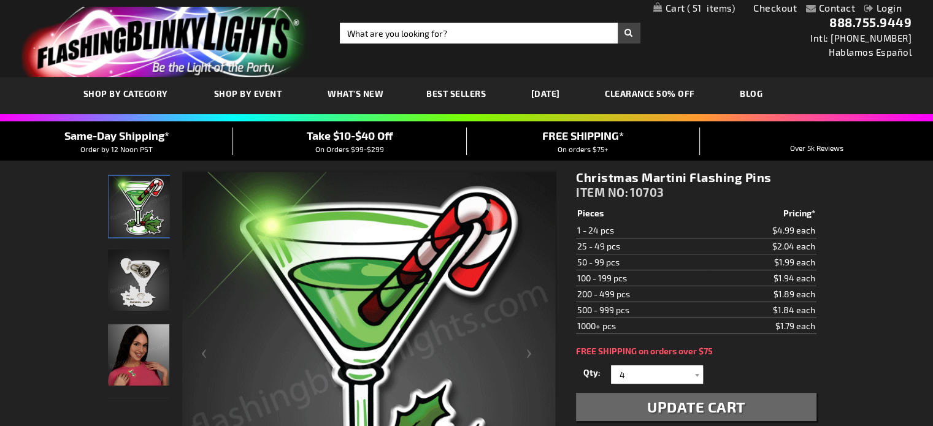
click at [693, 404] on span "Update Cart" at bounding box center [696, 407] width 98 height 18
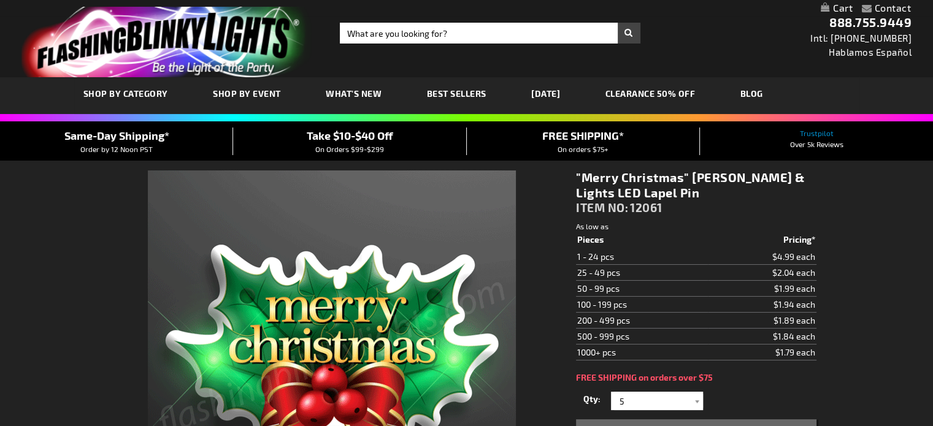
select select
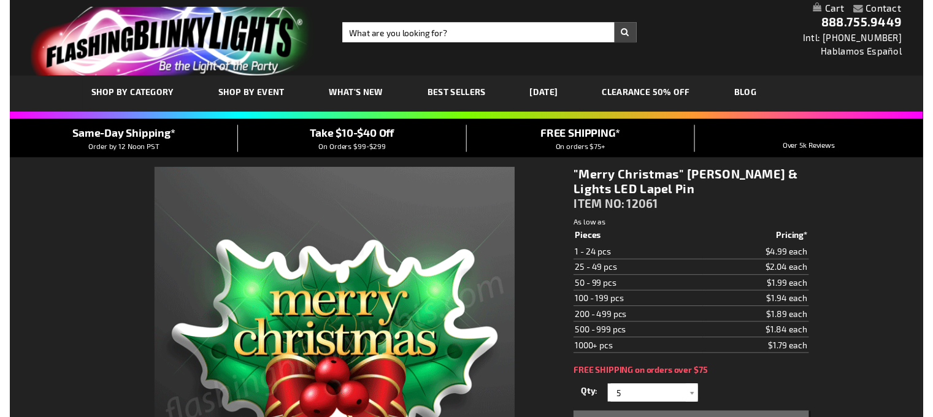
scroll to position [40, 0]
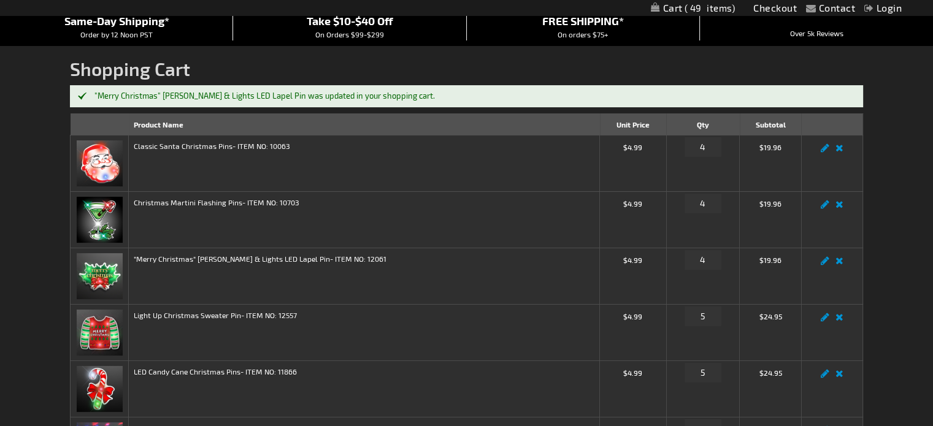
scroll to position [123, 0]
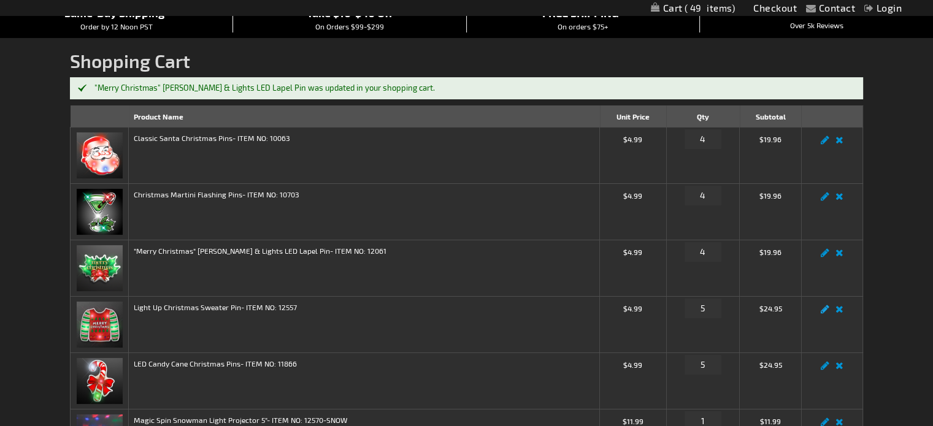
click at [821, 313] on link "Edit" at bounding box center [825, 313] width 15 height 0
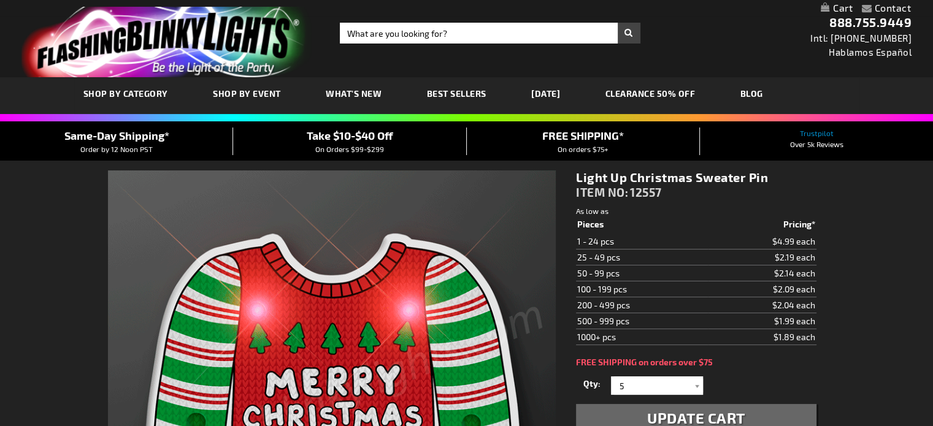
select select
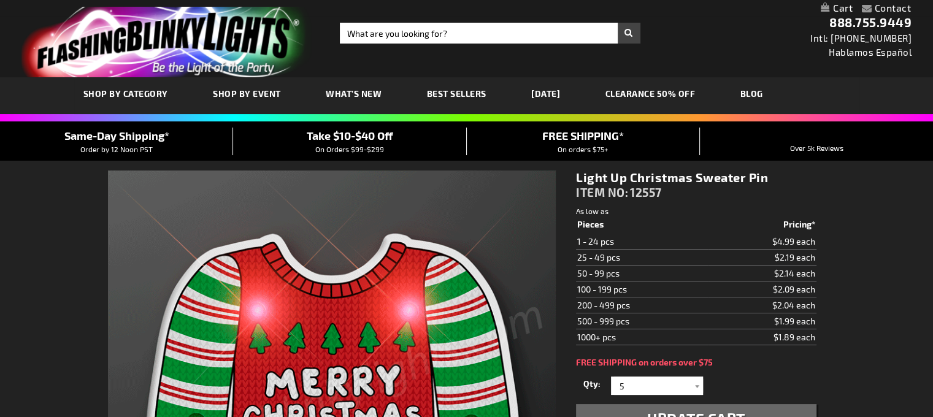
select select
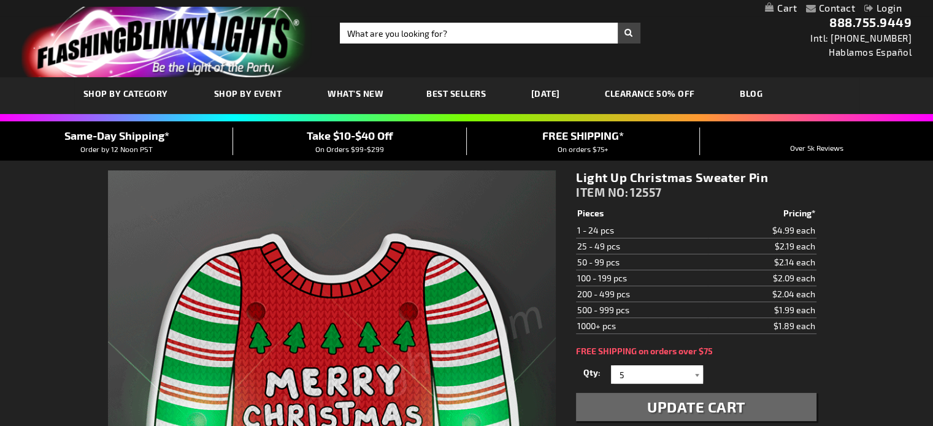
click at [699, 375] on div at bounding box center [697, 375] width 12 height 18
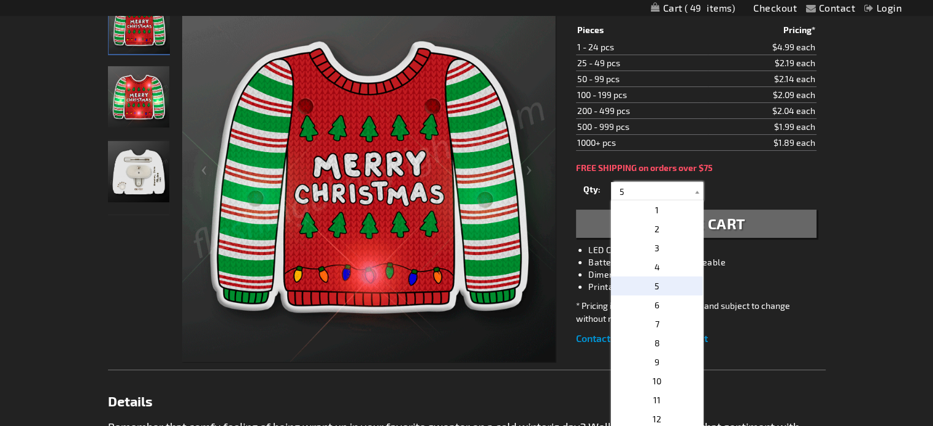
scroll to position [184, 0]
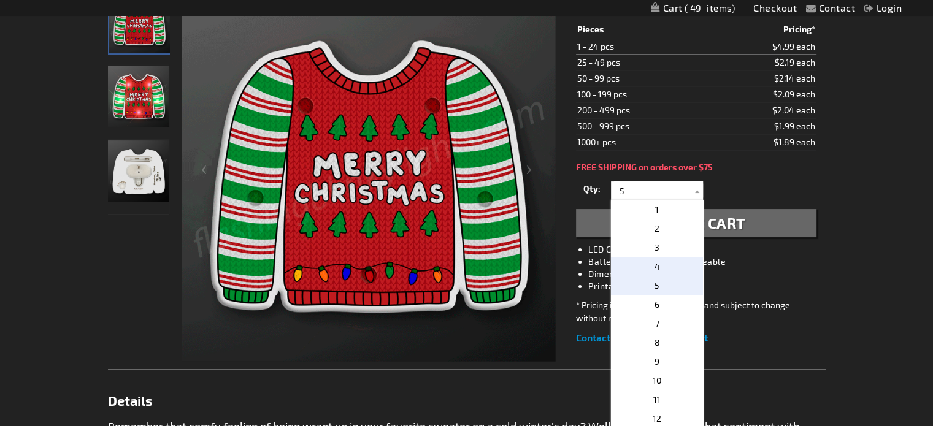
click at [654, 269] on span "4" at bounding box center [657, 266] width 6 height 10
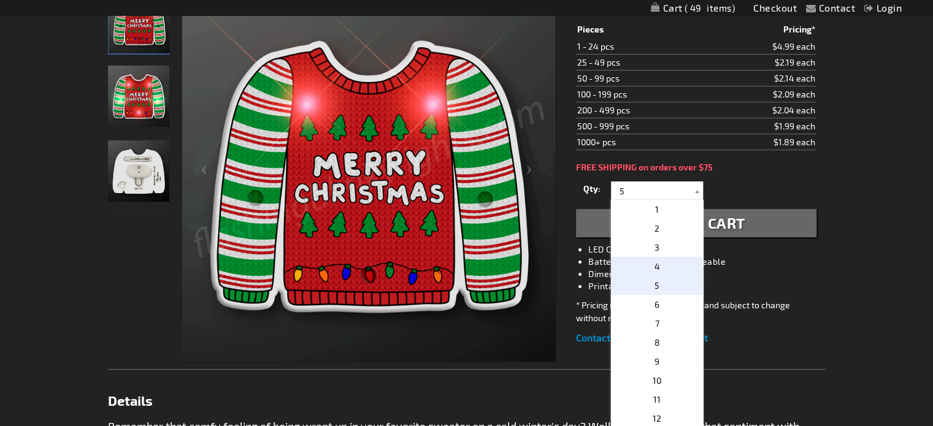
type input "4"
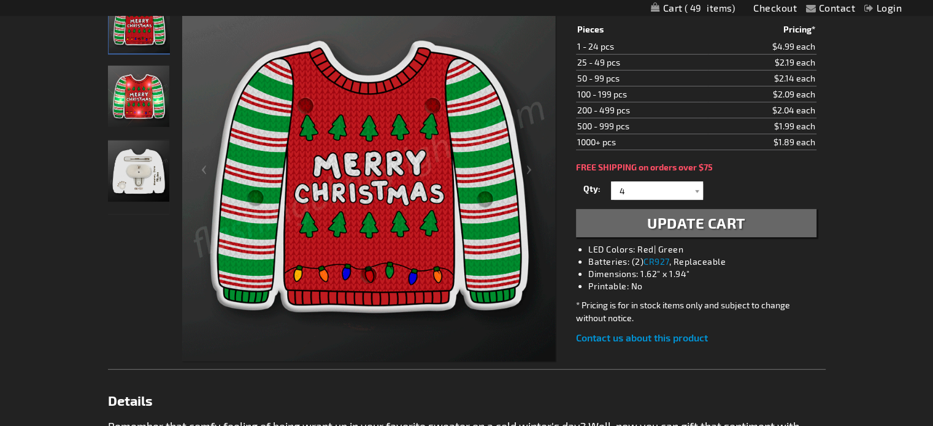
click at [684, 219] on span "Update Cart" at bounding box center [696, 223] width 98 height 18
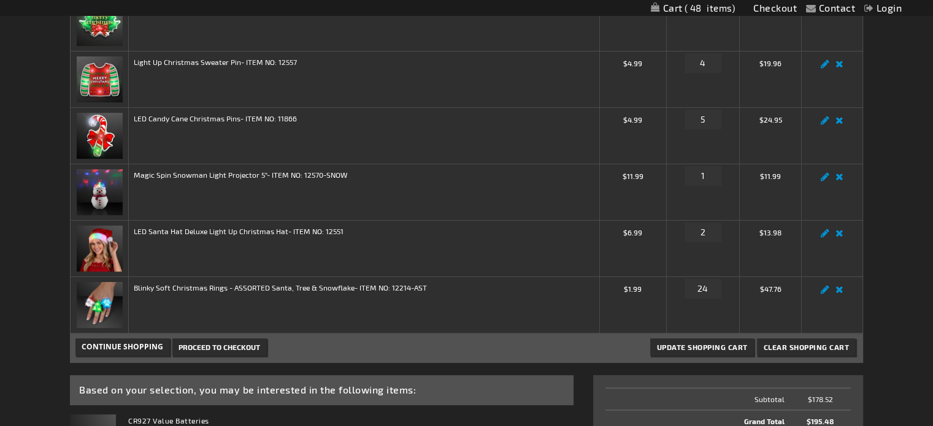
scroll to position [184, 0]
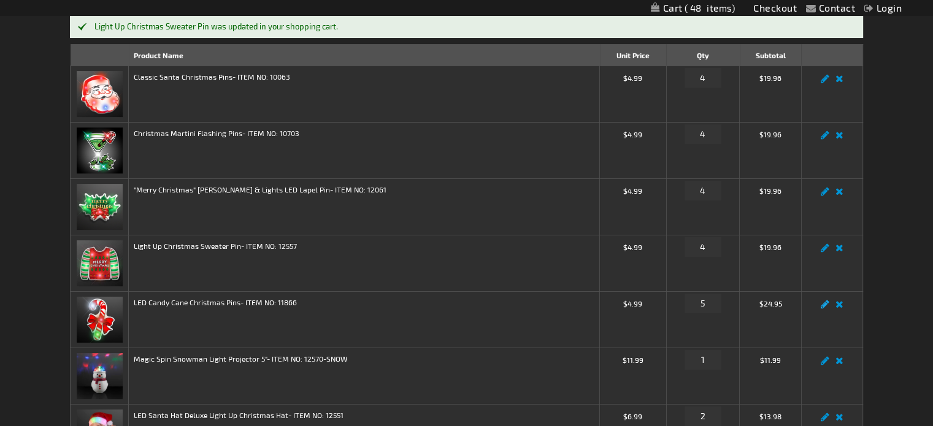
click at [823, 308] on link "Edit" at bounding box center [825, 308] width 15 height 0
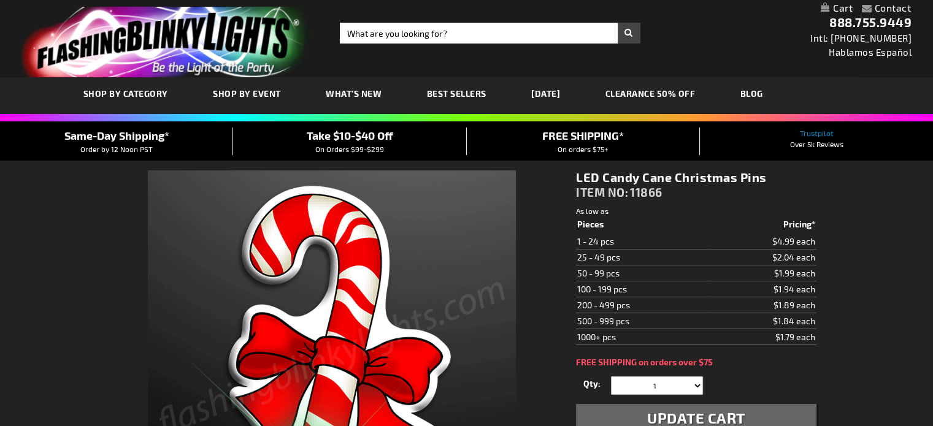
select select
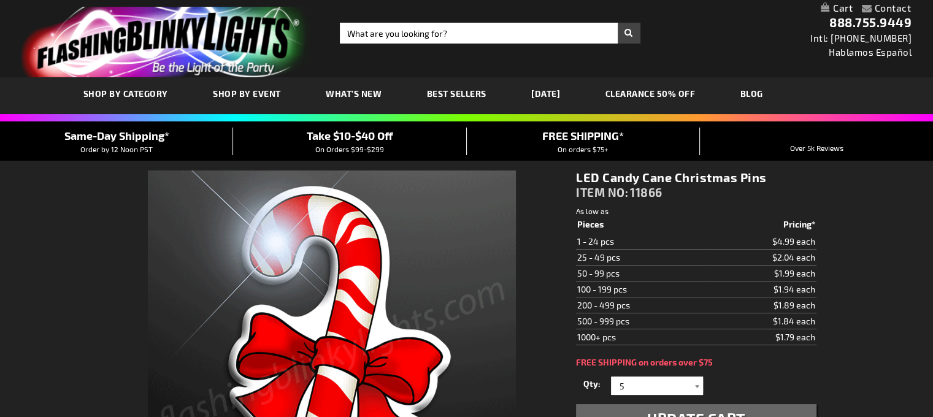
click at [694, 385] on div at bounding box center [697, 386] width 12 height 18
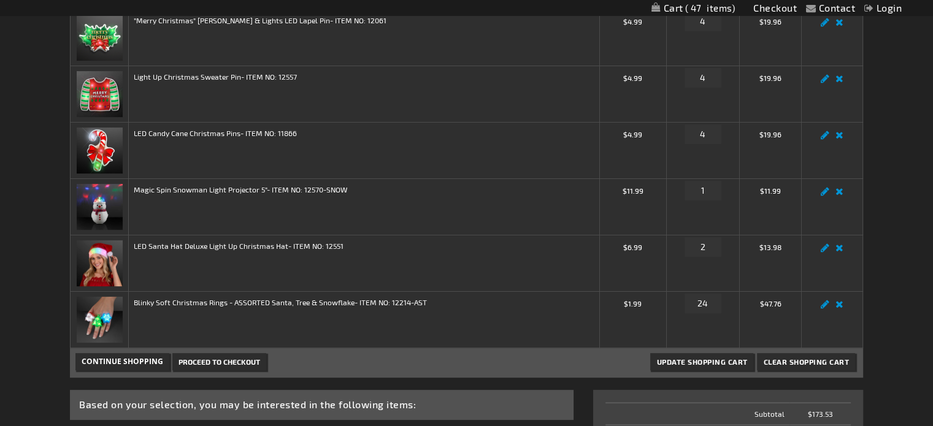
scroll to position [368, 0]
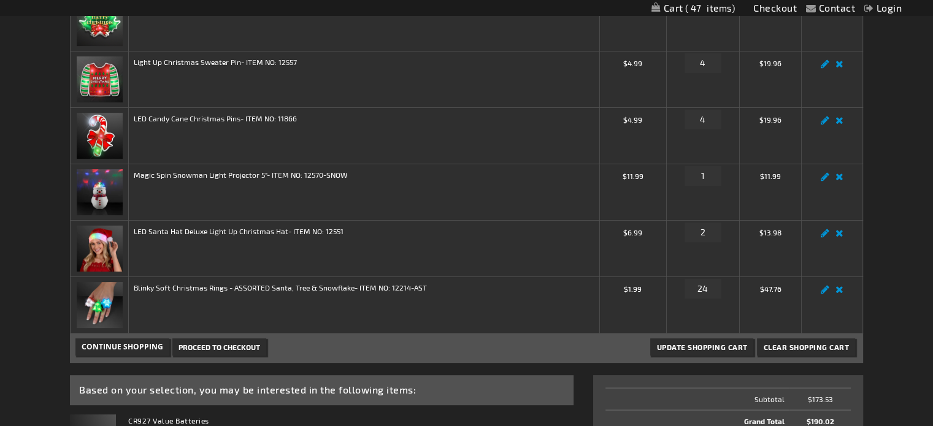
drag, startPoint x: 838, startPoint y: 175, endPoint x: 941, endPoint y: 182, distance: 103.2
click at [838, 180] on link "Remove item" at bounding box center [839, 180] width 14 height 0
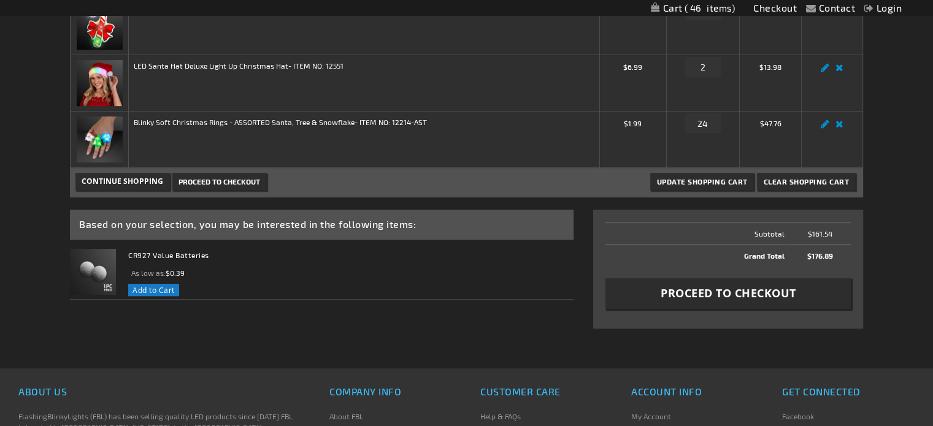
scroll to position [552, 0]
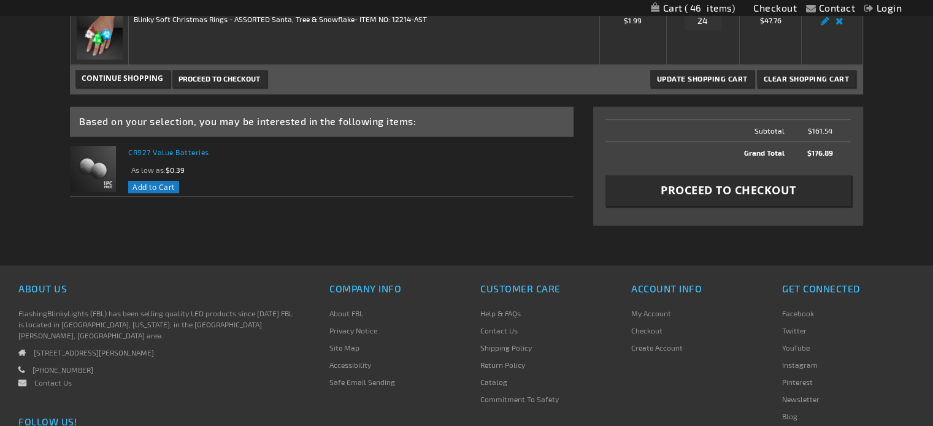
click at [157, 151] on link "CR927 Value Batteries" at bounding box center [168, 152] width 81 height 9
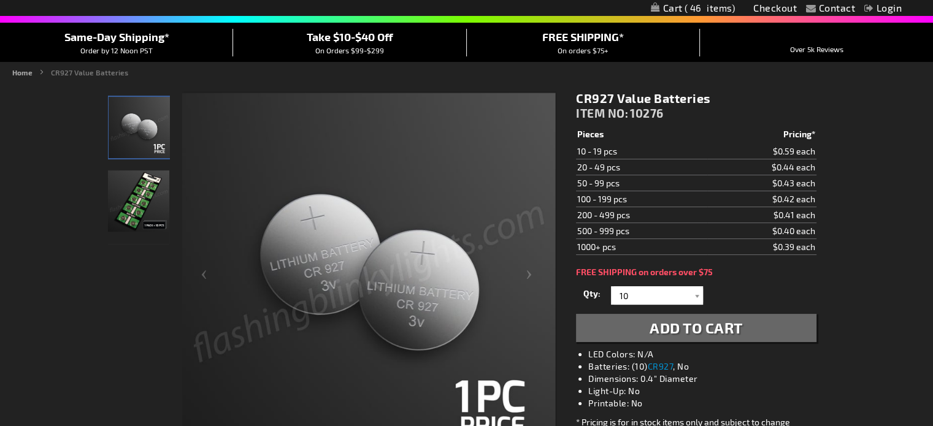
scroll to position [61, 0]
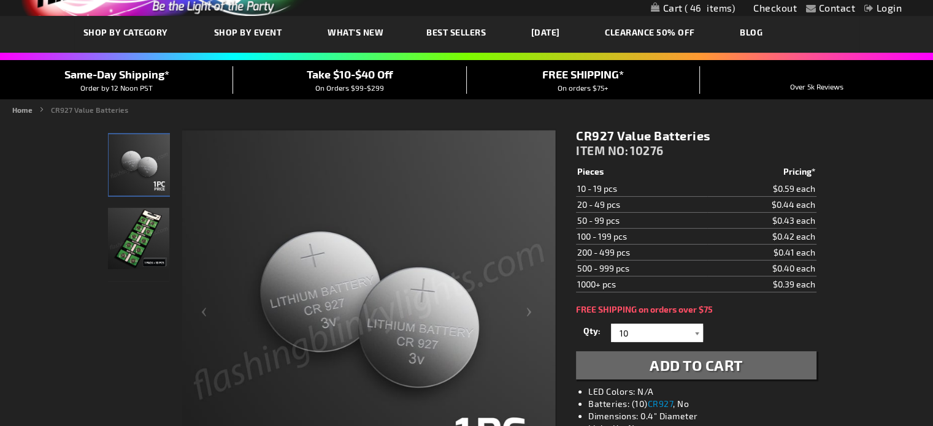
click at [696, 332] on div at bounding box center [697, 333] width 12 height 18
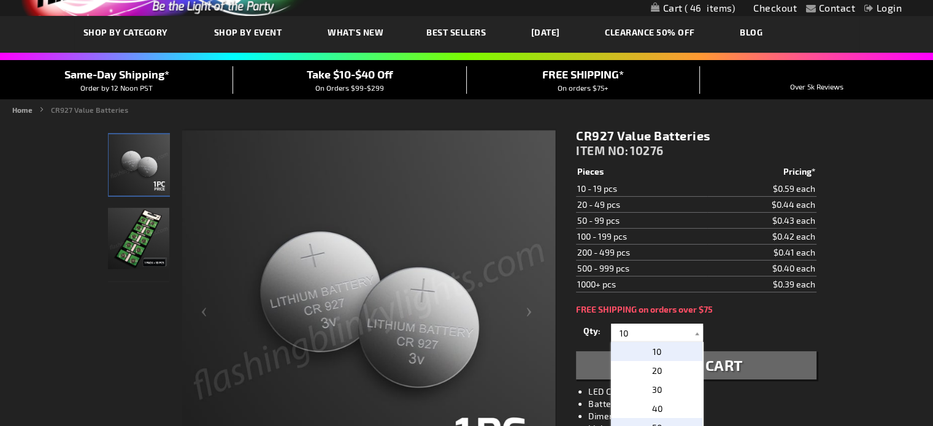
click at [657, 423] on p "50" at bounding box center [657, 427] width 92 height 19
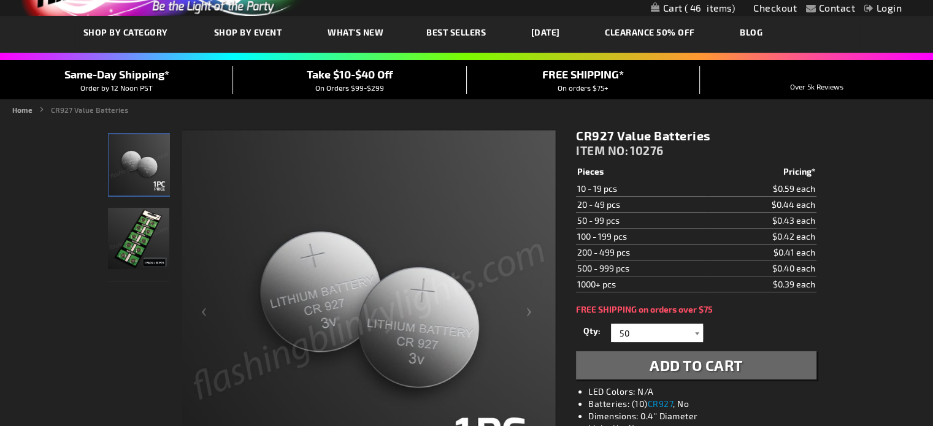
click at [695, 334] on div at bounding box center [697, 333] width 12 height 18
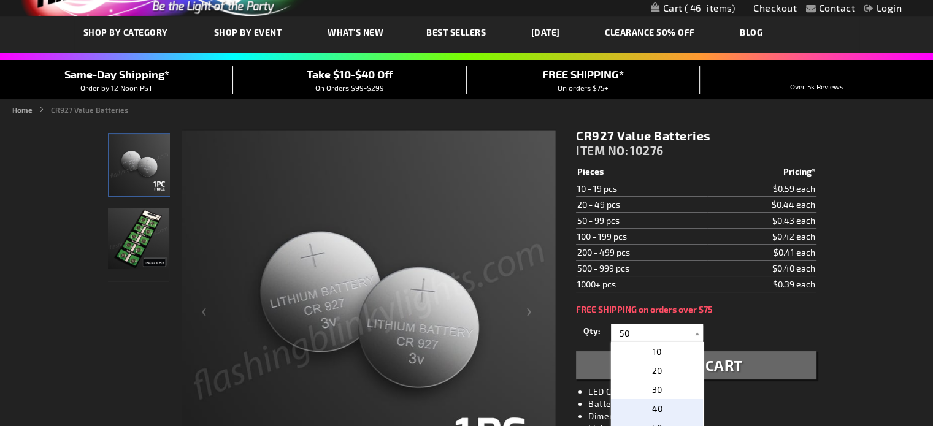
click at [660, 406] on p "40" at bounding box center [657, 408] width 92 height 19
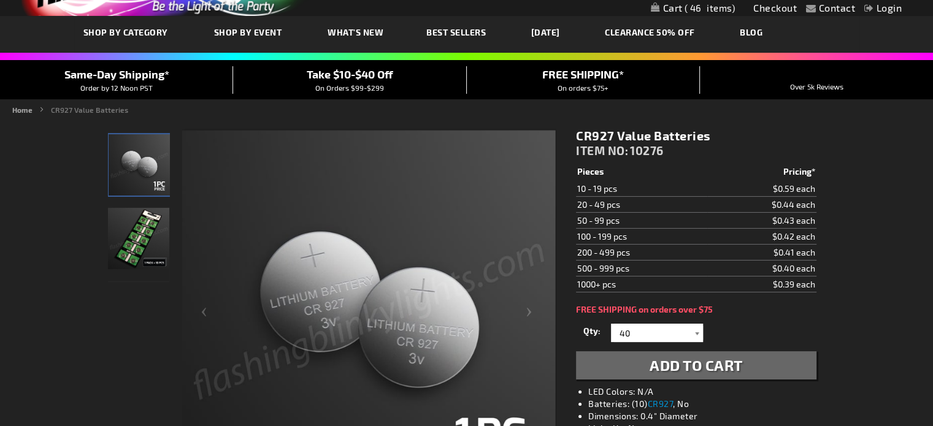
click at [697, 332] on div at bounding box center [697, 333] width 12 height 18
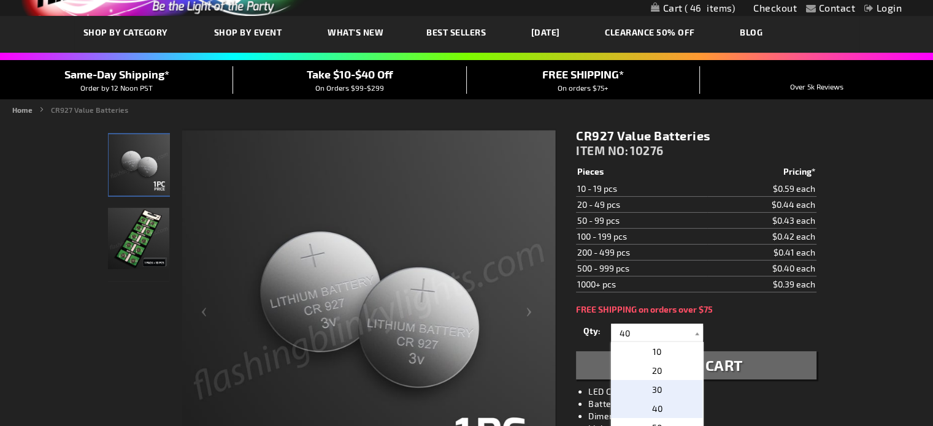
click at [656, 389] on span "30" at bounding box center [657, 390] width 10 height 10
type input "30"
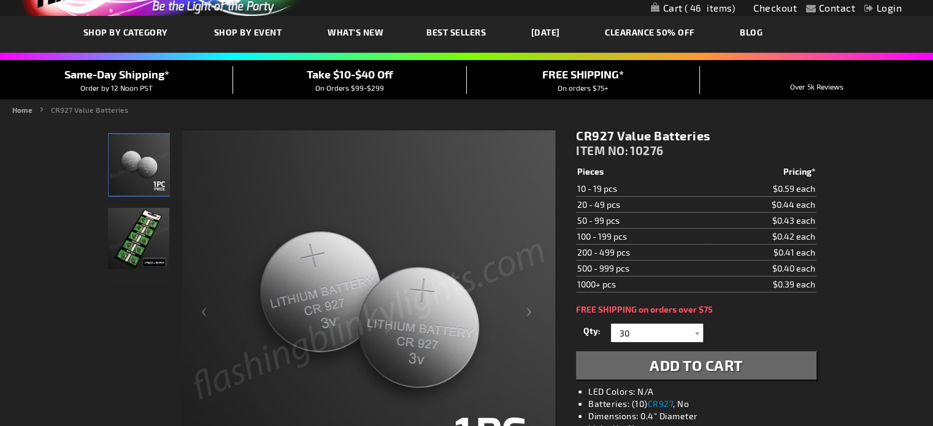
click at [689, 369] on span "Add to Cart" at bounding box center [695, 365] width 93 height 18
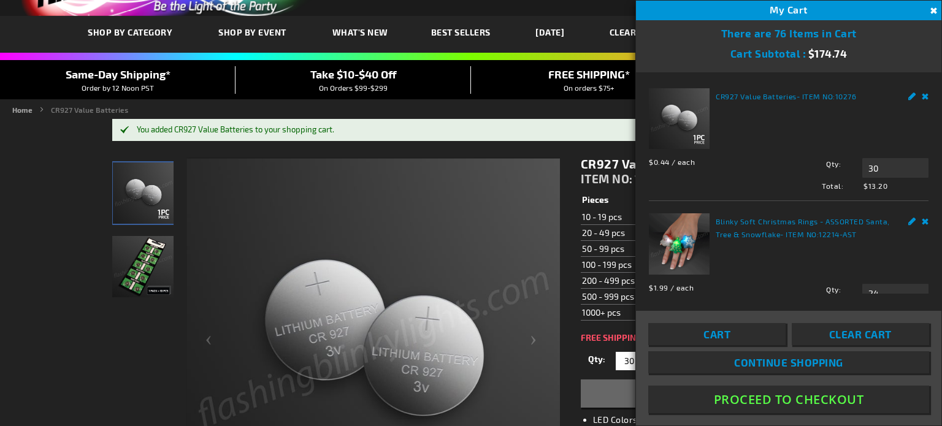
click at [786, 402] on button "Proceed To Checkout" at bounding box center [788, 400] width 281 height 28
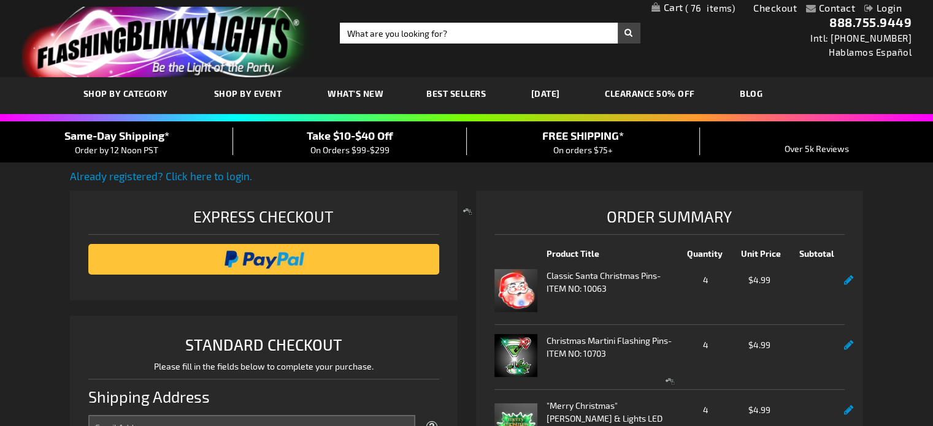
select select "US"
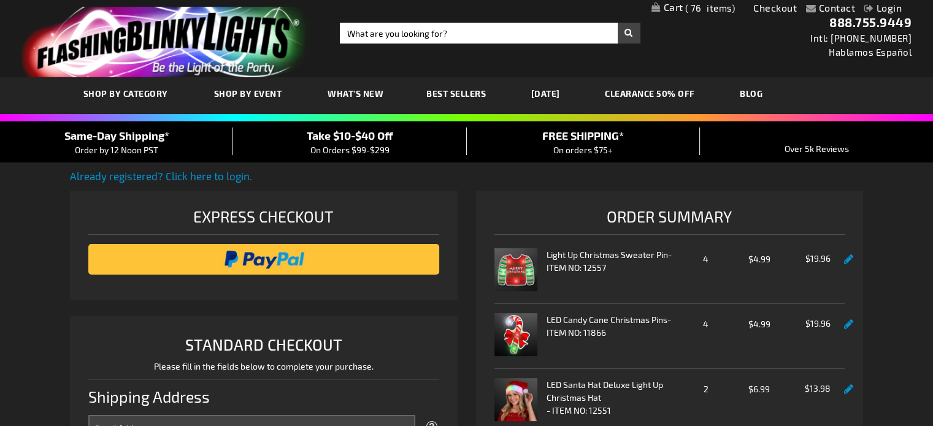
click at [350, 141] on span "Take $10-$40 Off" at bounding box center [350, 135] width 86 height 13
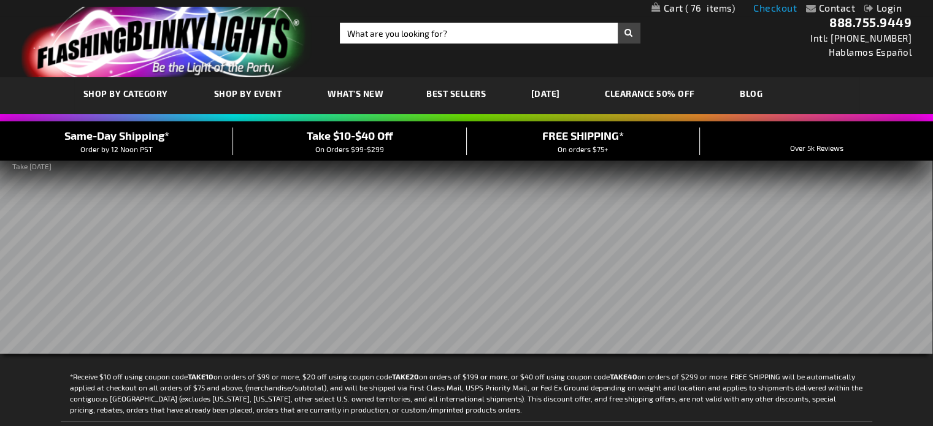
click at [775, 9] on link "Checkout" at bounding box center [775, 8] width 44 height 12
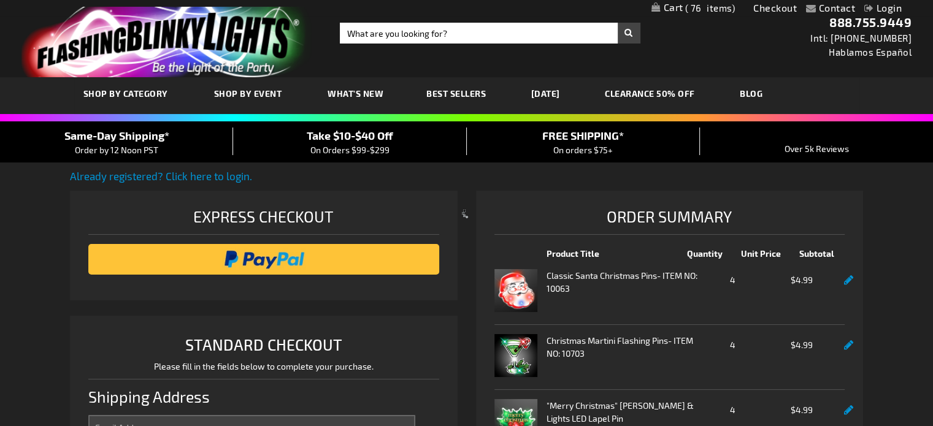
select select "US"
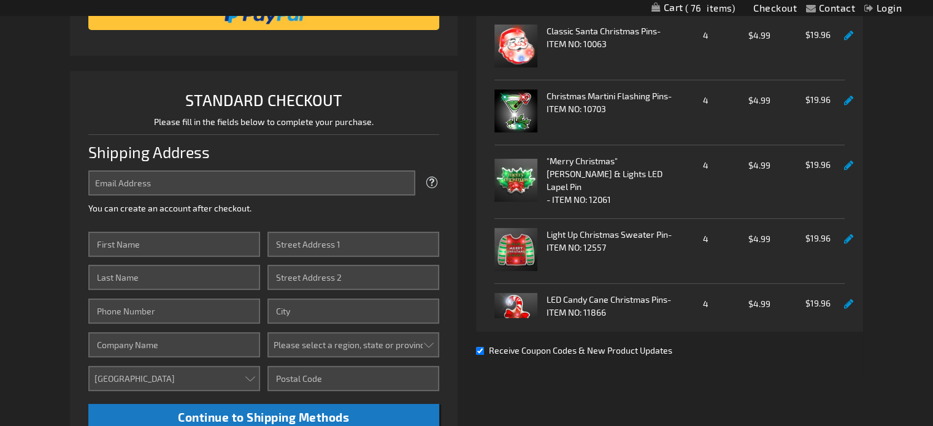
scroll to position [245, 0]
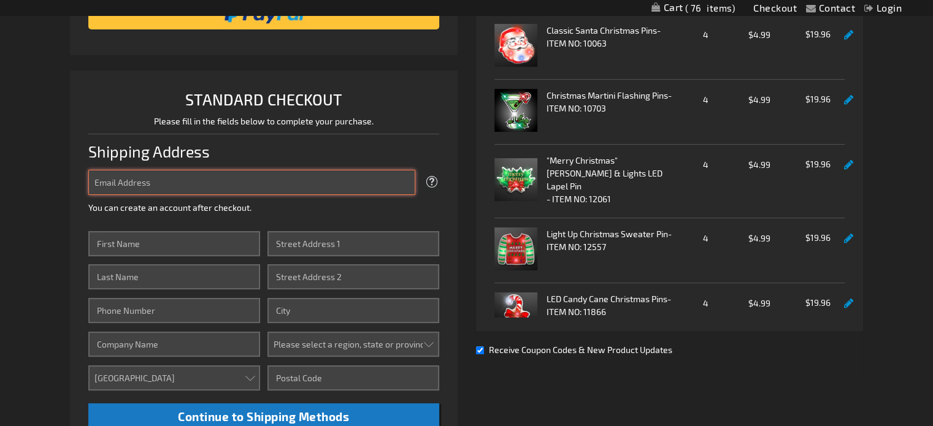
click at [172, 185] on input "Email Address" at bounding box center [251, 182] width 326 height 25
type input "[EMAIL_ADDRESS][DOMAIN_NAME]"
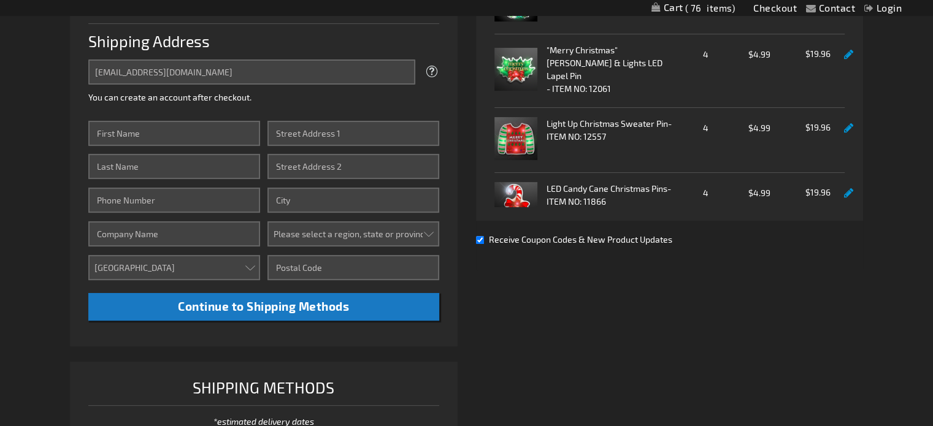
scroll to position [368, 0]
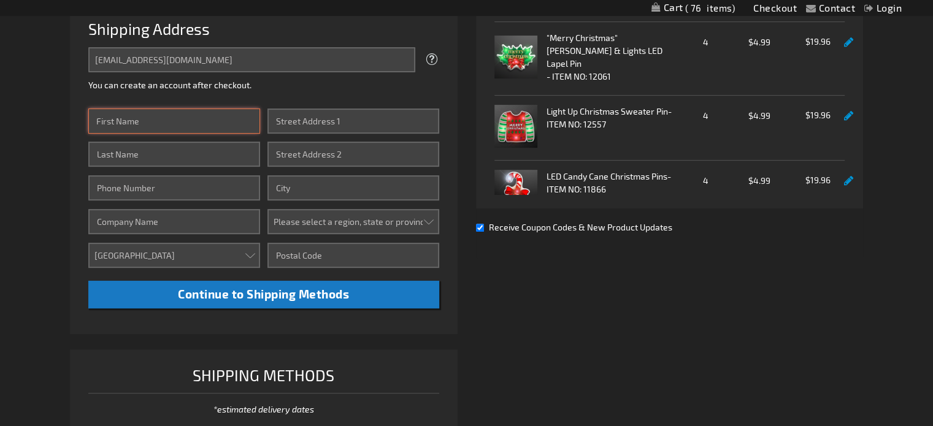
click at [137, 123] on input "First Name" at bounding box center [174, 121] width 172 height 25
type input "Keri"
type input "Westlund"
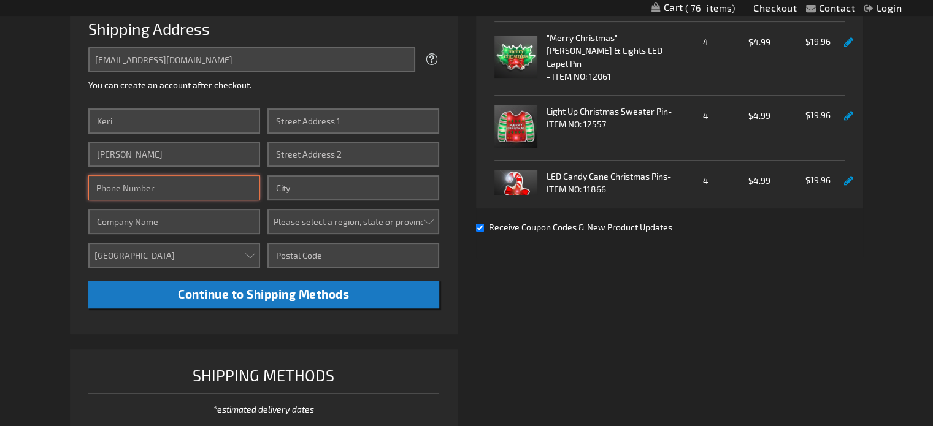
type input "6122755299"
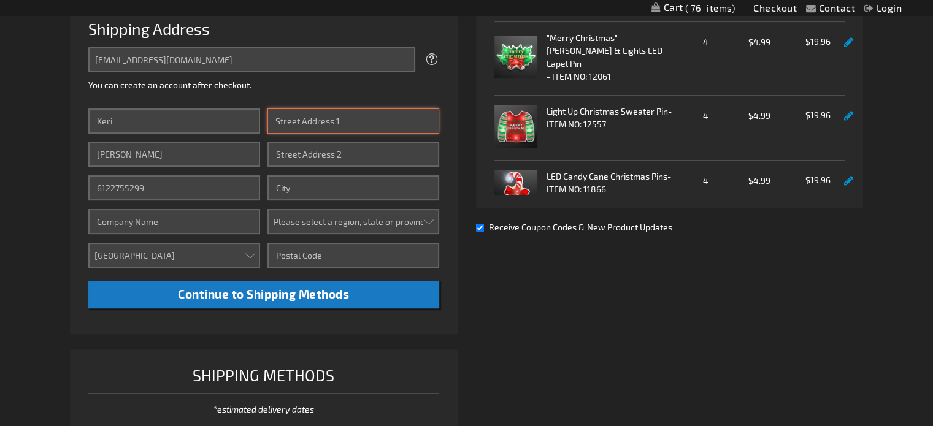
type input "4245 Harrow Cove"
type input "CHASKA"
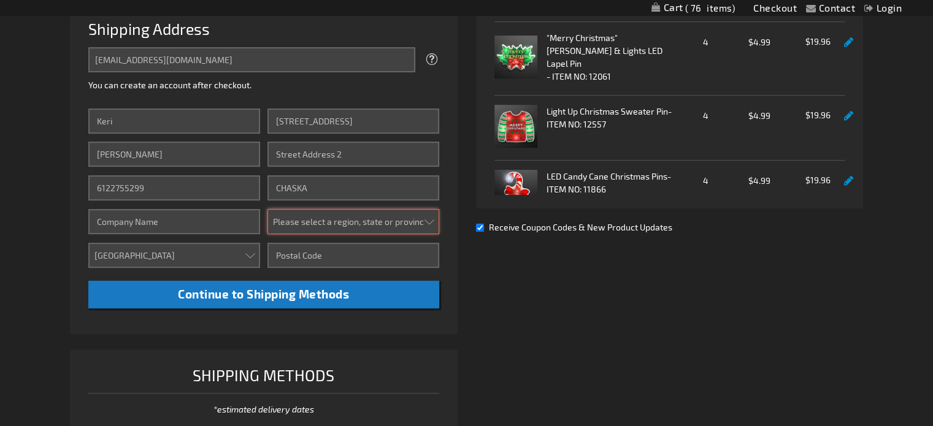
select select "34"
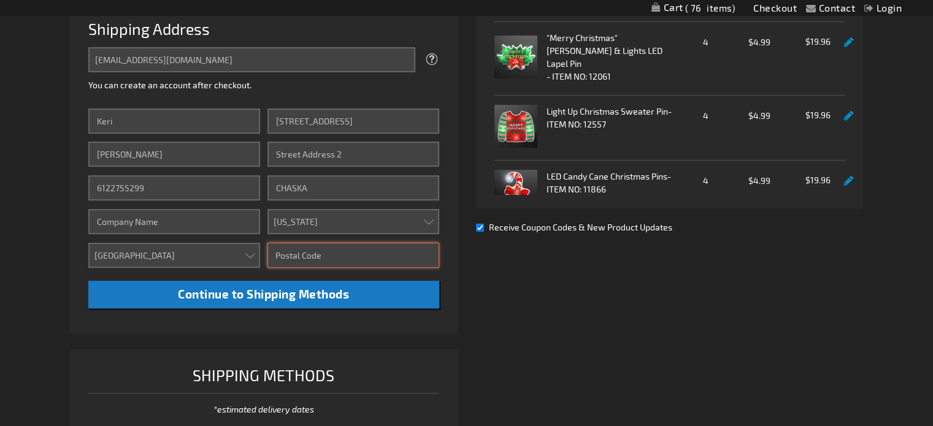
type input "55318-2755"
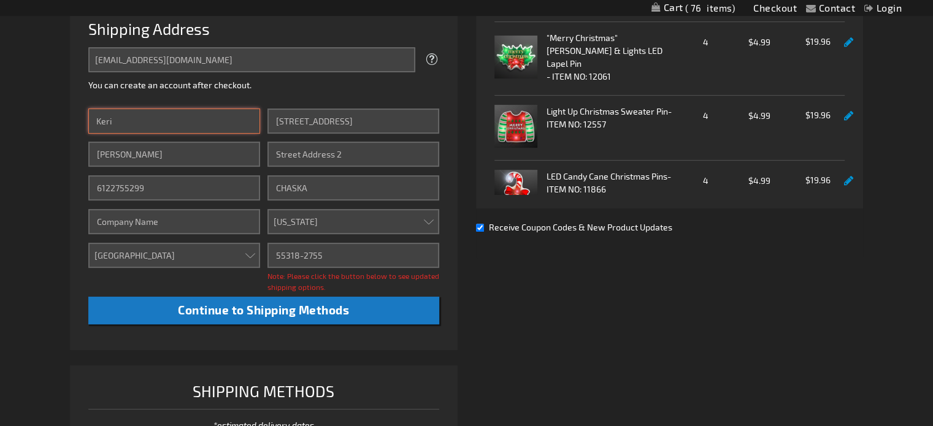
scroll to position [552, 0]
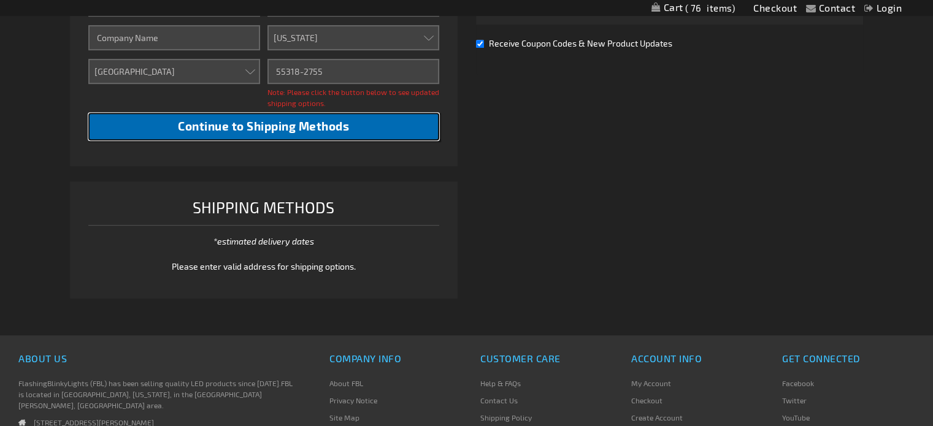
click at [266, 128] on span "Continue to Shipping Methods" at bounding box center [263, 126] width 171 height 14
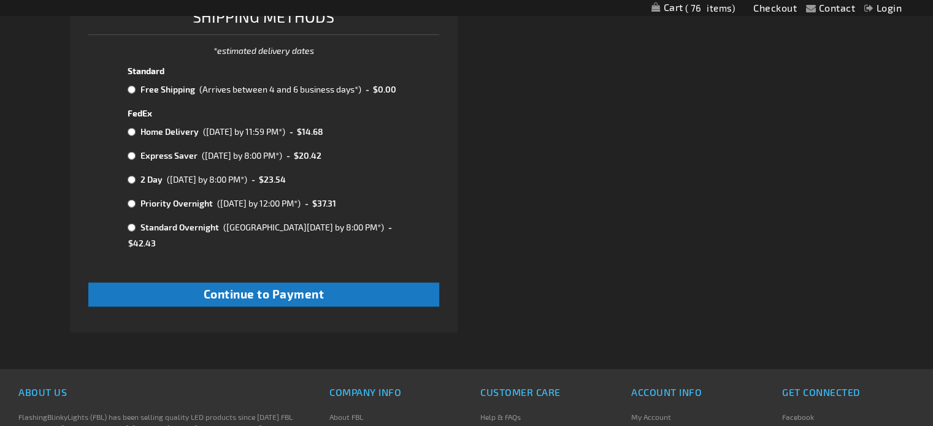
scroll to position [675, 0]
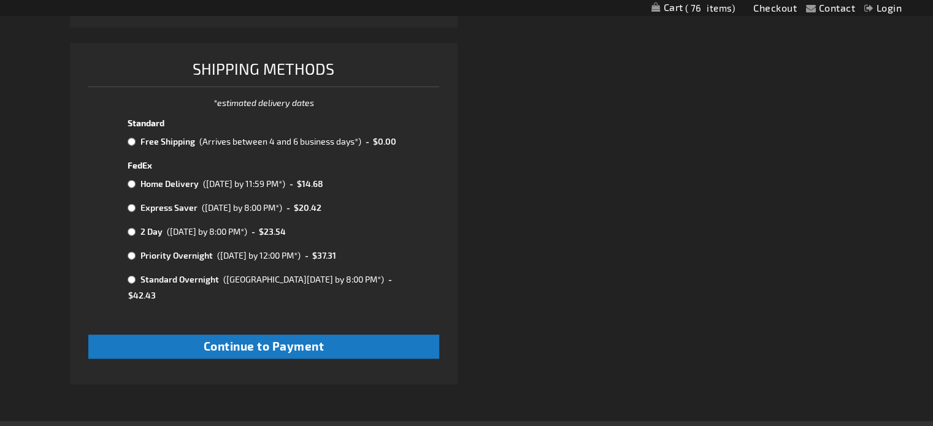
click at [130, 139] on input "radio" at bounding box center [132, 142] width 8 height 10
radio input "true"
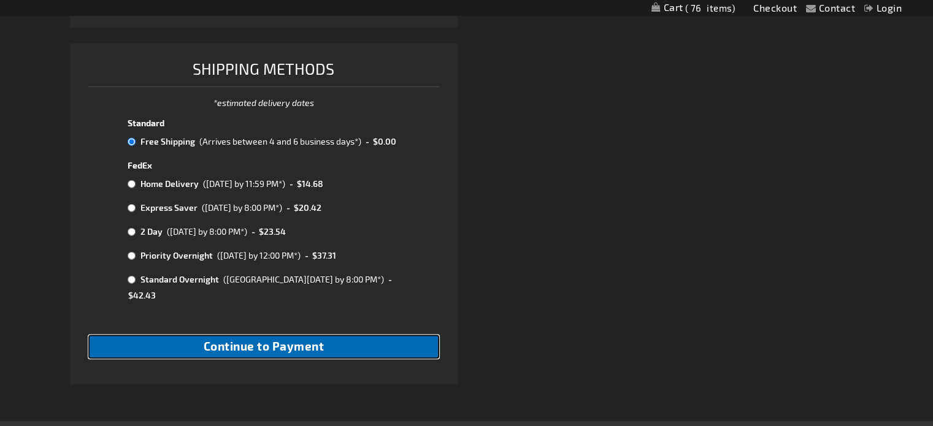
click at [253, 339] on span "Continue to Payment" at bounding box center [264, 346] width 121 height 14
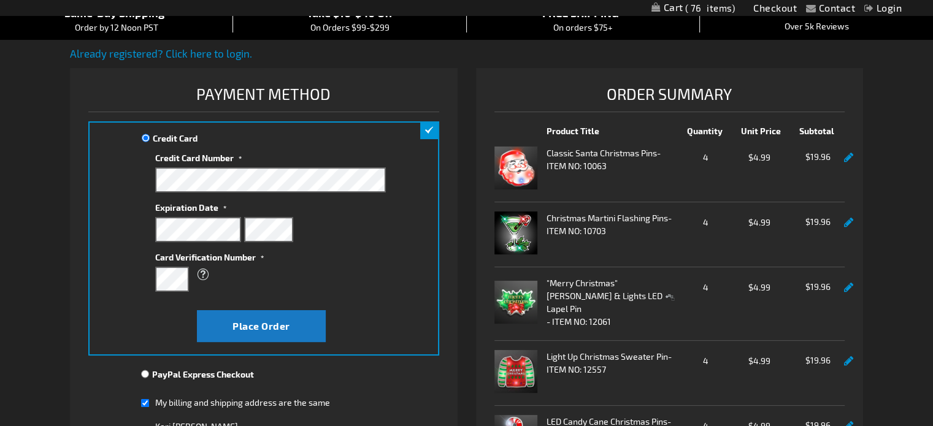
scroll to position [307, 0]
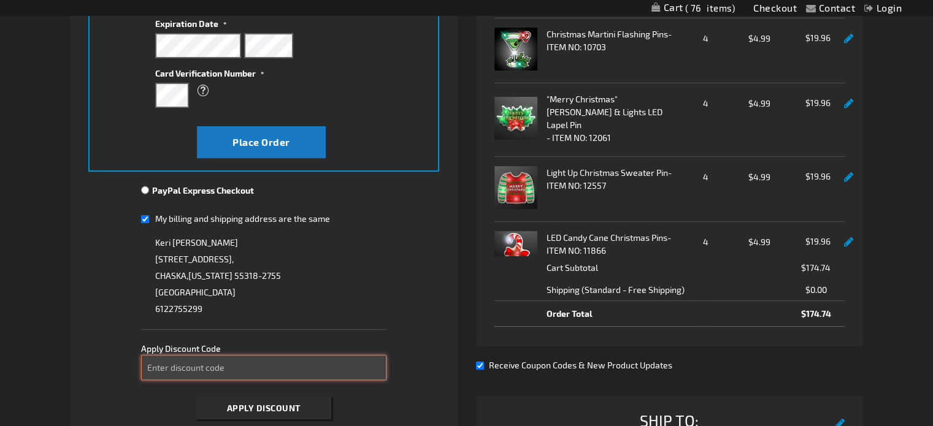
drag, startPoint x: 227, startPoint y: 359, endPoint x: 247, endPoint y: 360, distance: 19.7
click at [228, 359] on input "Enter discount code" at bounding box center [263, 367] width 245 height 25
type input "take10"
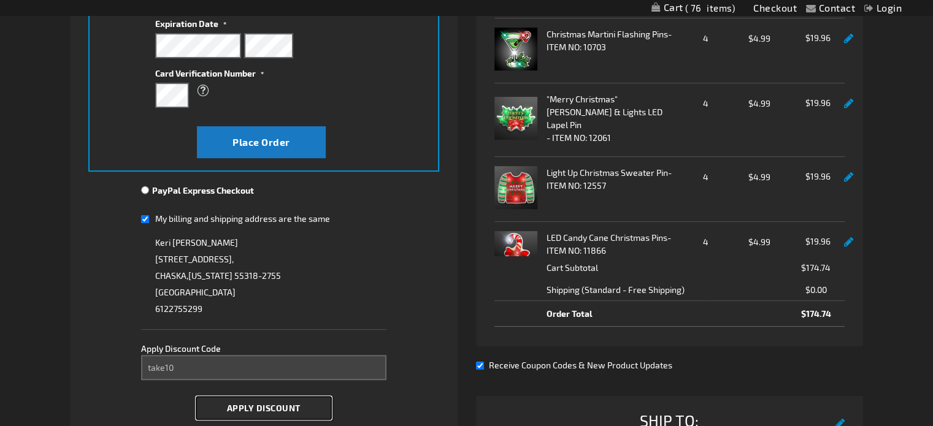
click at [261, 408] on span "Apply Discount" at bounding box center [264, 408] width 74 height 10
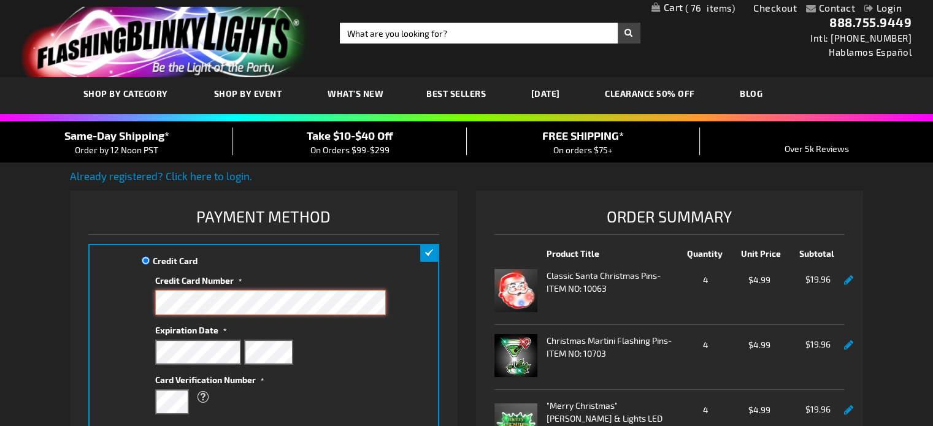
scroll to position [368, 0]
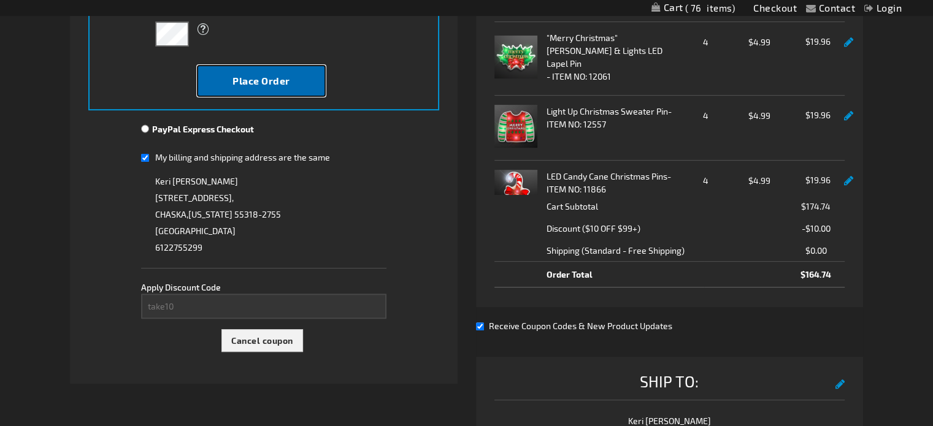
click at [264, 70] on button "Place Order" at bounding box center [261, 81] width 129 height 32
